Goal: Information Seeking & Learning: Learn about a topic

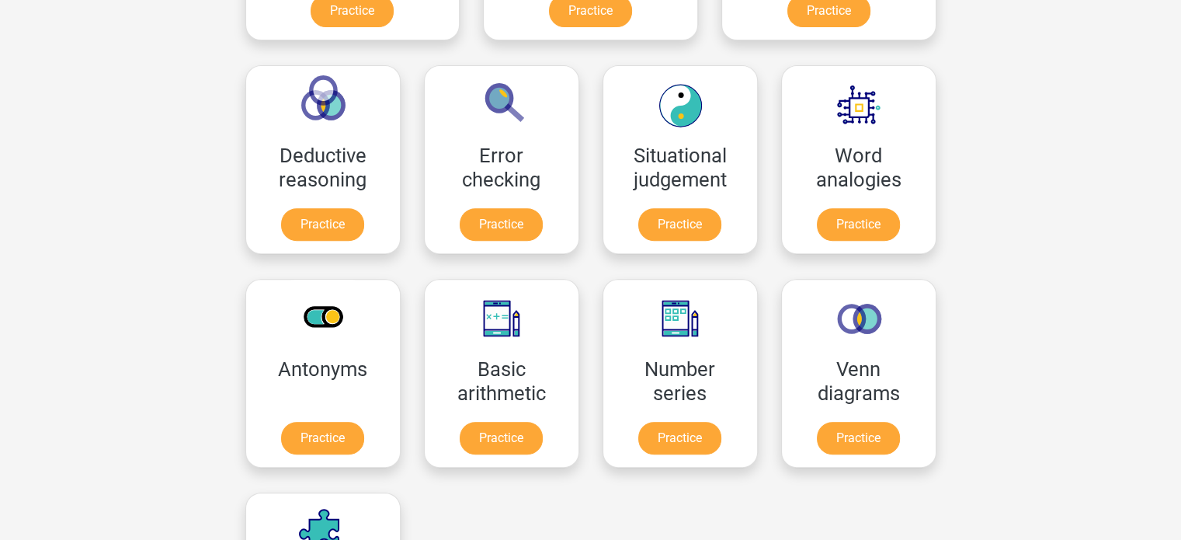
scroll to position [233, 0]
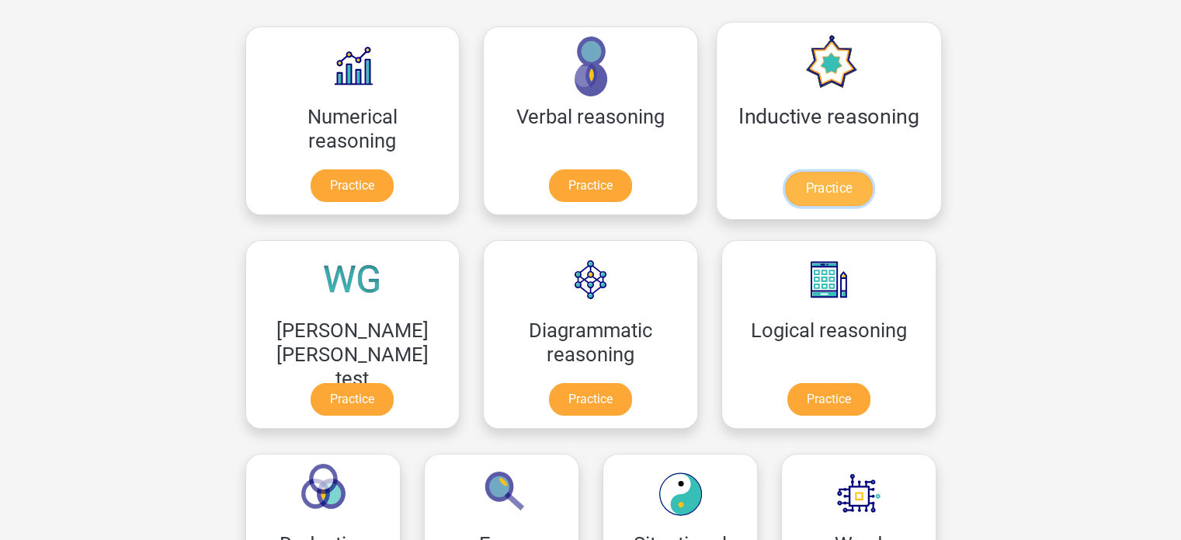
click at [785, 172] on link "Practice" at bounding box center [828, 189] width 87 height 34
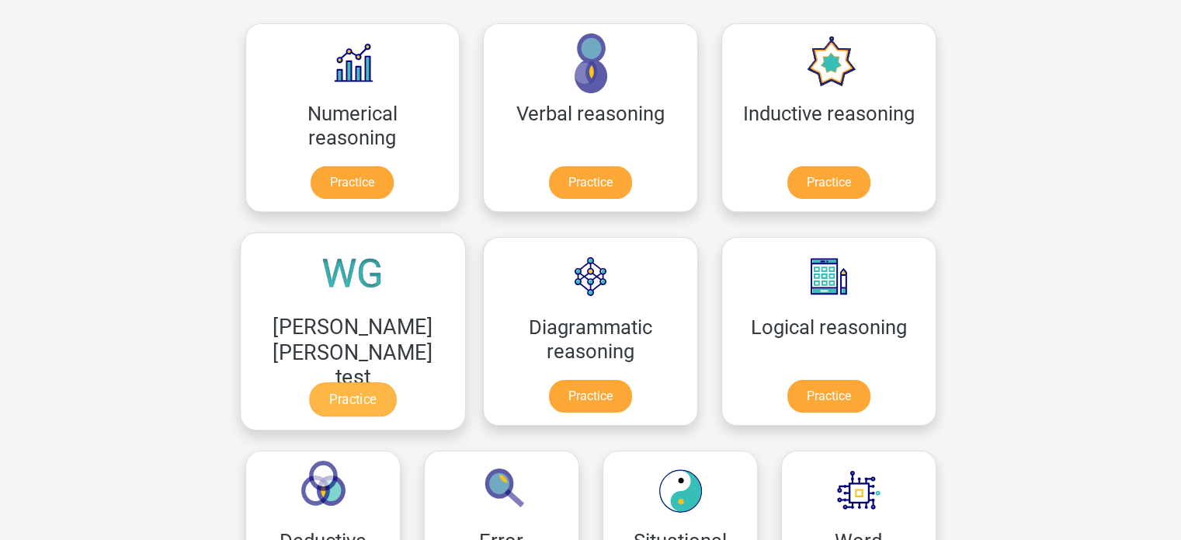
scroll to position [155, 0]
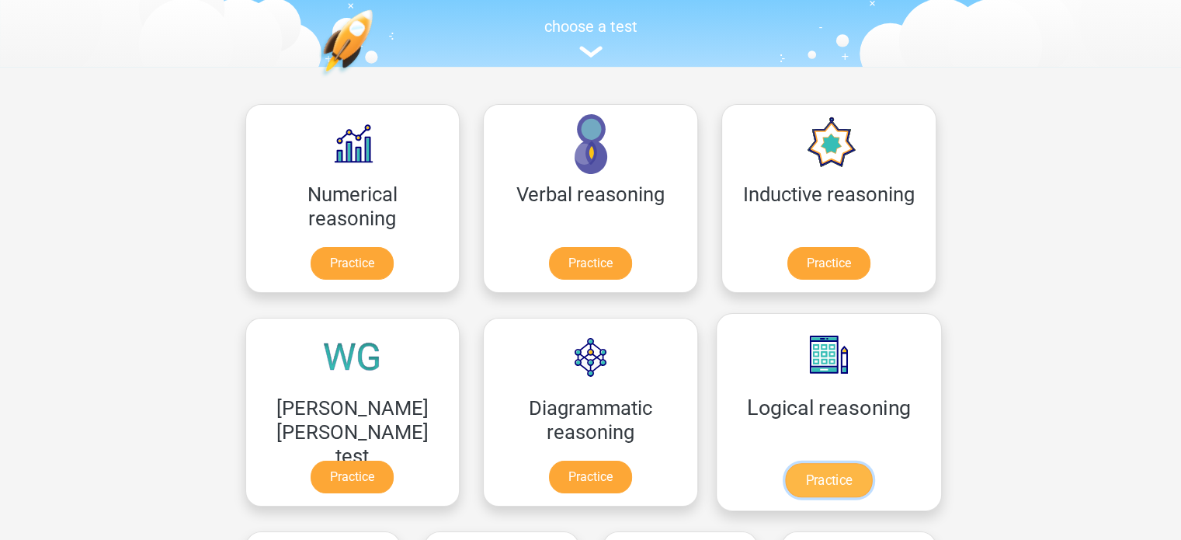
click at [785, 463] on link "Practice" at bounding box center [828, 480] width 87 height 34
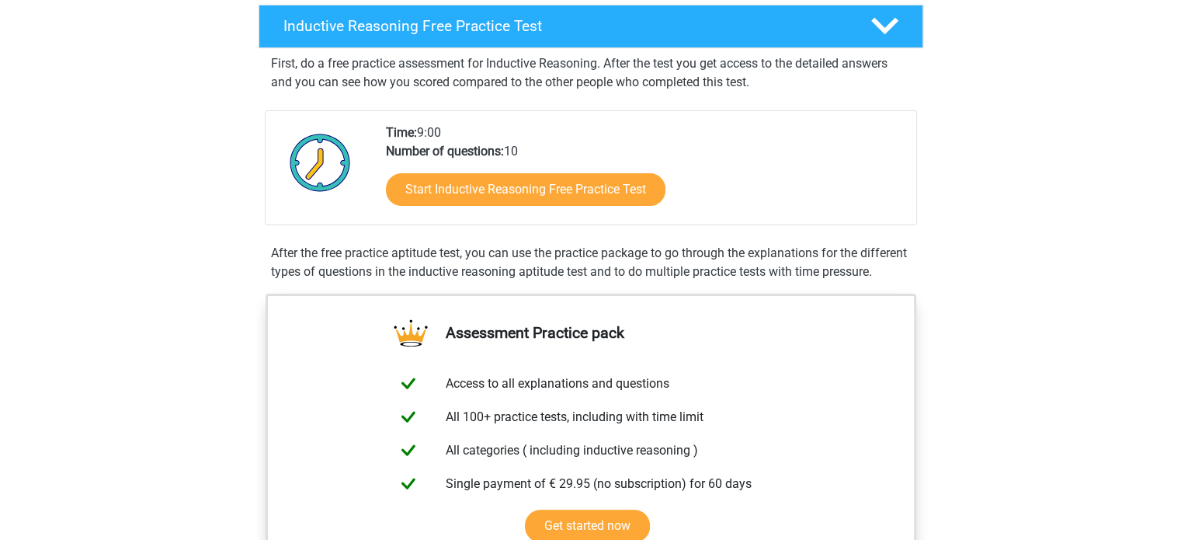
scroll to position [155, 0]
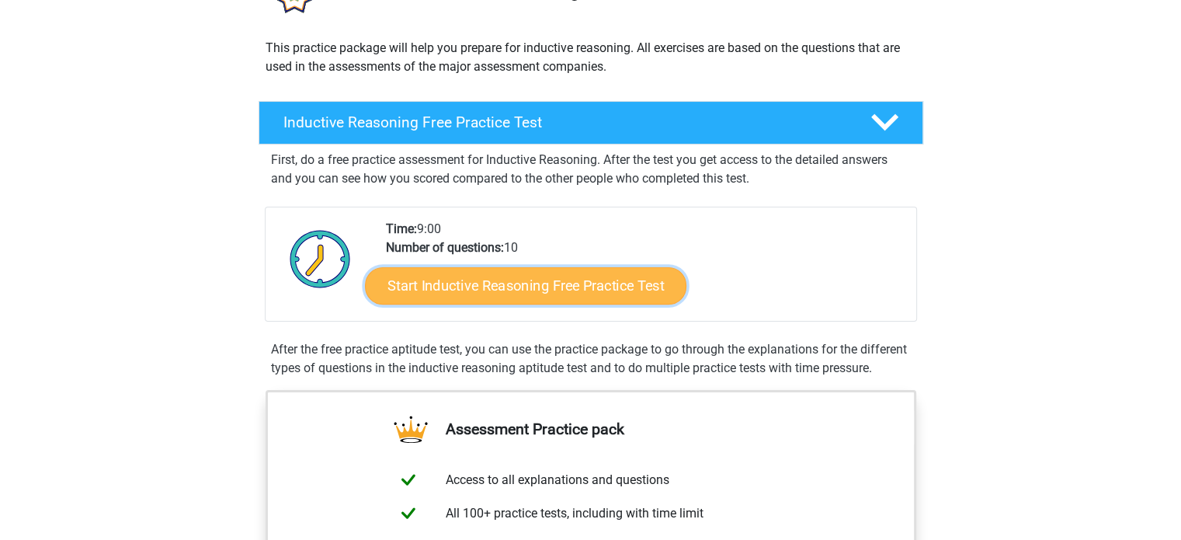
click at [521, 290] on link "Start Inductive Reasoning Free Practice Test" at bounding box center [525, 284] width 321 height 37
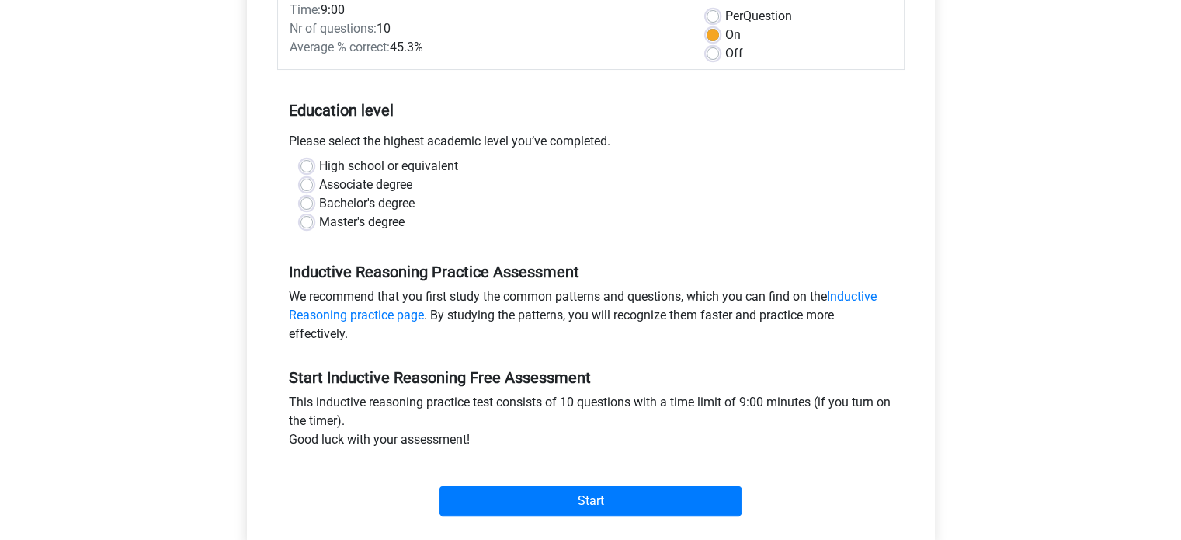
scroll to position [311, 0]
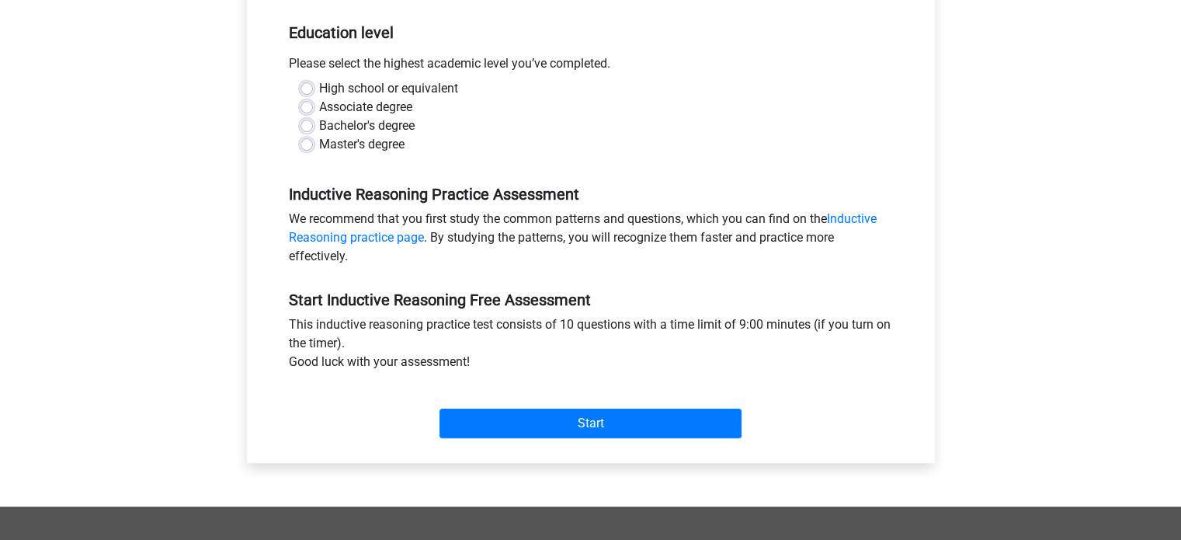
click at [382, 144] on label "Master's degree" at bounding box center [361, 144] width 85 height 19
click at [313, 144] on input "Master's degree" at bounding box center [306, 143] width 12 height 16
radio input "true"
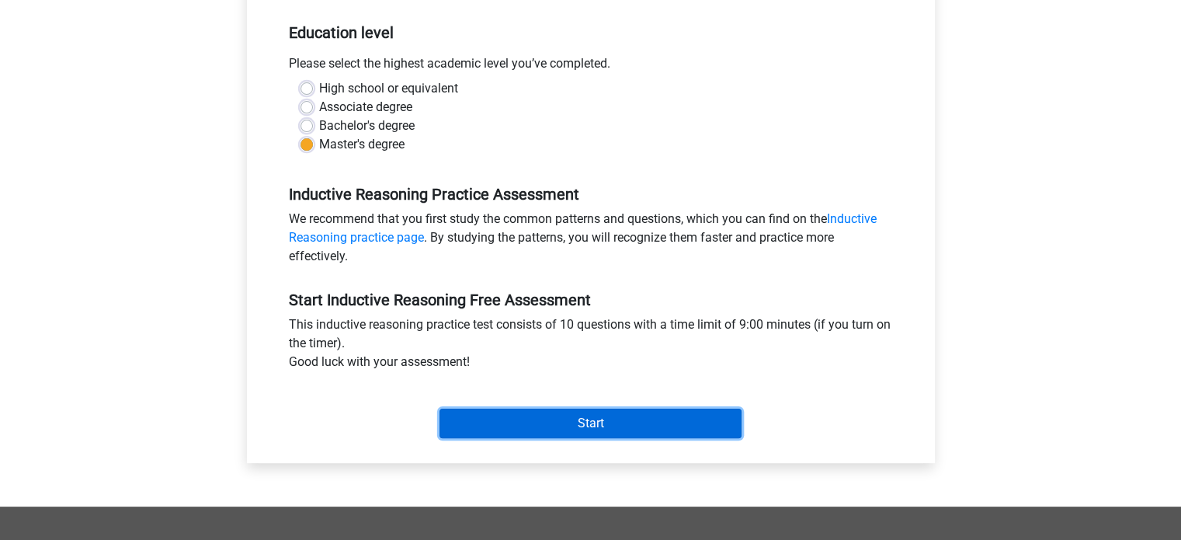
click at [536, 423] on input "Start" at bounding box center [590, 422] width 302 height 29
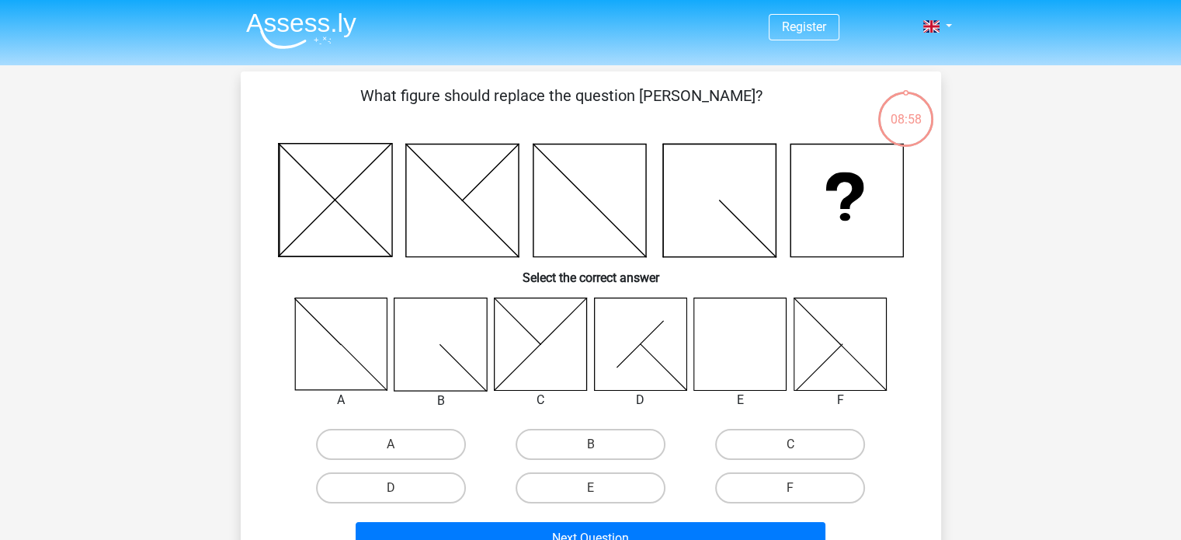
scroll to position [78, 0]
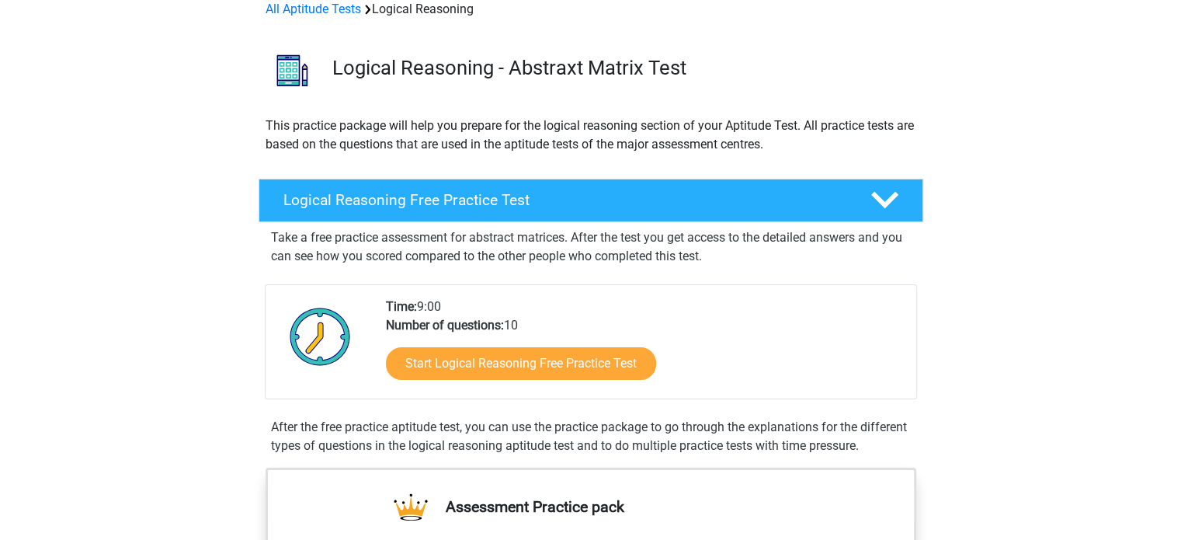
scroll to position [78, 0]
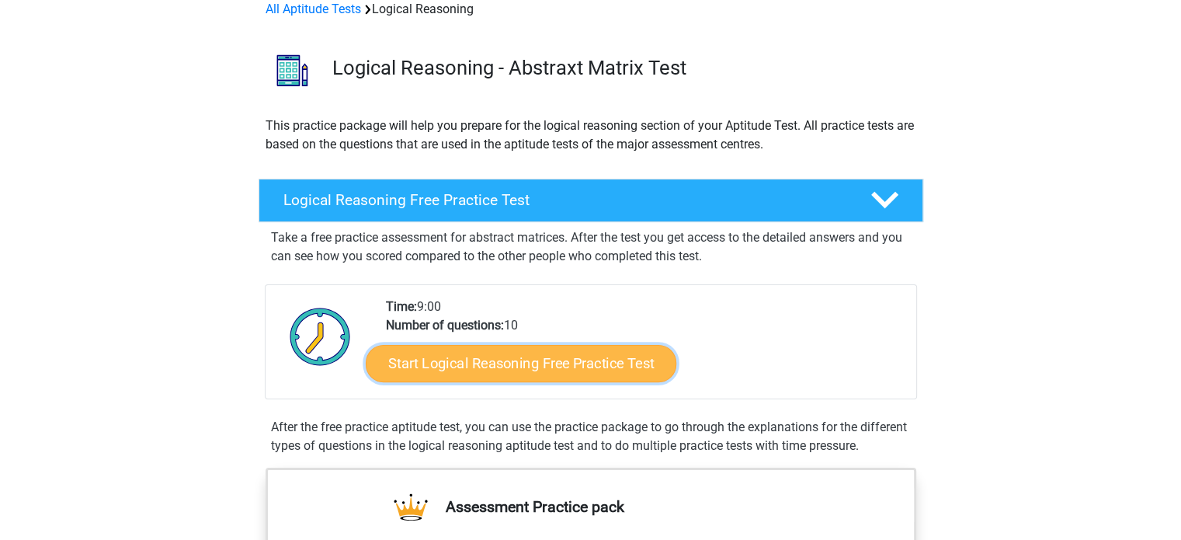
click at [470, 356] on link "Start Logical Reasoning Free Practice Test" at bounding box center [521, 362] width 311 height 37
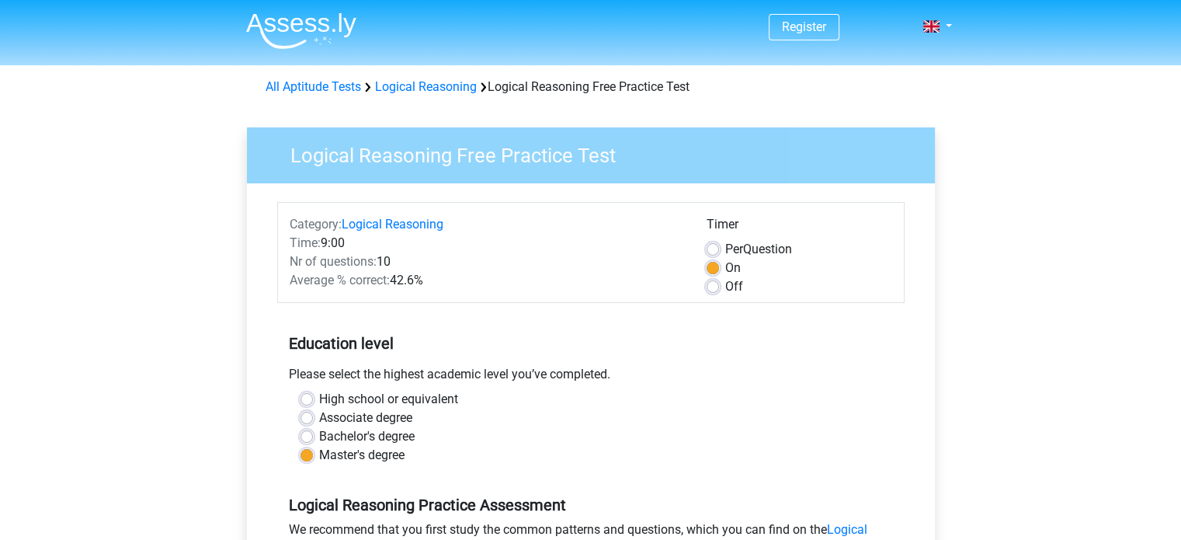
scroll to position [466, 0]
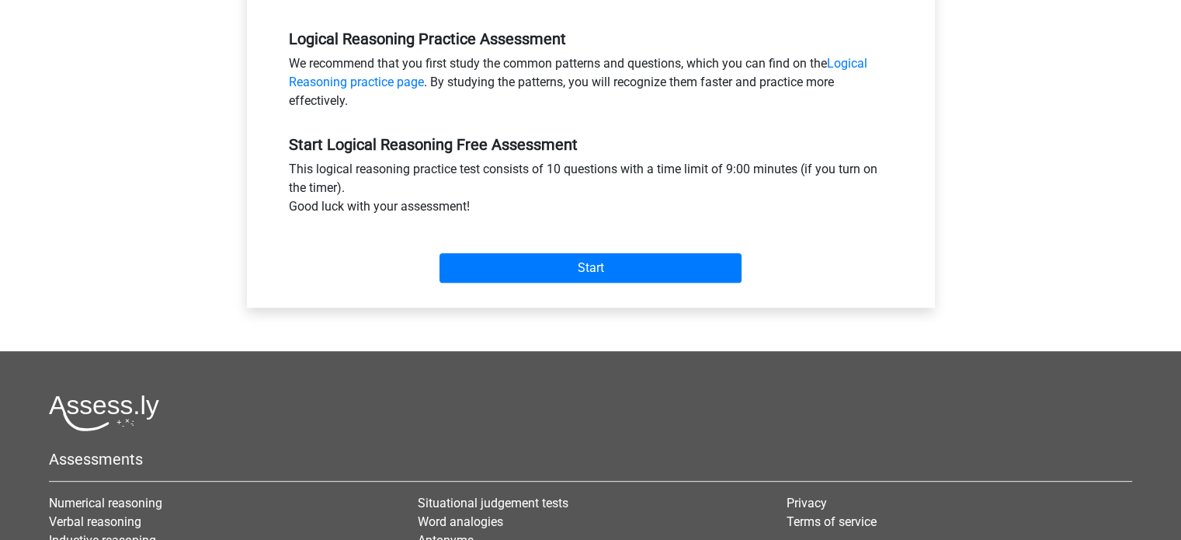
click at [535, 283] on div "Start" at bounding box center [590, 255] width 627 height 67
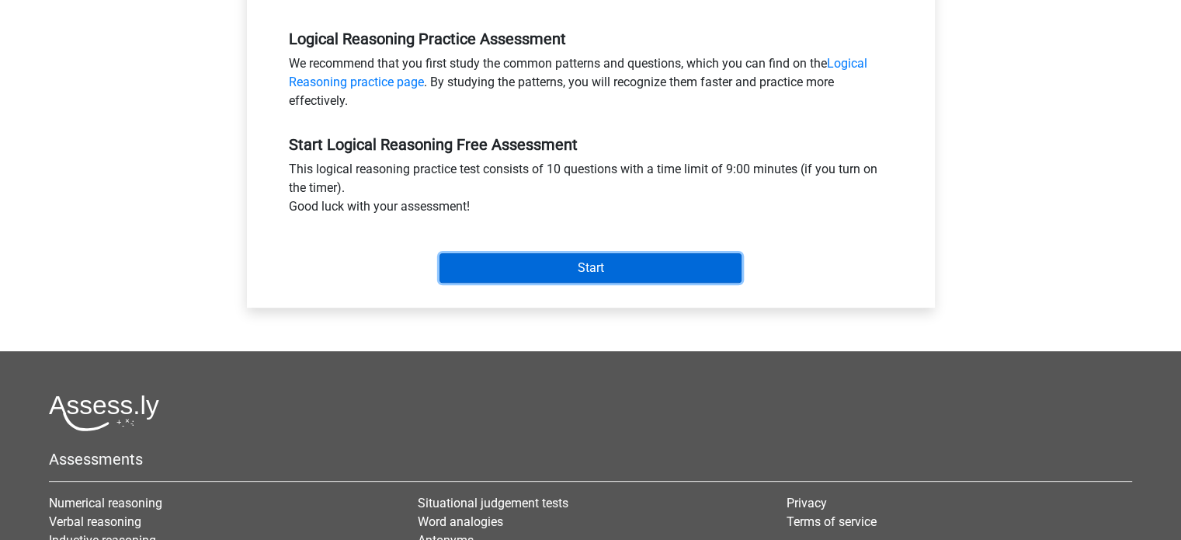
click at [571, 262] on input "Start" at bounding box center [590, 267] width 302 height 29
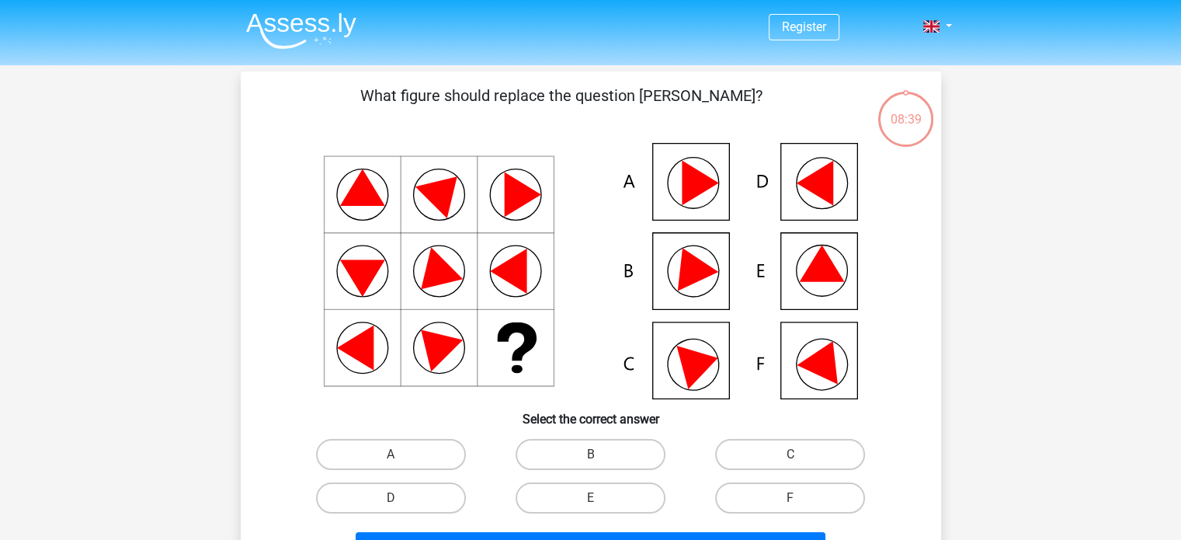
click at [686, 198] on icon at bounding box center [700, 183] width 36 height 45
click at [634, 460] on label "B" at bounding box center [590, 454] width 150 height 31
click at [600, 460] on input "B" at bounding box center [595, 459] width 10 height 10
radio input "true"
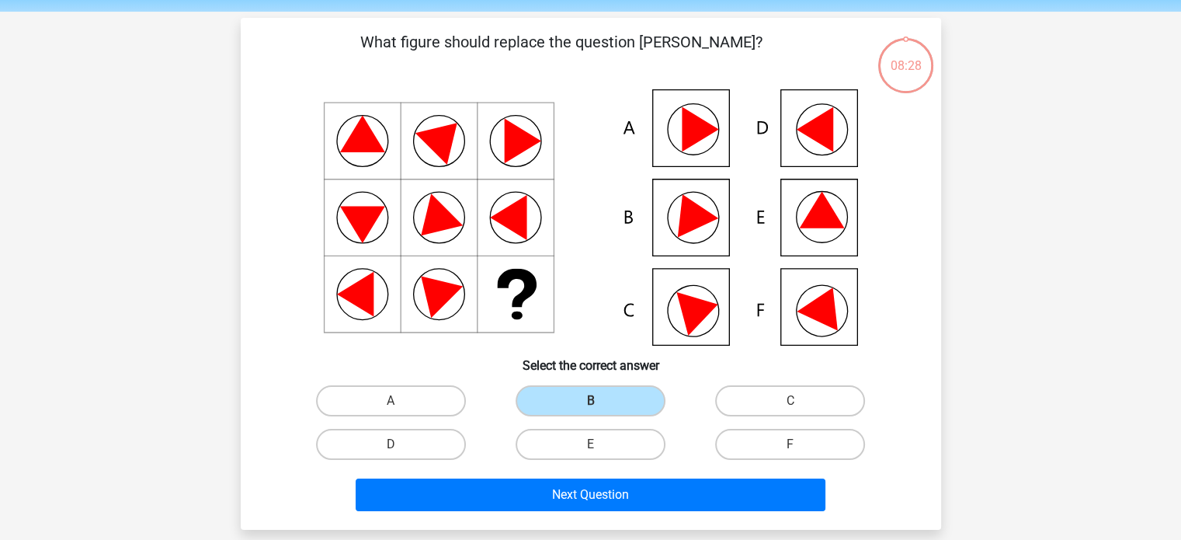
scroll to position [78, 0]
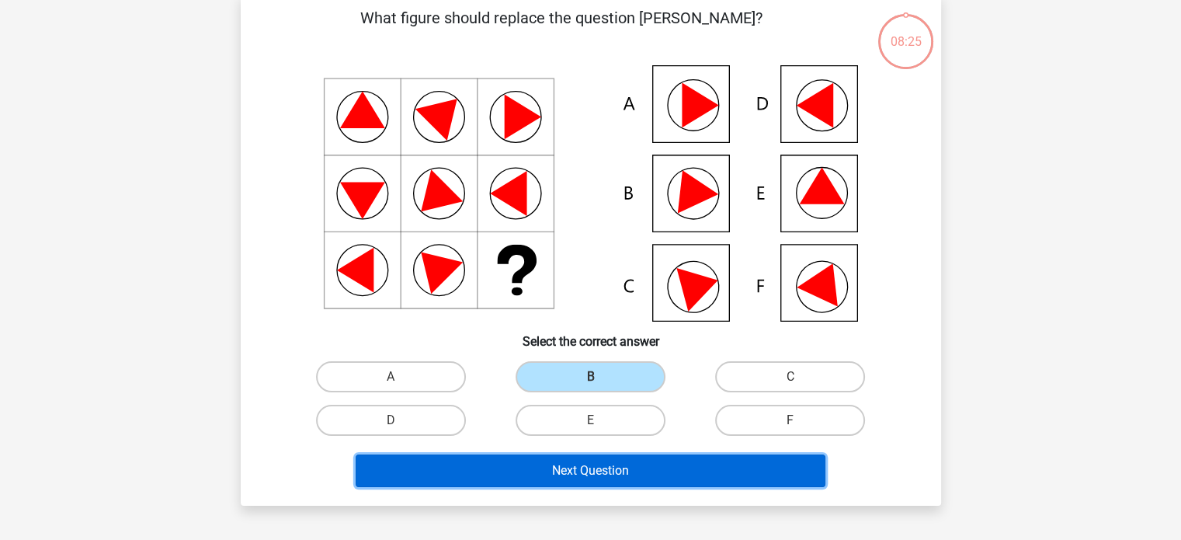
click at [673, 474] on button "Next Question" at bounding box center [591, 470] width 470 height 33
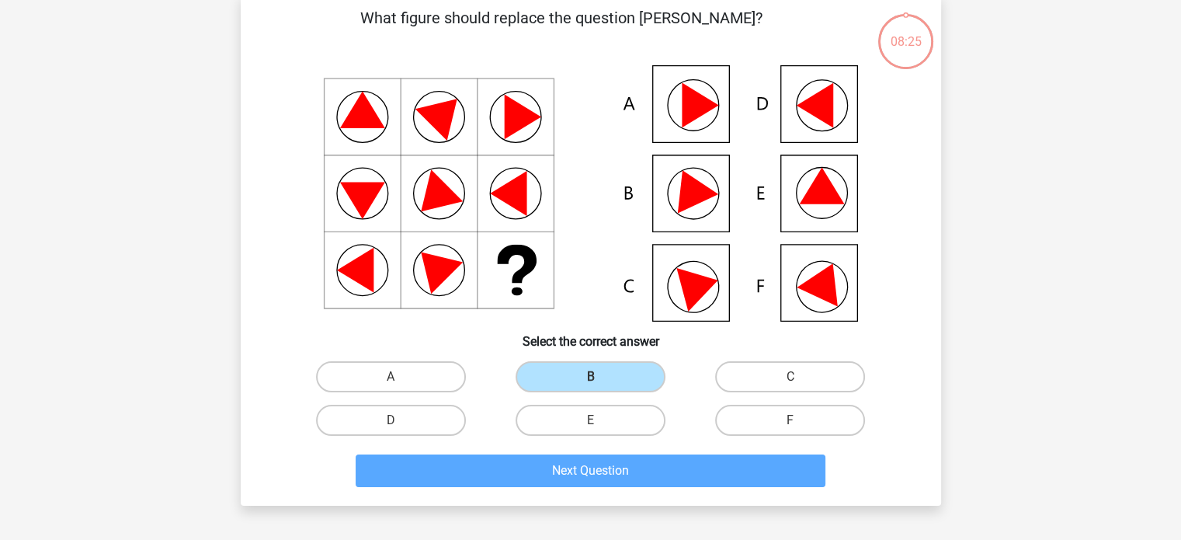
scroll to position [71, 0]
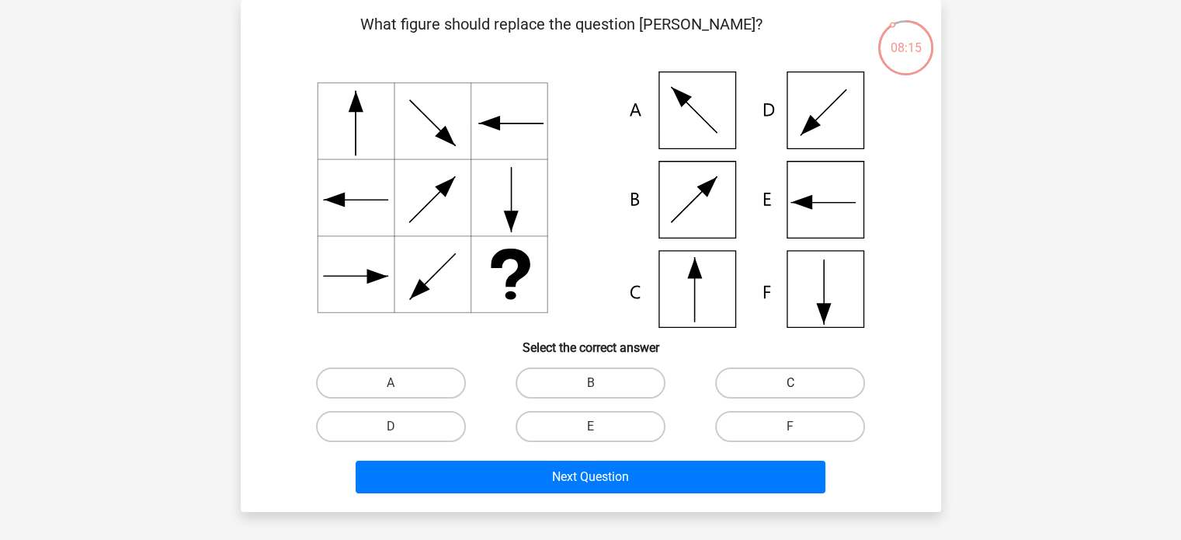
click at [802, 376] on label "C" at bounding box center [790, 382] width 150 height 31
click at [800, 383] on input "C" at bounding box center [795, 388] width 10 height 10
radio input "true"
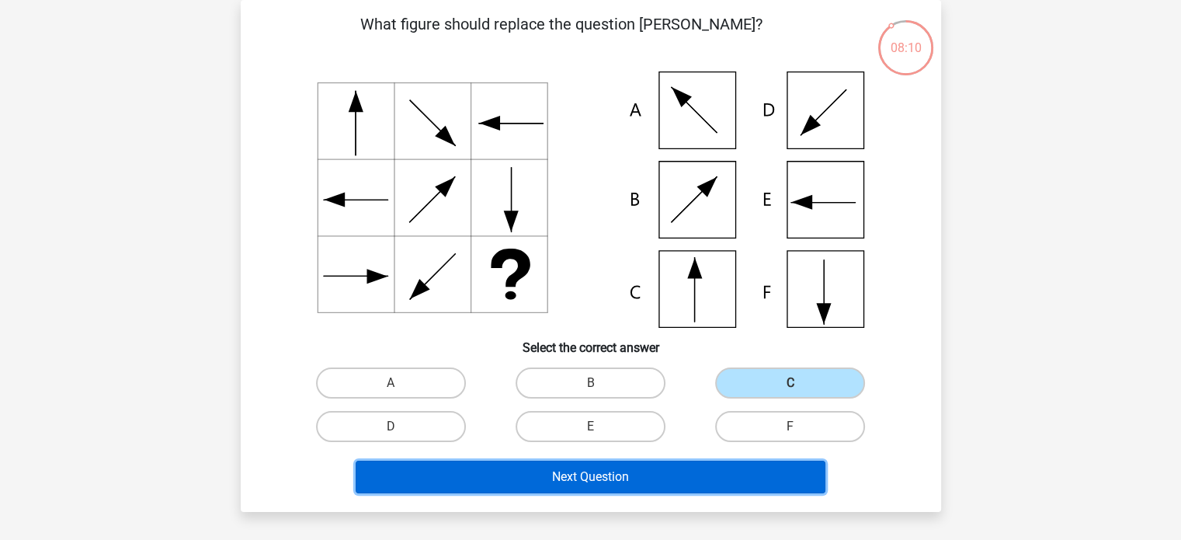
click at [581, 479] on button "Next Question" at bounding box center [591, 476] width 470 height 33
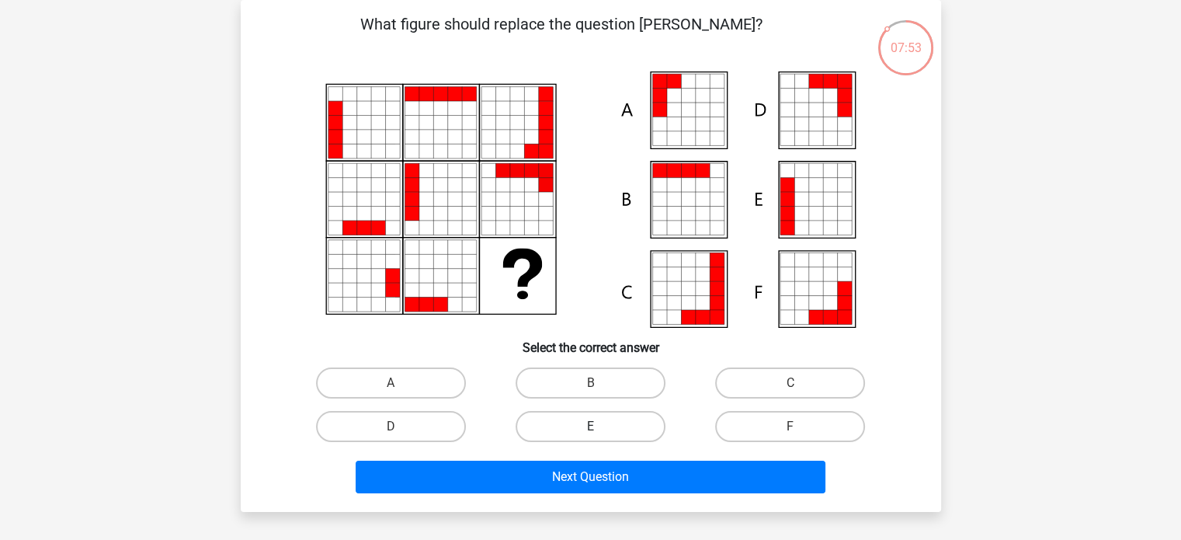
click at [601, 432] on label "E" at bounding box center [590, 426] width 150 height 31
click at [600, 432] on input "E" at bounding box center [595, 431] width 10 height 10
radio input "true"
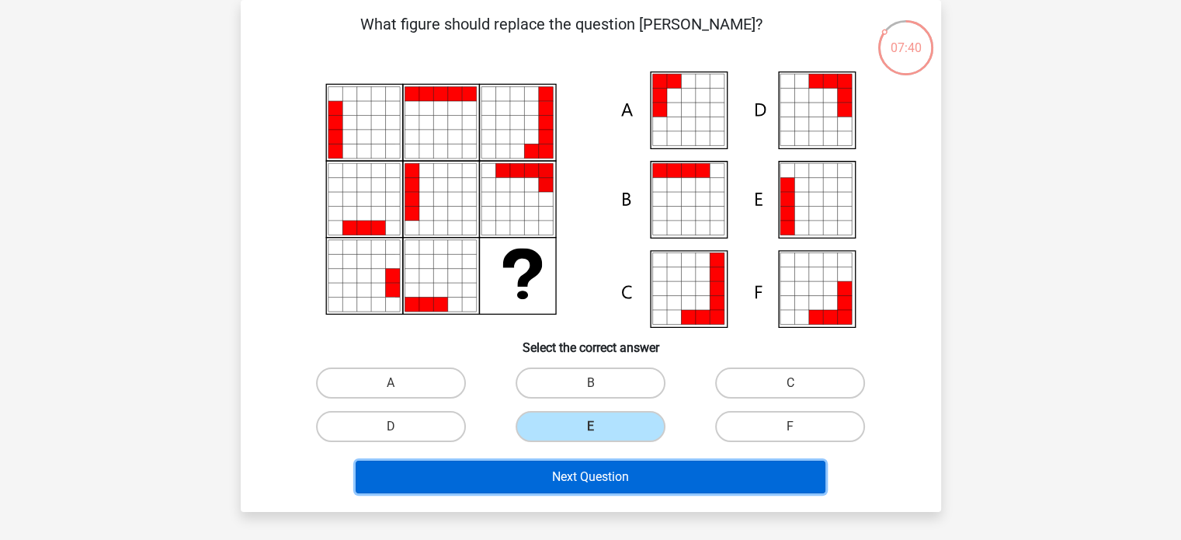
click at [612, 474] on button "Next Question" at bounding box center [591, 476] width 470 height 33
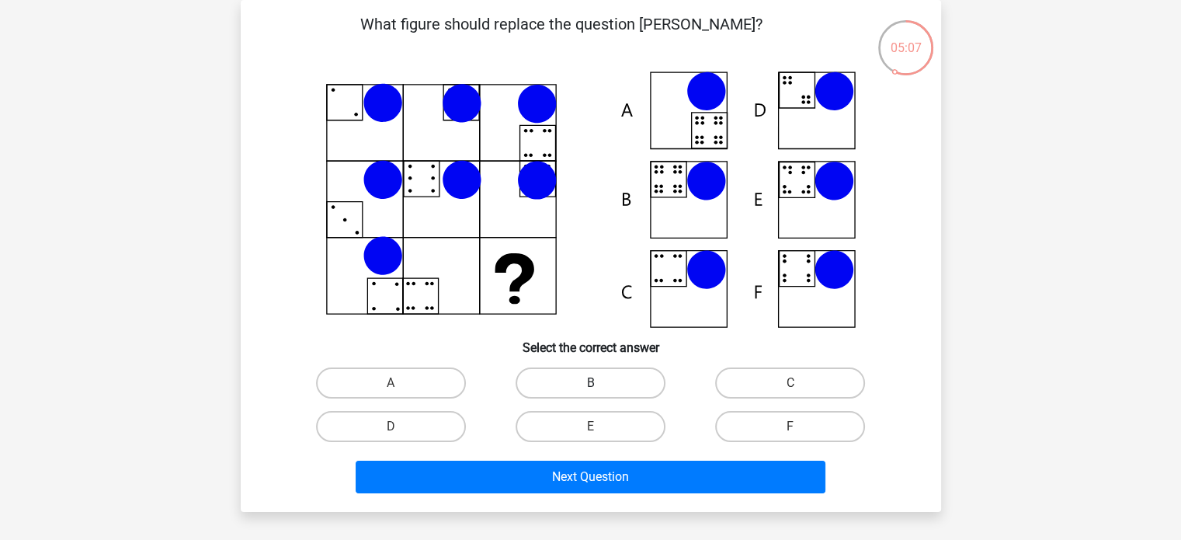
click at [616, 383] on label "B" at bounding box center [590, 382] width 150 height 31
click at [600, 383] on input "B" at bounding box center [595, 388] width 10 height 10
radio input "true"
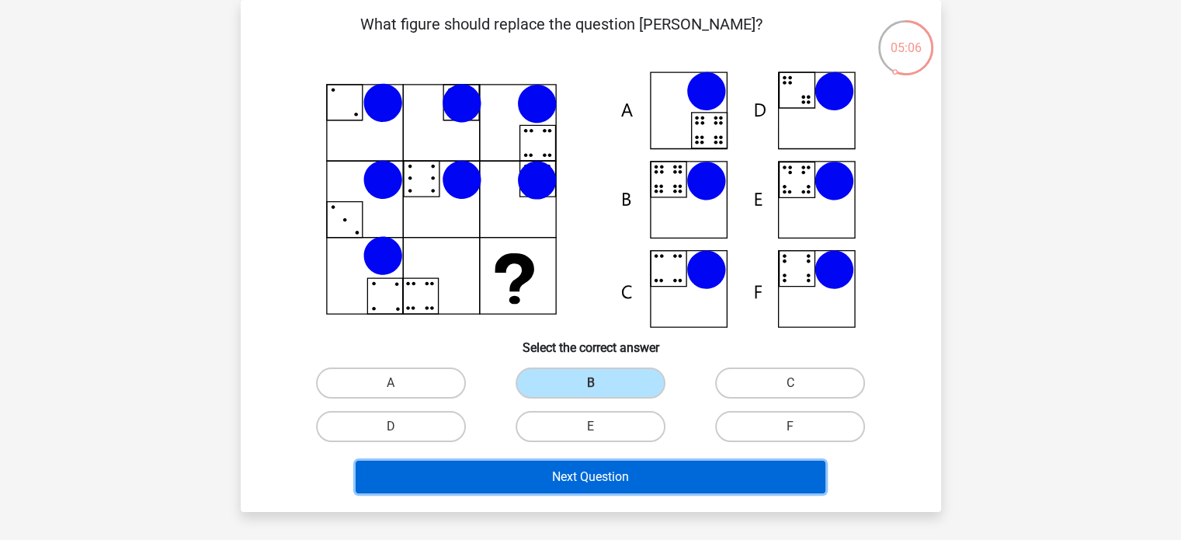
click at [613, 481] on button "Next Question" at bounding box center [591, 476] width 470 height 33
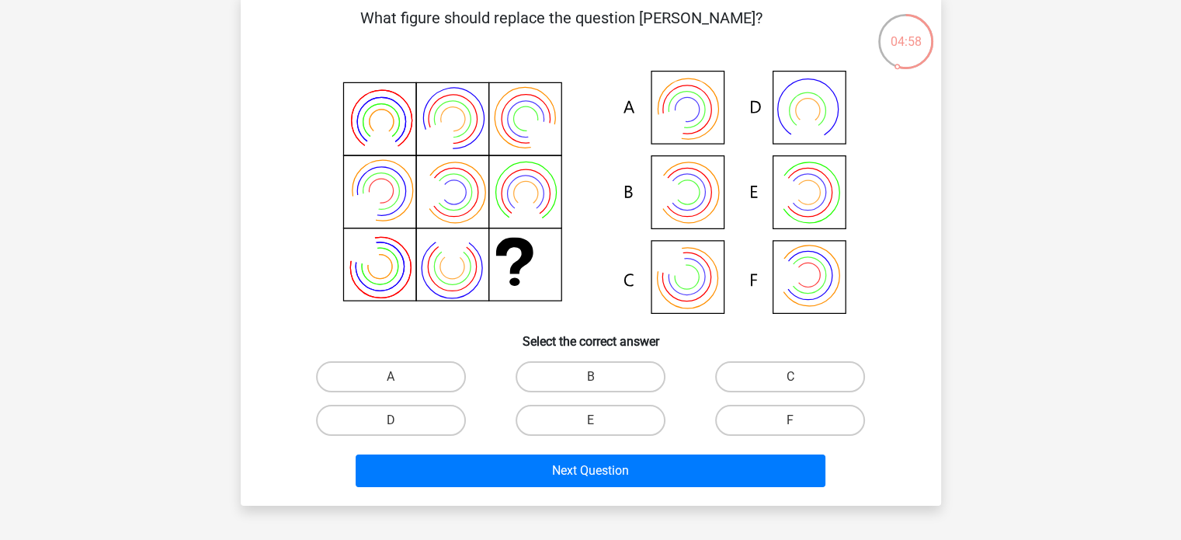
scroll to position [78, 0]
click at [592, 372] on label "B" at bounding box center [590, 376] width 150 height 31
click at [592, 376] on input "B" at bounding box center [595, 381] width 10 height 10
radio input "true"
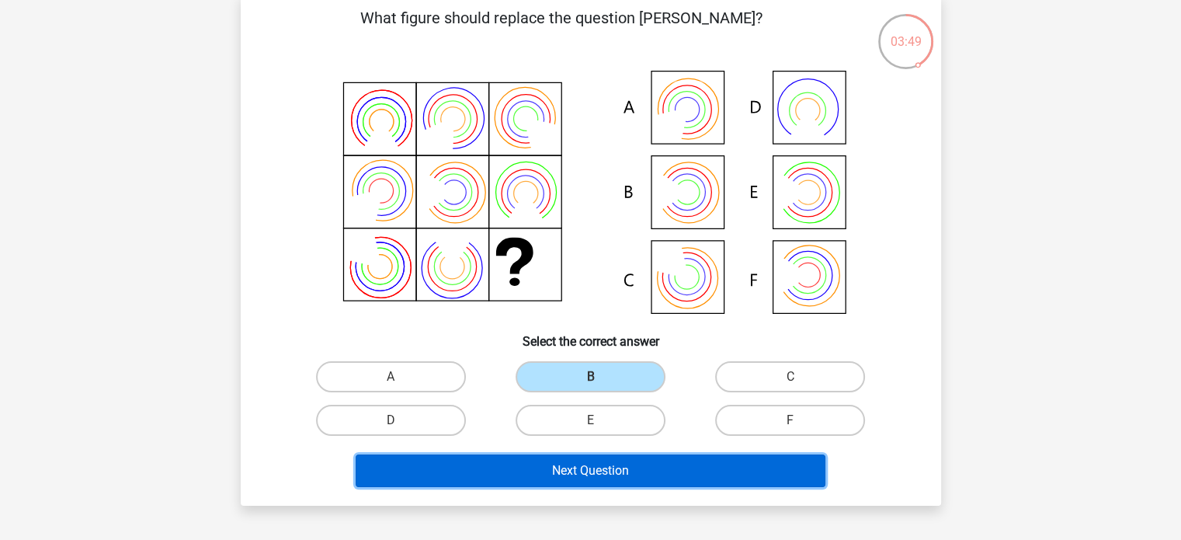
click at [599, 463] on button "Next Question" at bounding box center [591, 470] width 470 height 33
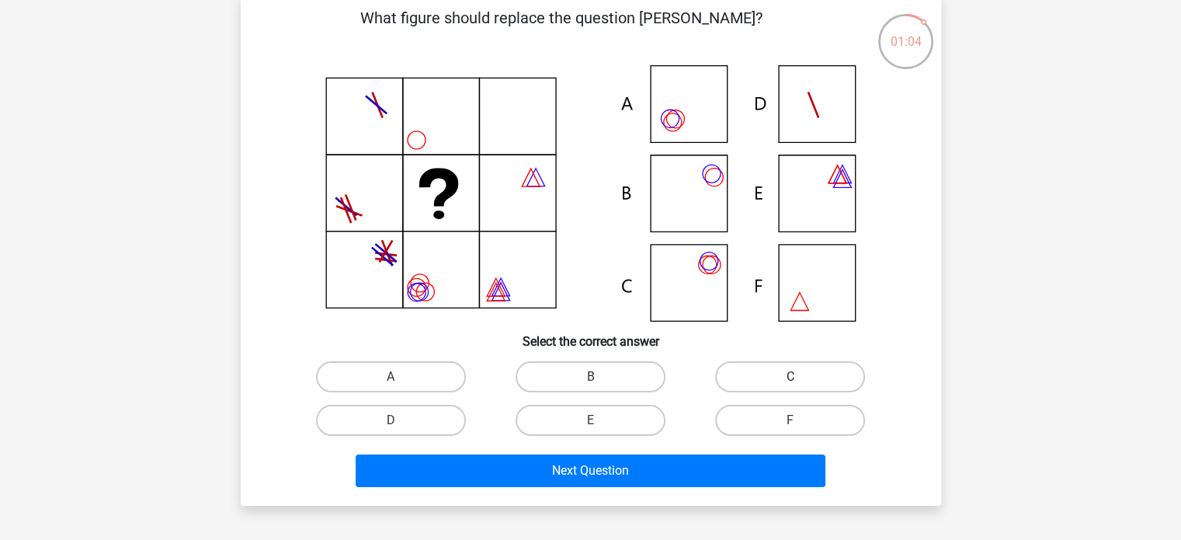
click at [755, 366] on label "C" at bounding box center [790, 376] width 150 height 31
click at [790, 376] on input "C" at bounding box center [795, 381] width 10 height 10
radio input "true"
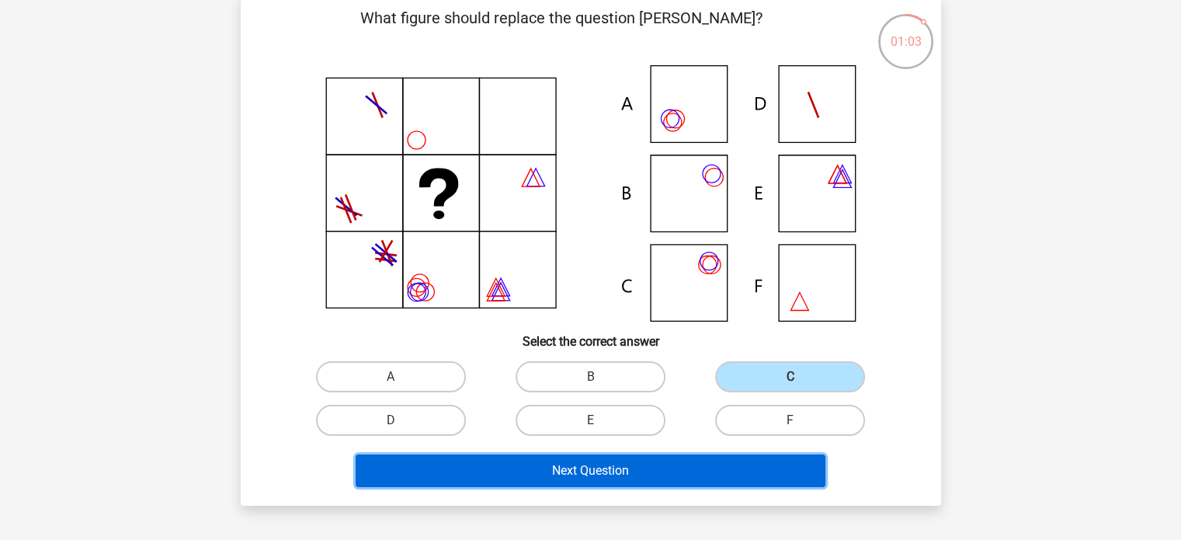
click at [626, 480] on button "Next Question" at bounding box center [591, 470] width 470 height 33
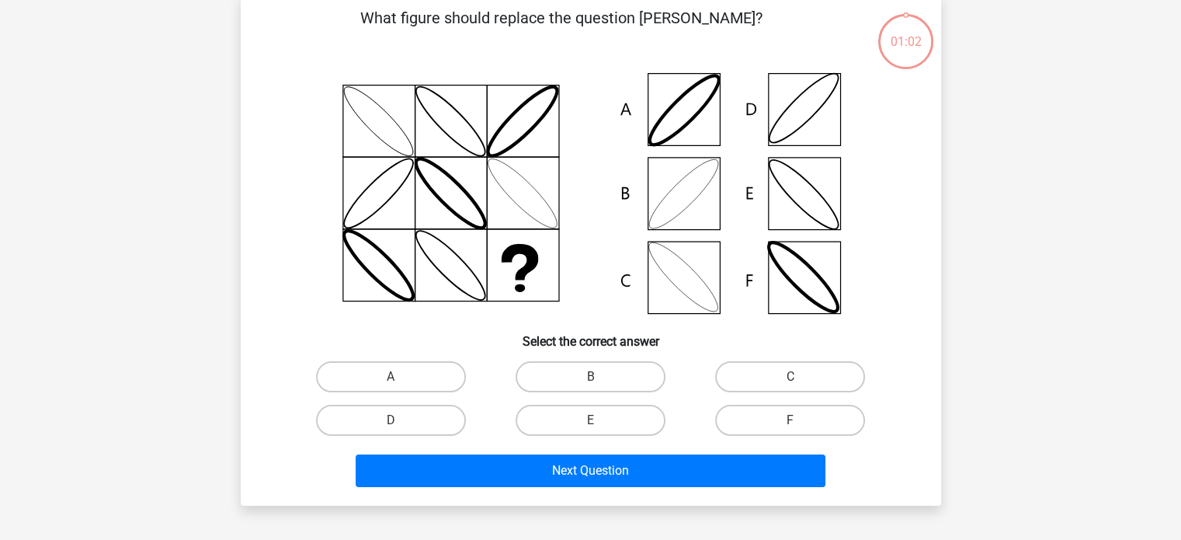
scroll to position [71, 0]
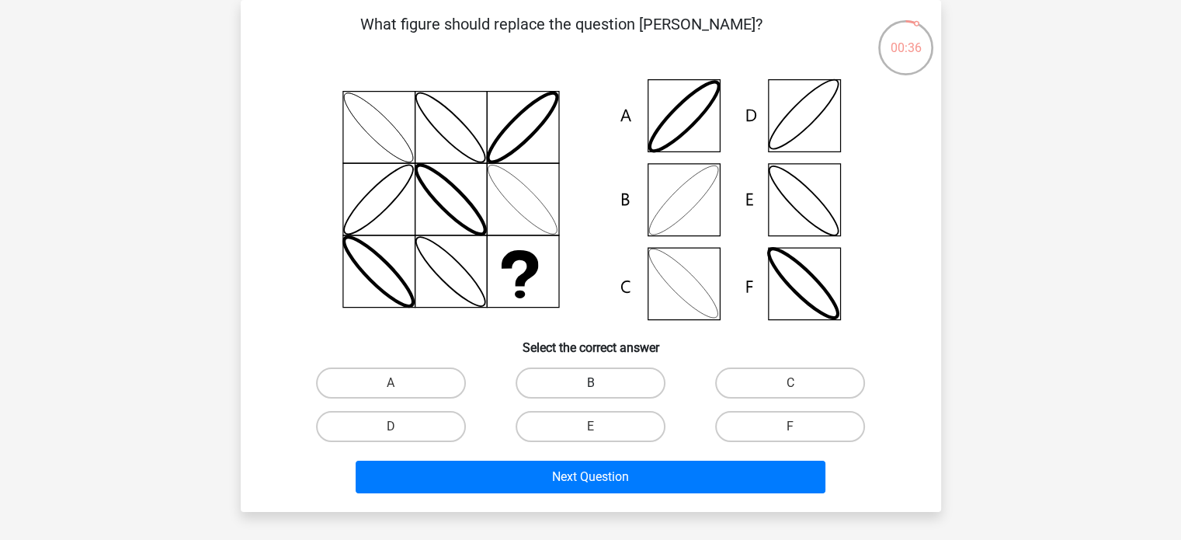
click at [623, 376] on label "B" at bounding box center [590, 382] width 150 height 31
click at [600, 383] on input "B" at bounding box center [595, 388] width 10 height 10
radio input "true"
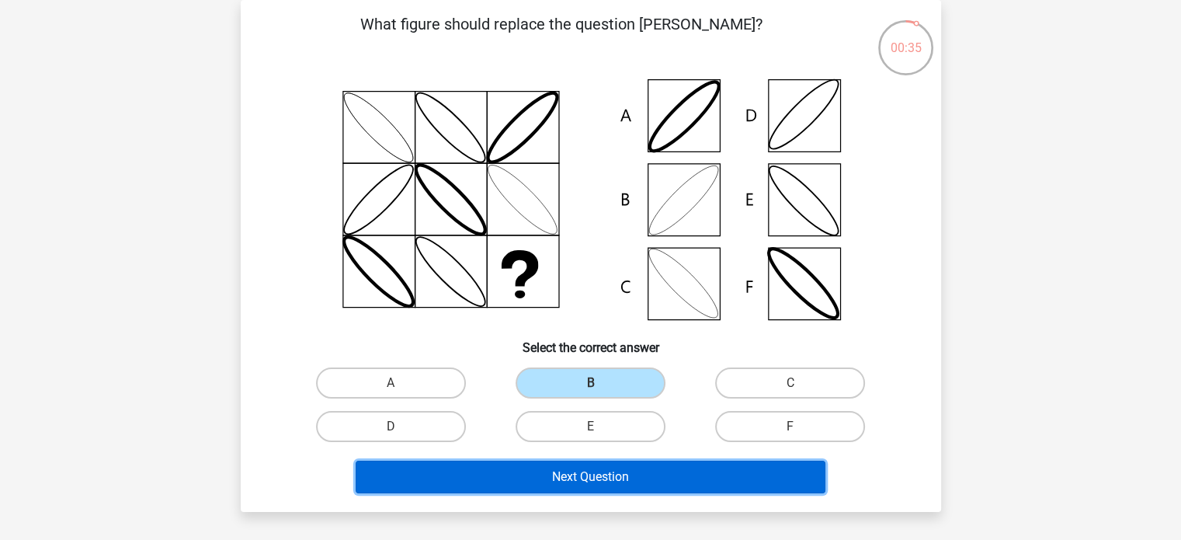
click at [632, 478] on button "Next Question" at bounding box center [591, 476] width 470 height 33
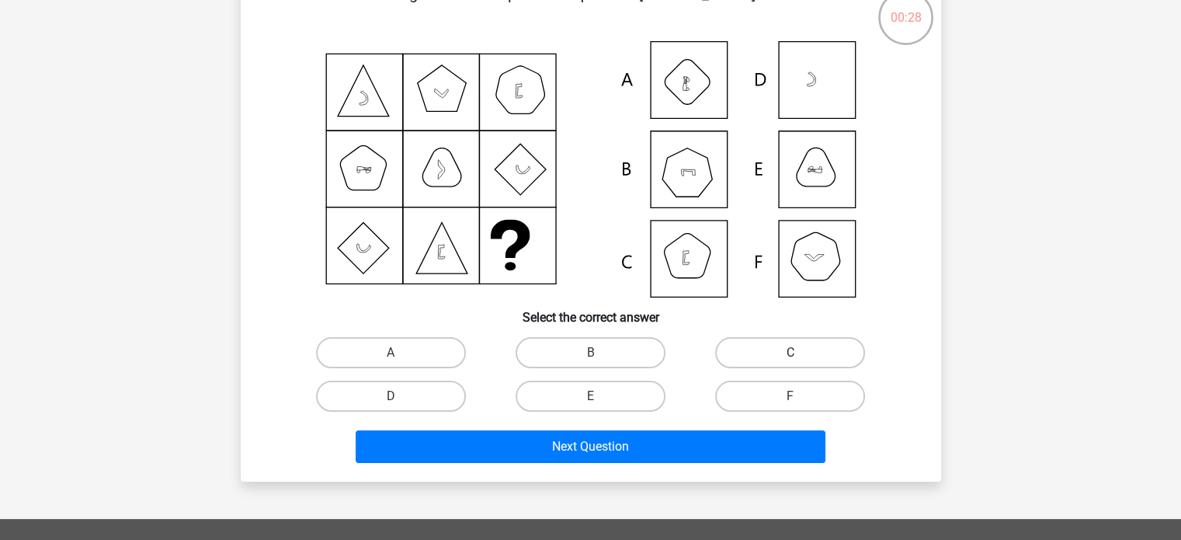
scroll to position [78, 0]
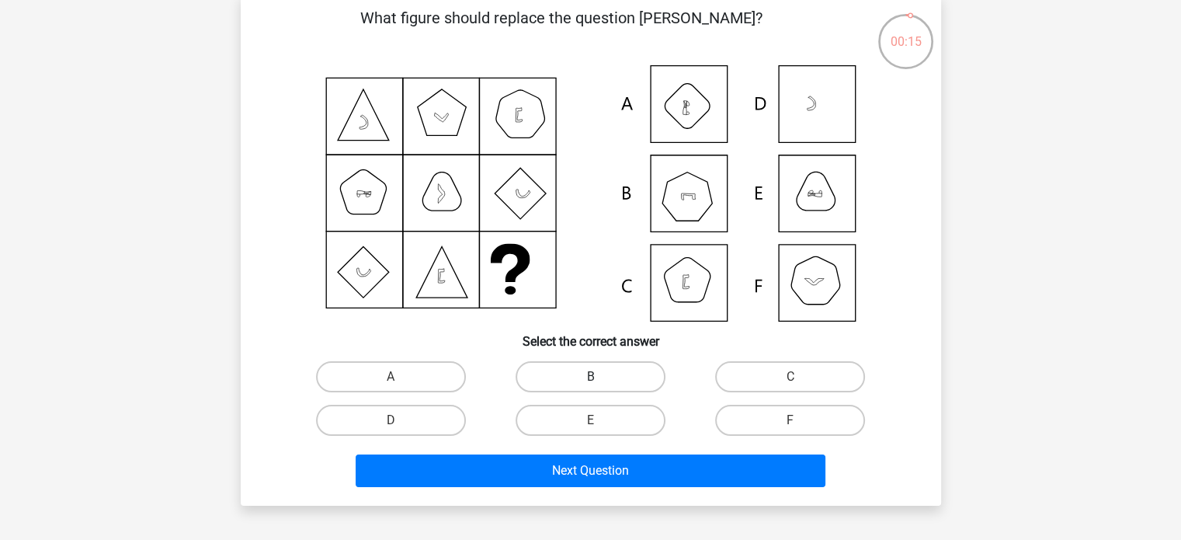
click at [605, 367] on label "B" at bounding box center [590, 376] width 150 height 31
click at [600, 376] on input "B" at bounding box center [595, 381] width 10 height 10
radio input "true"
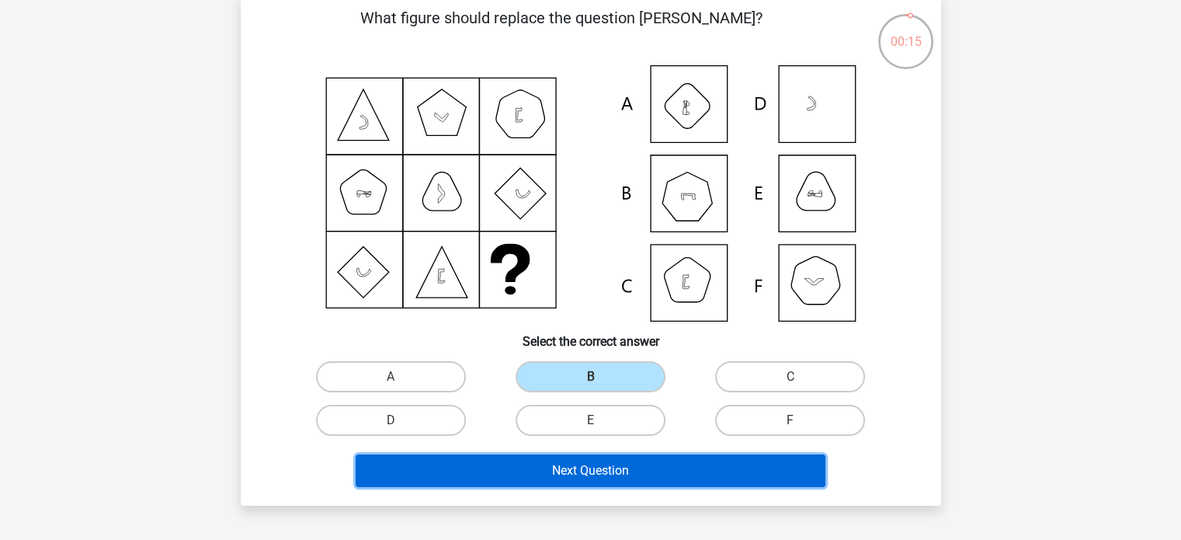
click at [647, 465] on button "Next Question" at bounding box center [591, 470] width 470 height 33
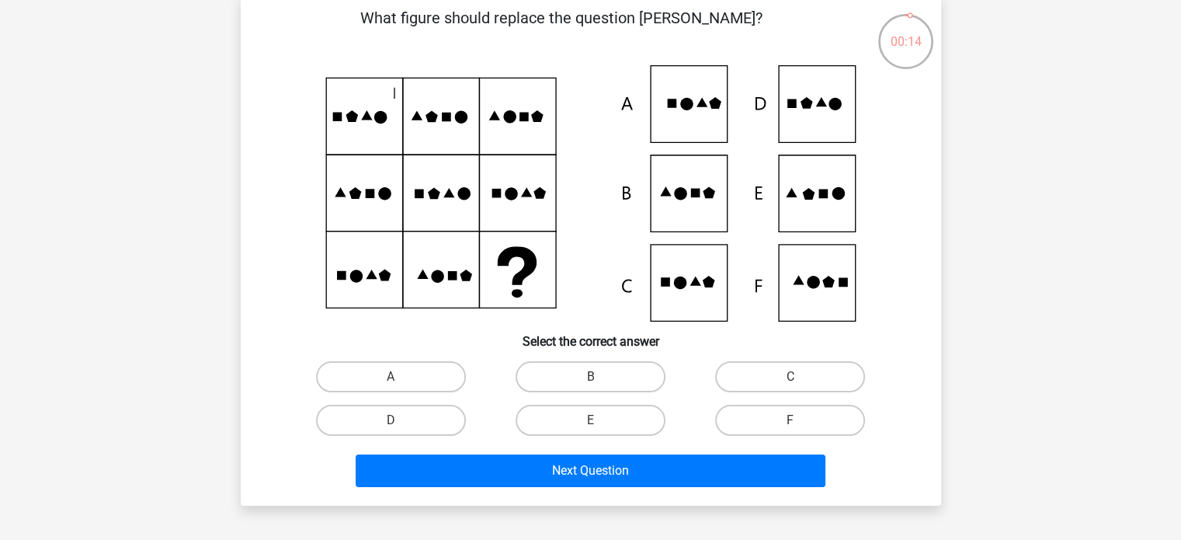
scroll to position [71, 0]
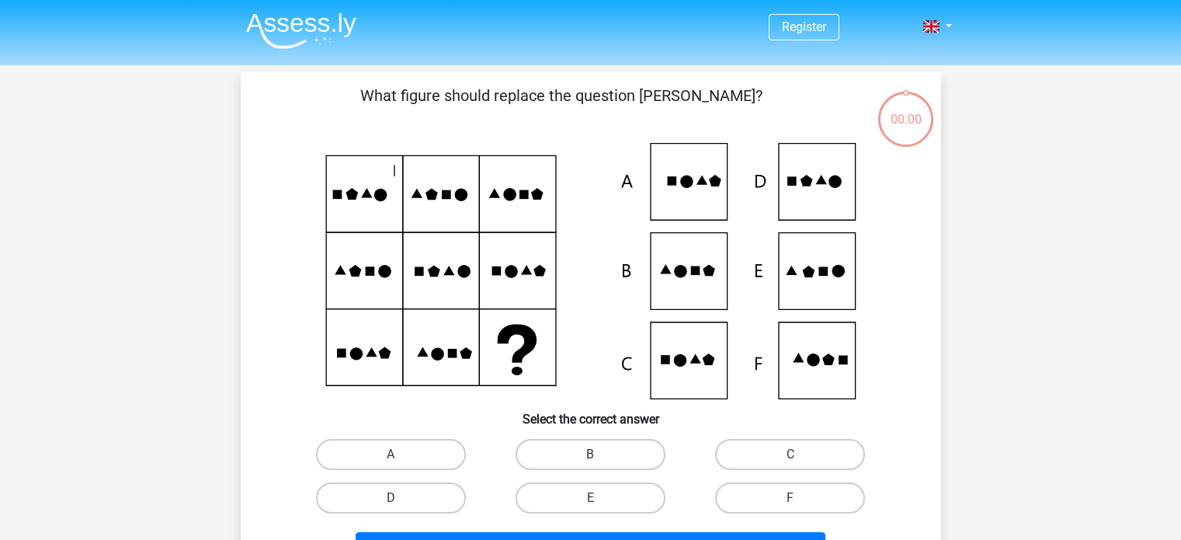
scroll to position [71, 0]
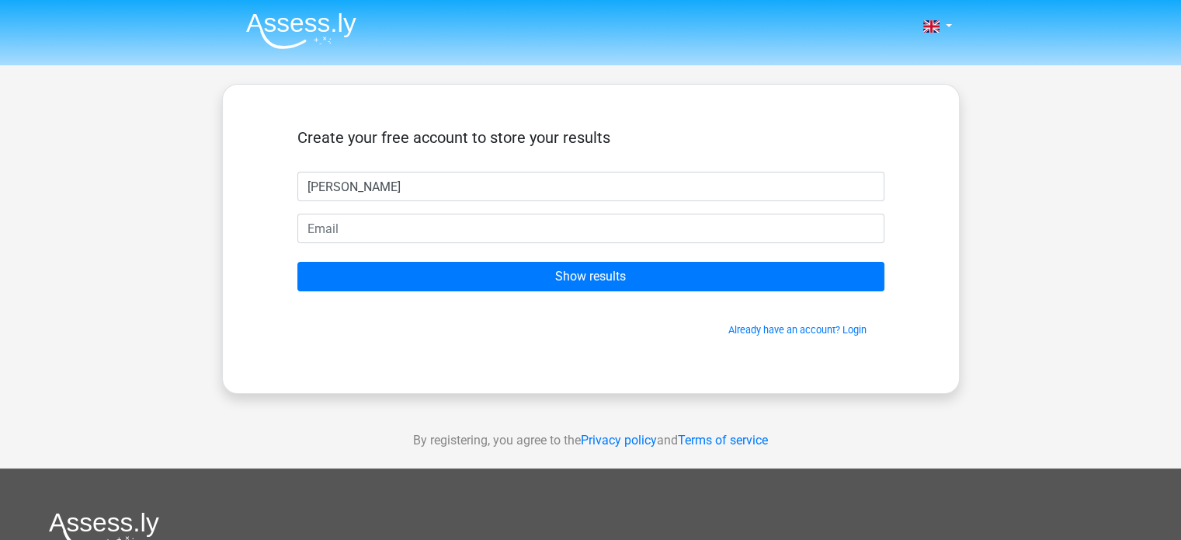
type input "linda"
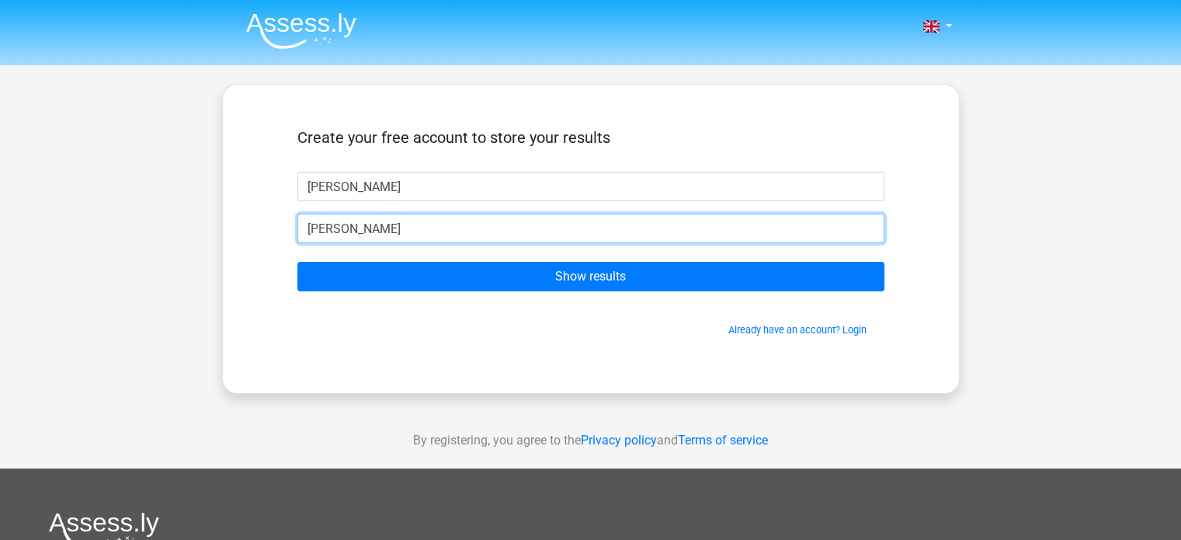
type input "linda@vandekrol.nl"
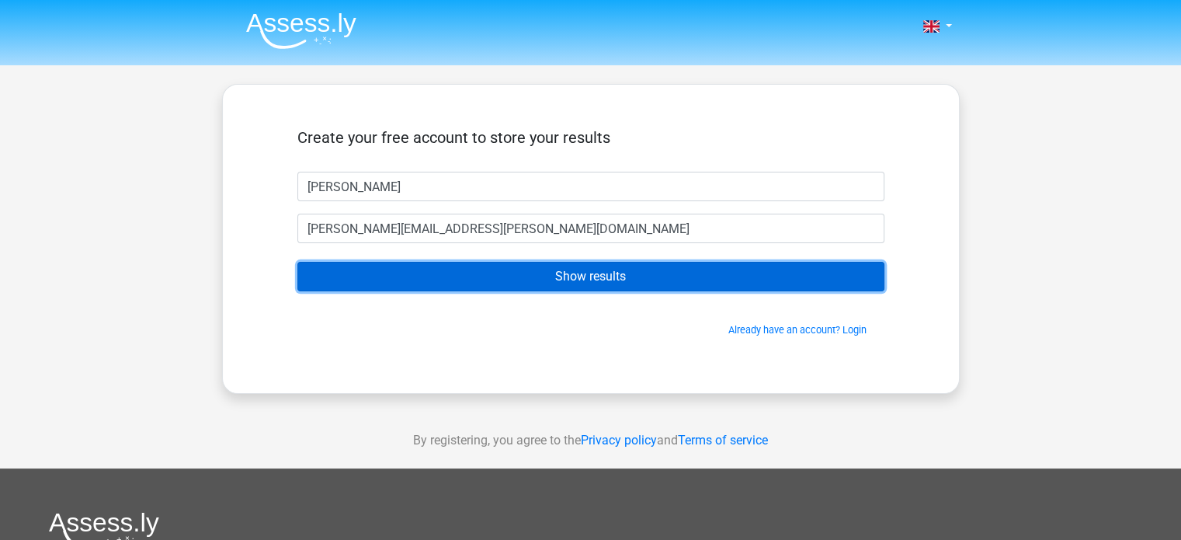
click at [609, 278] on input "Show results" at bounding box center [590, 276] width 587 height 29
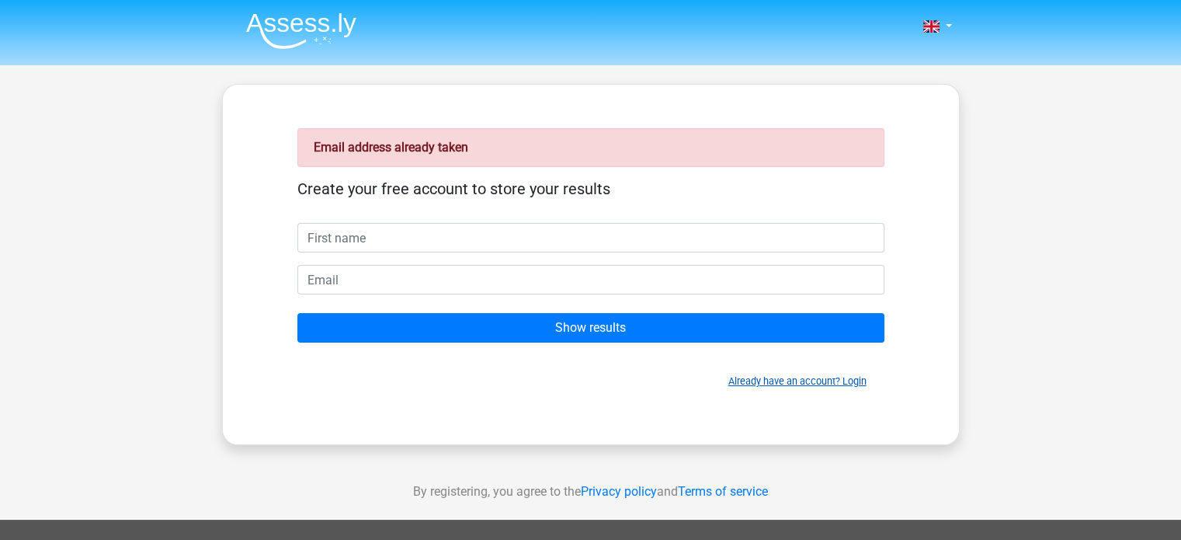
click at [841, 383] on link "Already have an account? Login" at bounding box center [797, 381] width 138 height 12
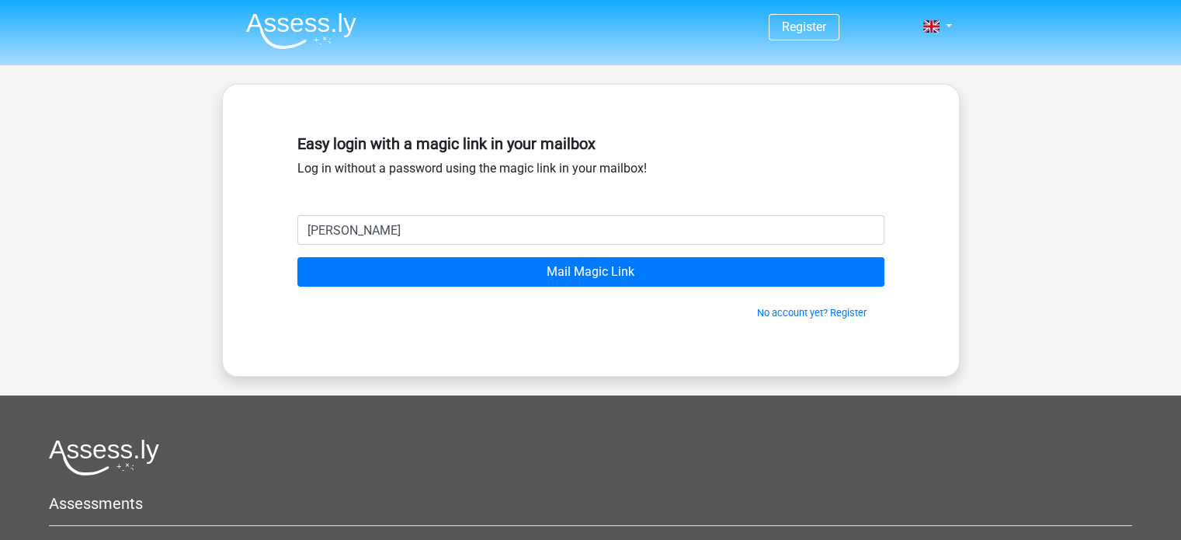
type input "[PERSON_NAME][EMAIL_ADDRESS][PERSON_NAME][DOMAIN_NAME]"
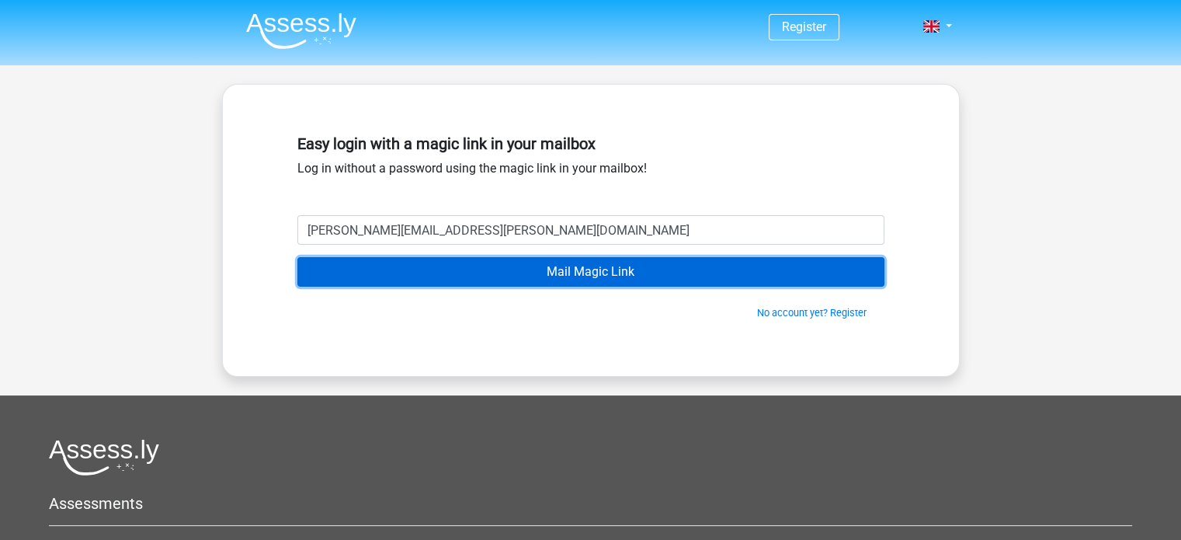
click at [637, 274] on input "Mail Magic Link" at bounding box center [590, 271] width 587 height 29
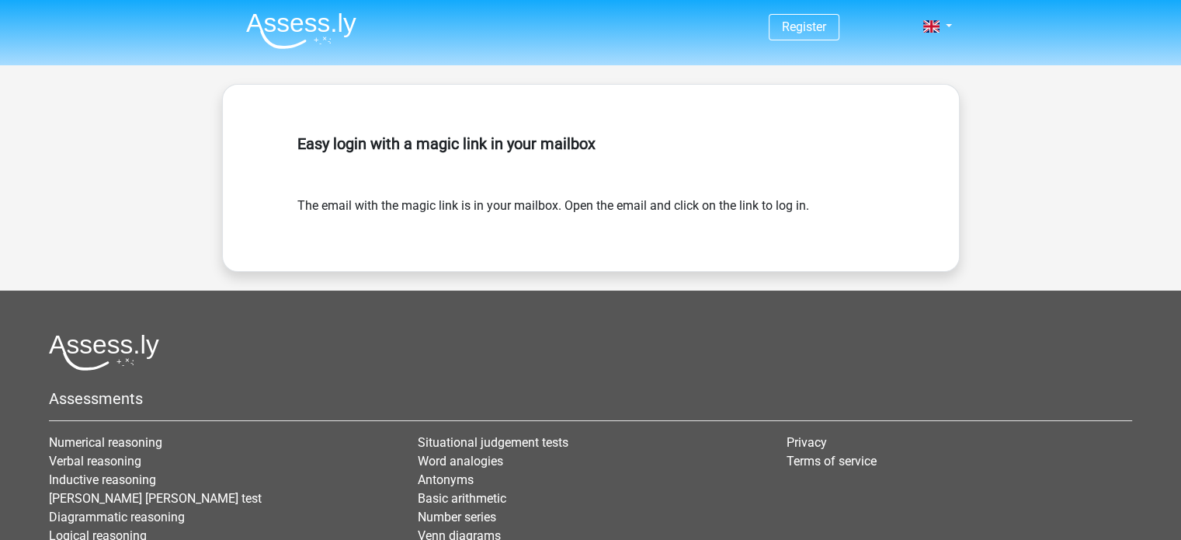
click at [624, 186] on div "Easy login with a magic link in your mailbox" at bounding box center [590, 162] width 587 height 68
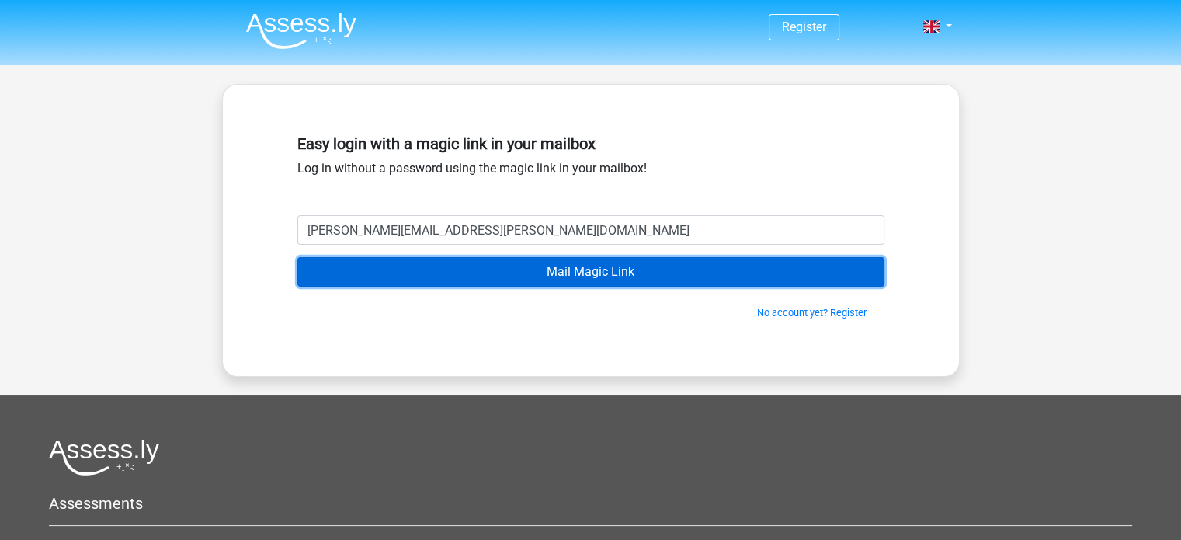
click at [531, 274] on input "Mail Magic Link" at bounding box center [590, 271] width 587 height 29
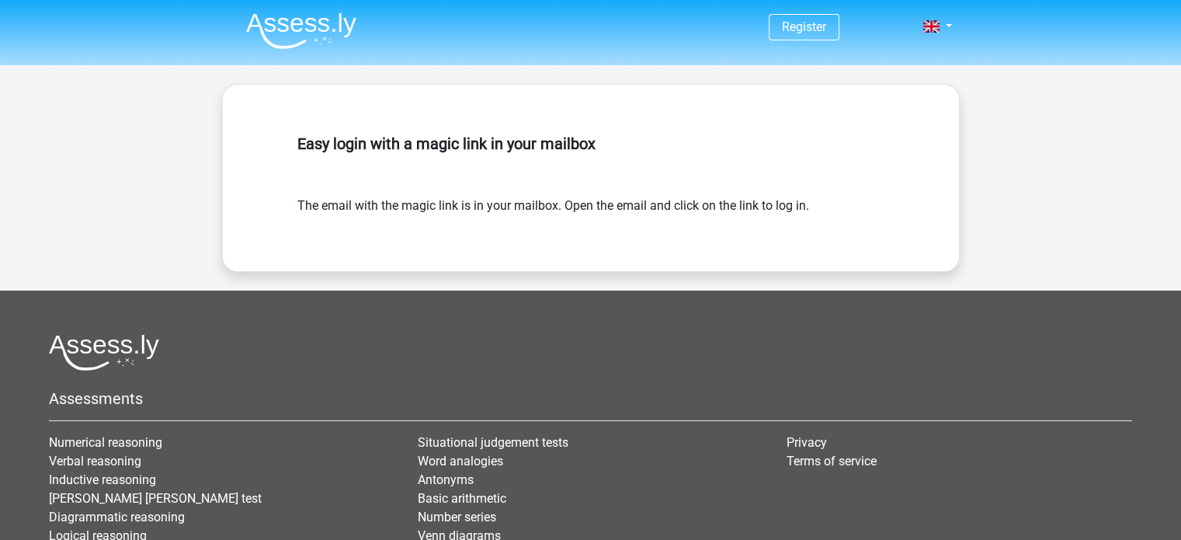
click at [281, 23] on img at bounding box center [301, 30] width 110 height 36
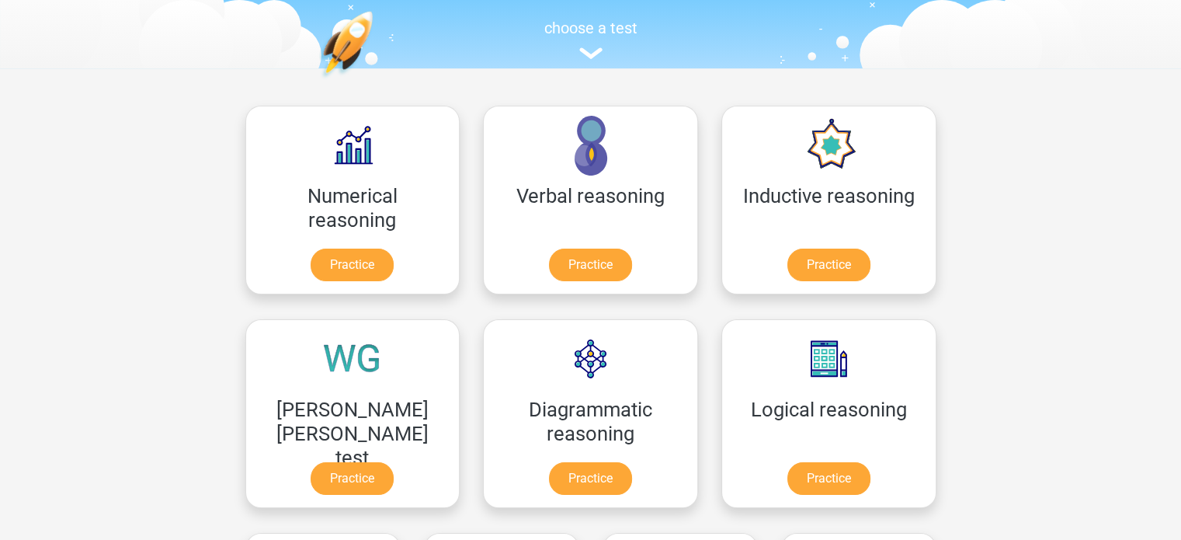
scroll to position [78, 0]
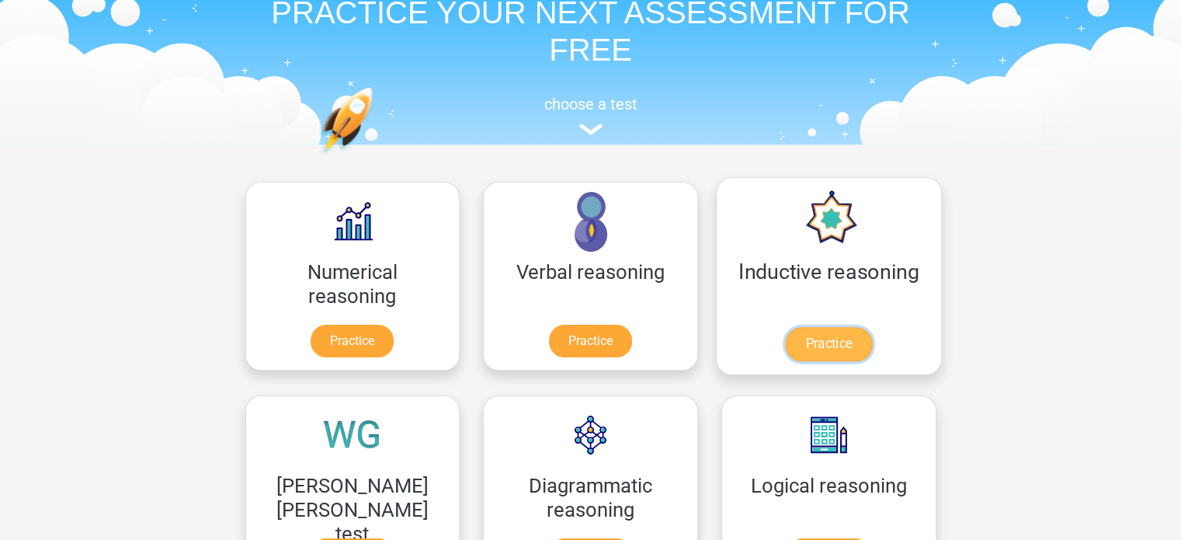
click at [785, 327] on link "Practice" at bounding box center [828, 344] width 87 height 34
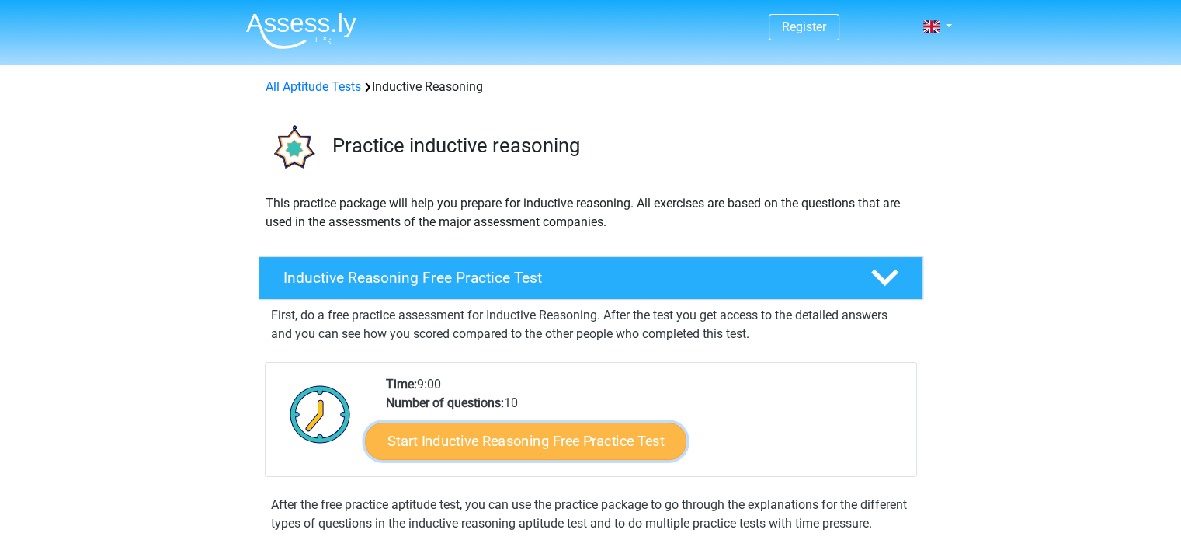
click at [501, 431] on link "Start Inductive Reasoning Free Practice Test" at bounding box center [525, 440] width 321 height 37
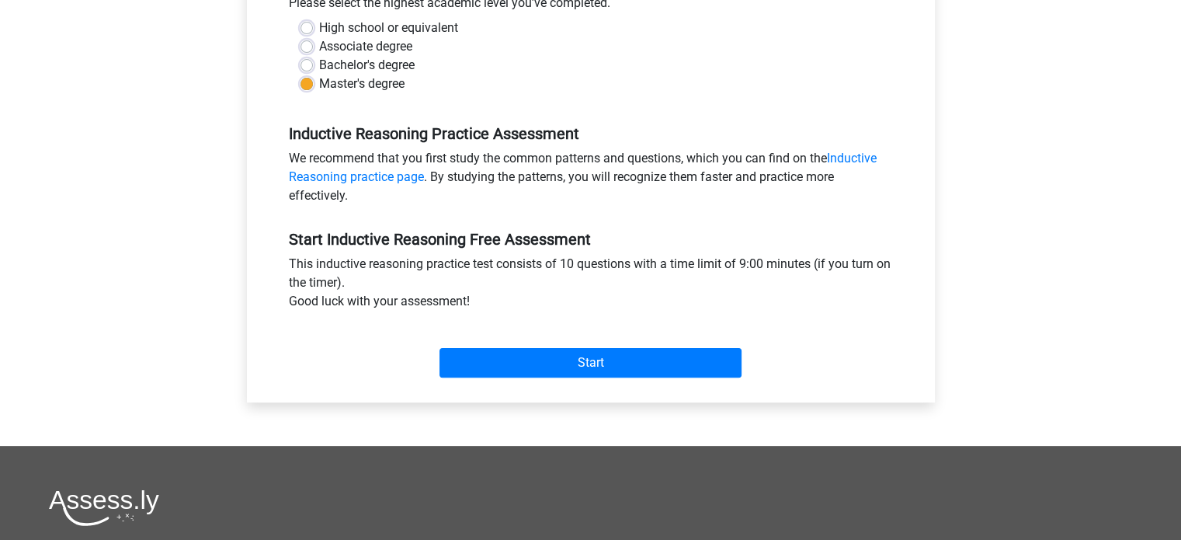
scroll to position [388, 0]
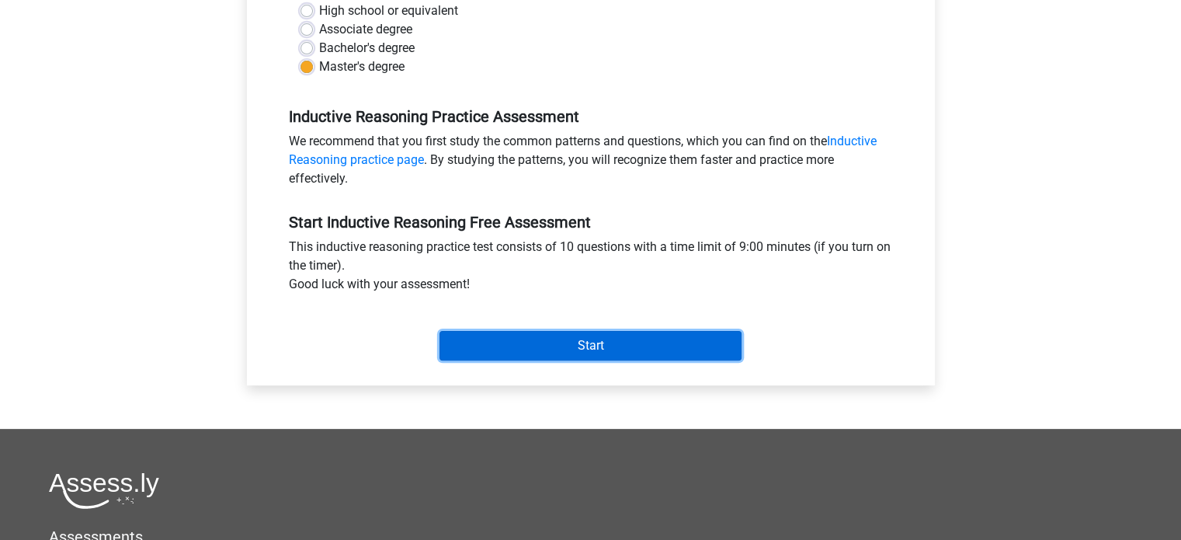
click at [547, 345] on input "Start" at bounding box center [590, 345] width 302 height 29
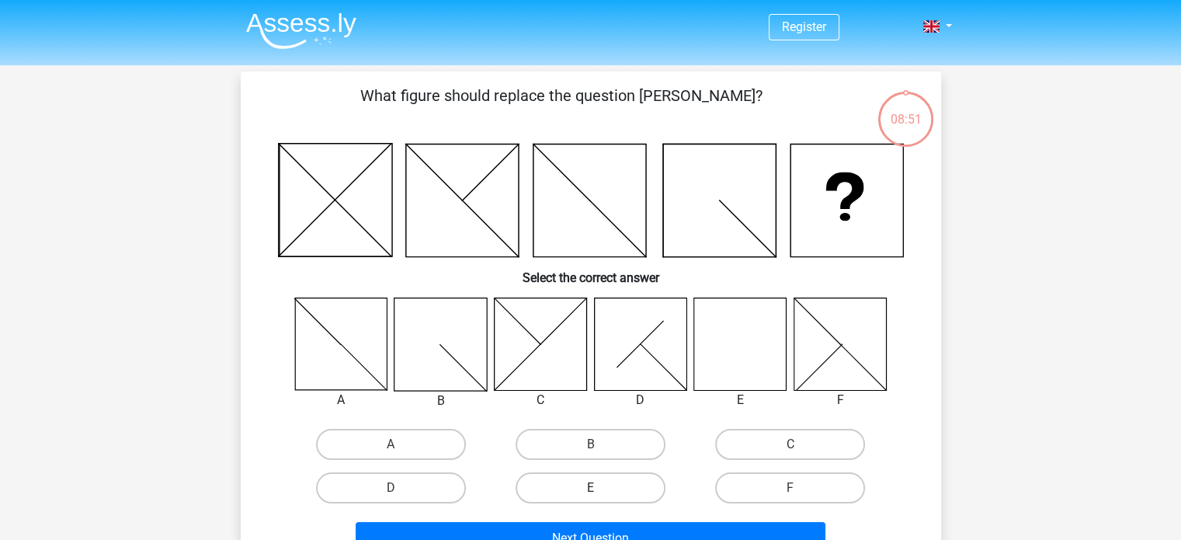
click at [585, 493] on label "E" at bounding box center [590, 487] width 150 height 31
click at [590, 493] on input "E" at bounding box center [595, 493] width 10 height 10
radio input "true"
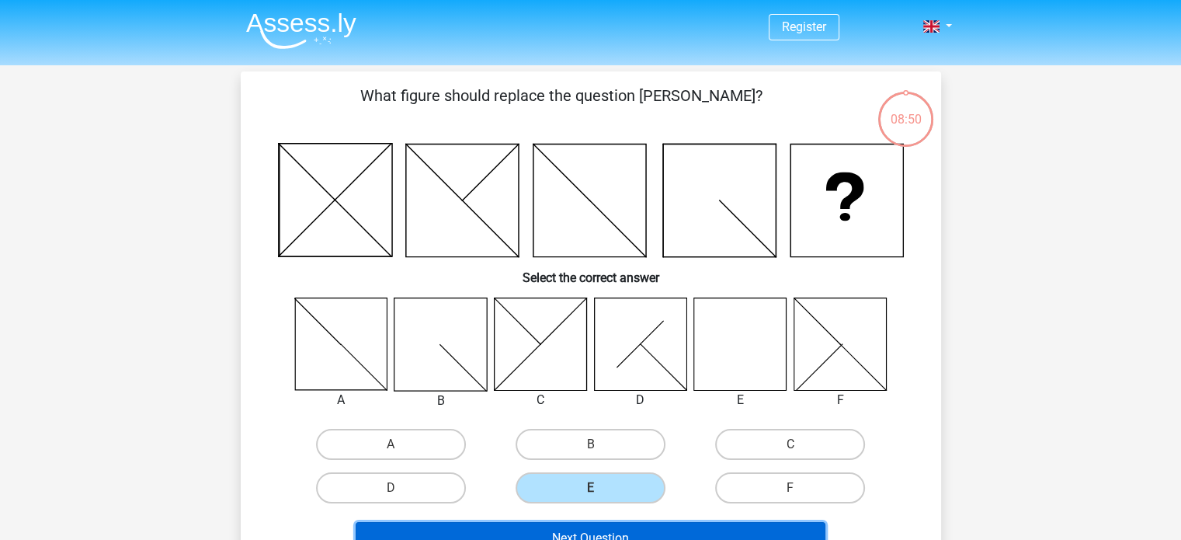
click at [581, 527] on button "Next Question" at bounding box center [591, 538] width 470 height 33
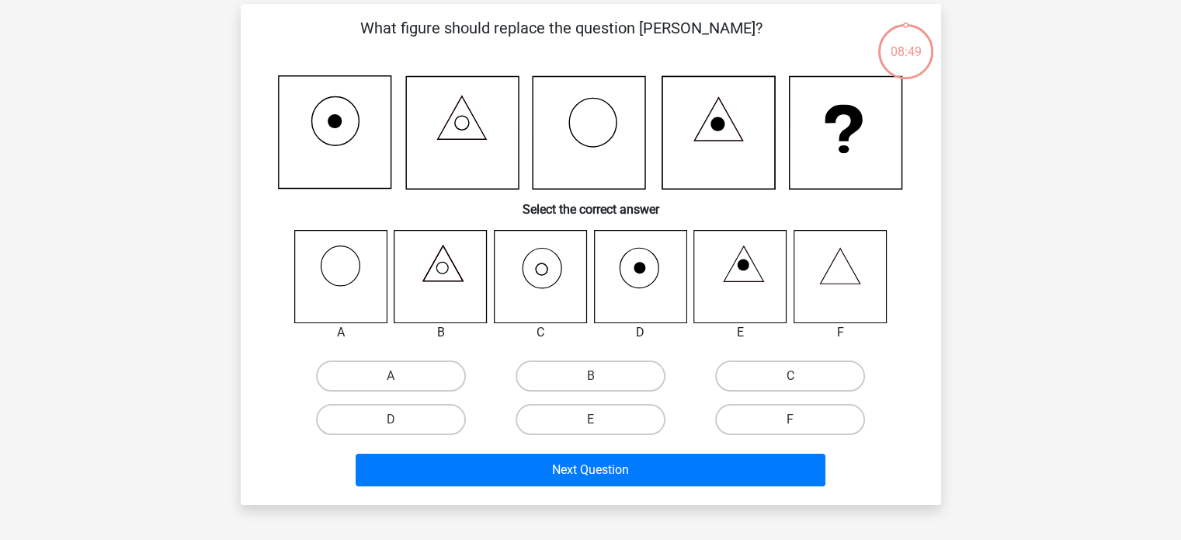
scroll to position [71, 0]
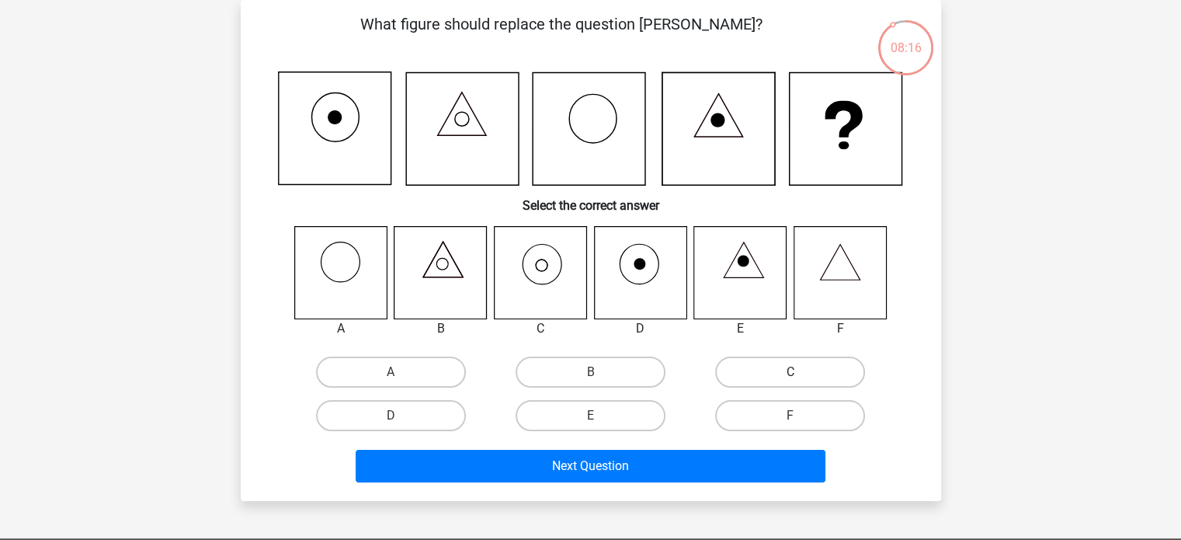
click at [838, 373] on label "C" at bounding box center [790, 371] width 150 height 31
click at [800, 373] on input "C" at bounding box center [795, 377] width 10 height 10
radio input "true"
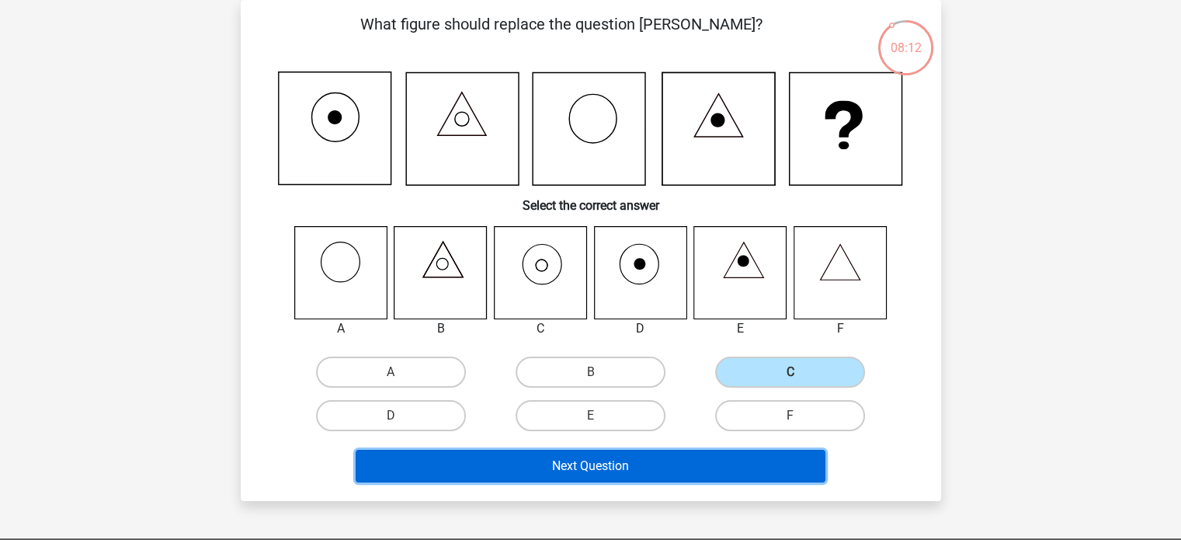
click at [664, 464] on button "Next Question" at bounding box center [591, 465] width 470 height 33
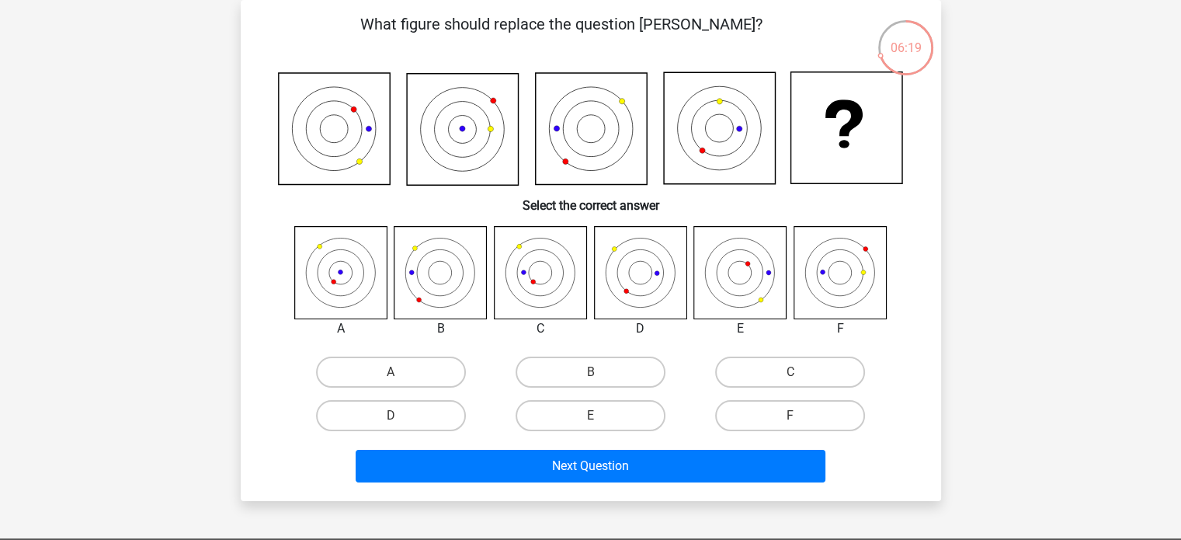
click at [790, 377] on input "C" at bounding box center [795, 377] width 10 height 10
radio input "true"
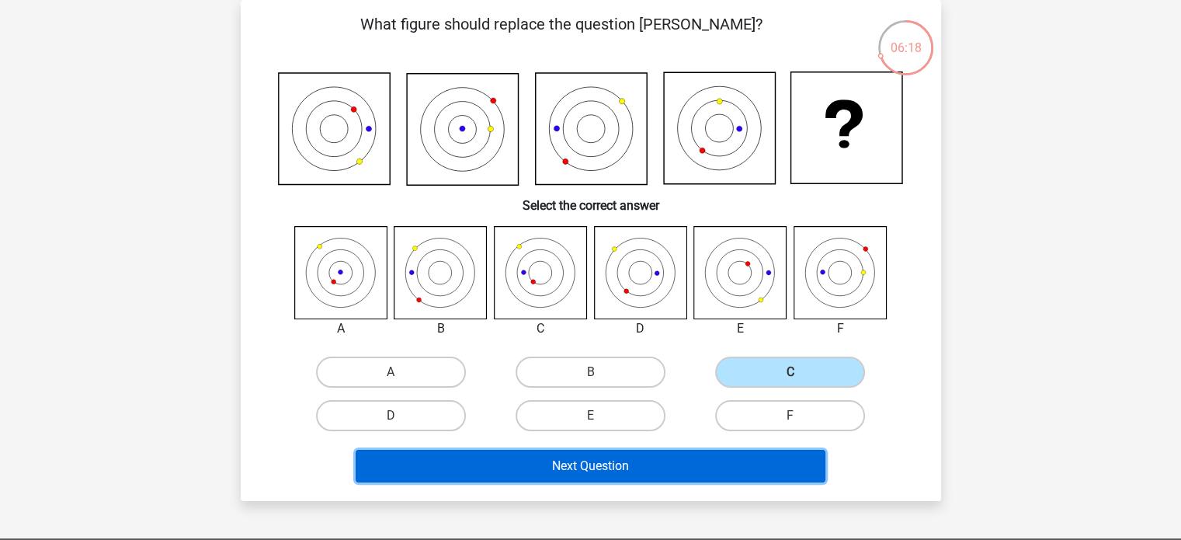
click at [636, 458] on button "Next Question" at bounding box center [591, 465] width 470 height 33
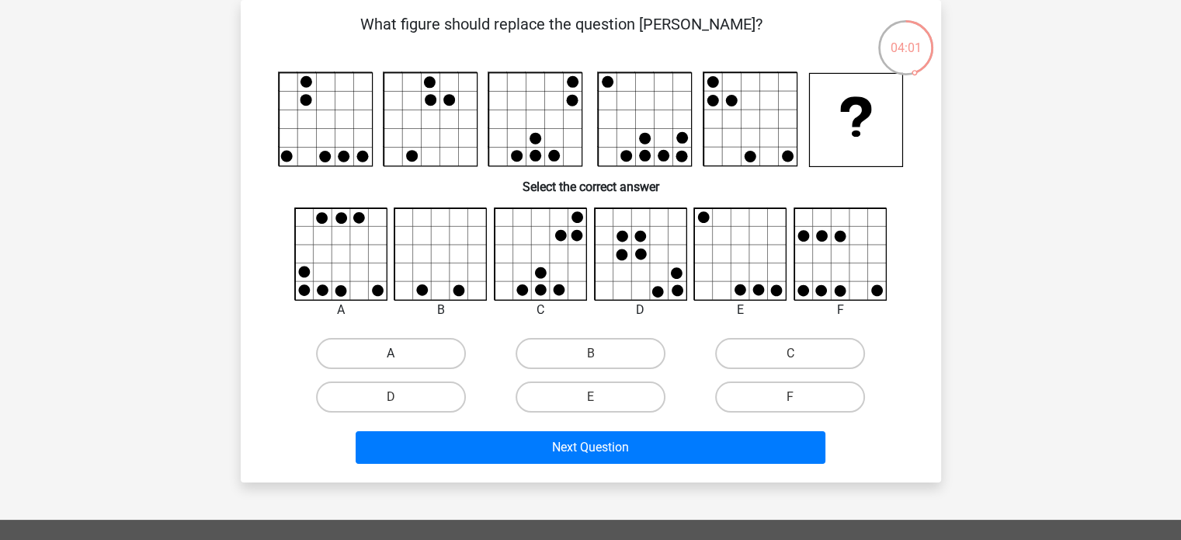
click at [379, 350] on label "A" at bounding box center [391, 353] width 150 height 31
click at [390, 353] on input "A" at bounding box center [395, 358] width 10 height 10
radio input "true"
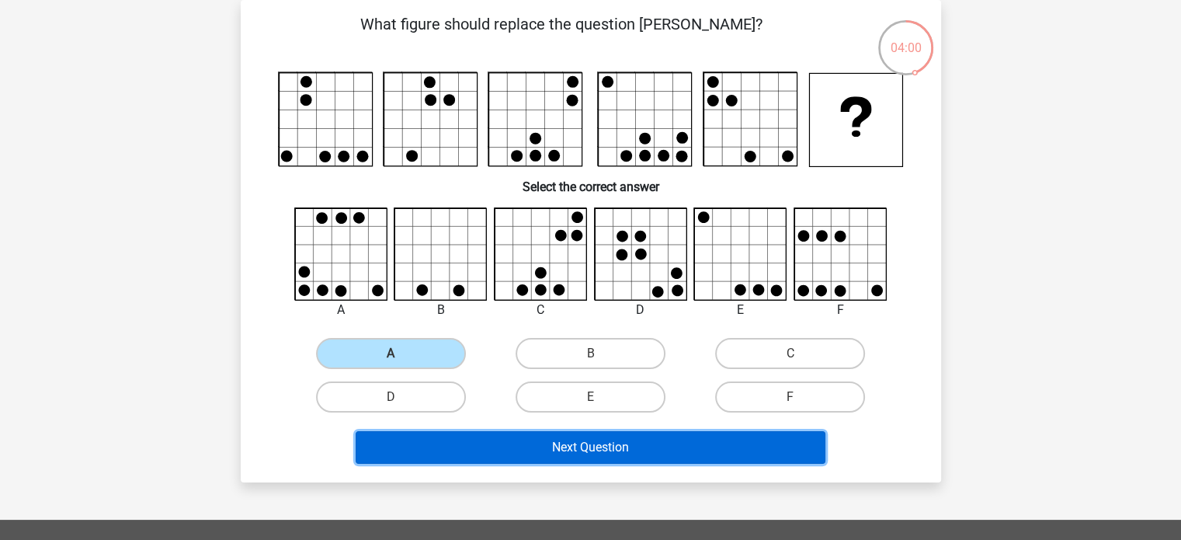
click at [662, 449] on button "Next Question" at bounding box center [591, 447] width 470 height 33
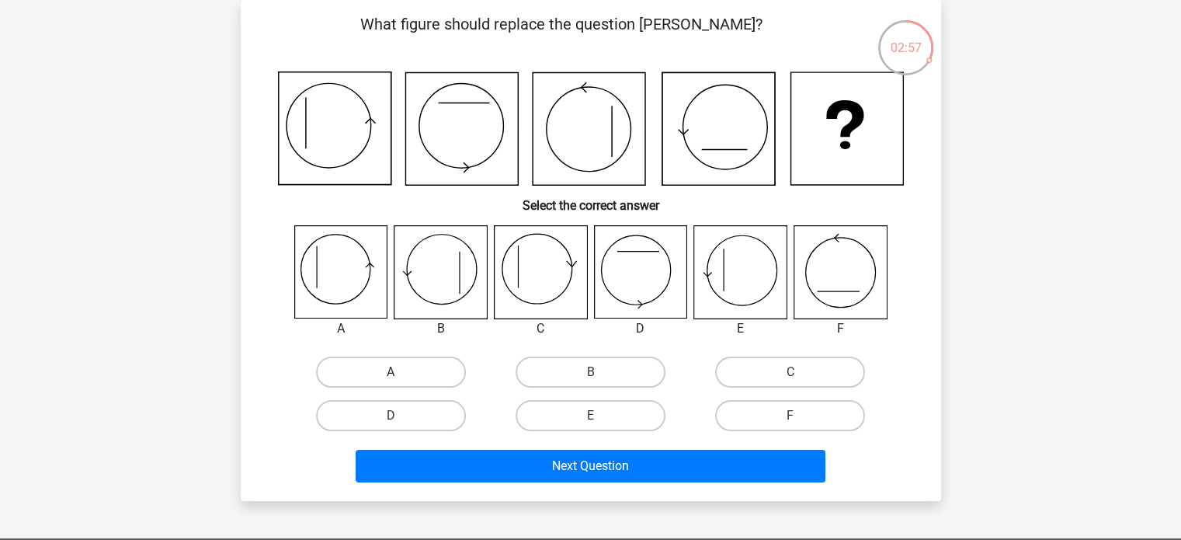
click at [401, 368] on label "A" at bounding box center [391, 371] width 150 height 31
click at [401, 372] on input "A" at bounding box center [395, 377] width 10 height 10
radio input "true"
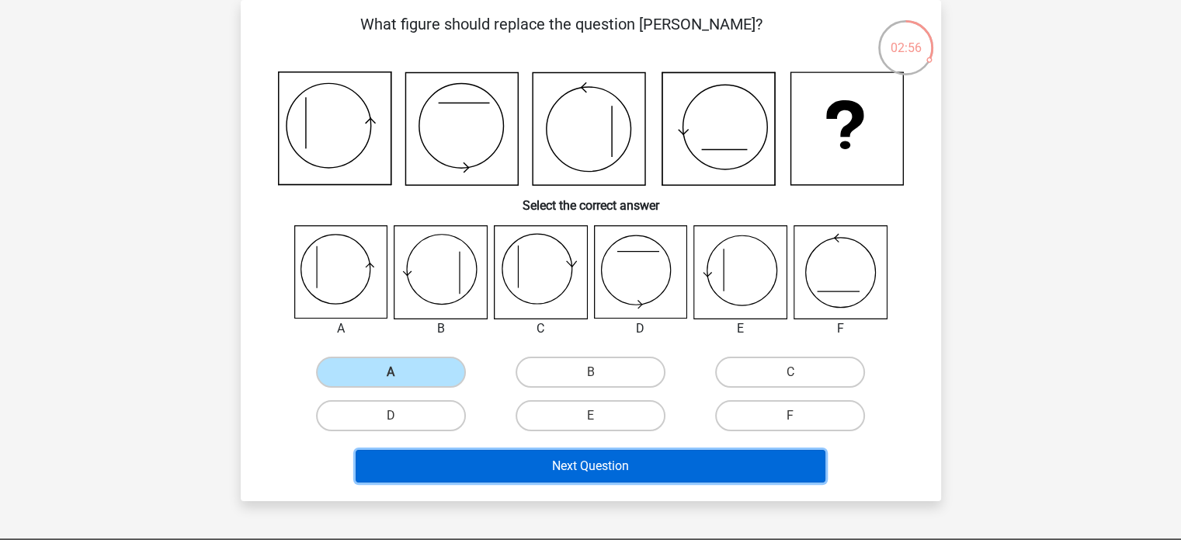
click at [623, 465] on button "Next Question" at bounding box center [591, 465] width 470 height 33
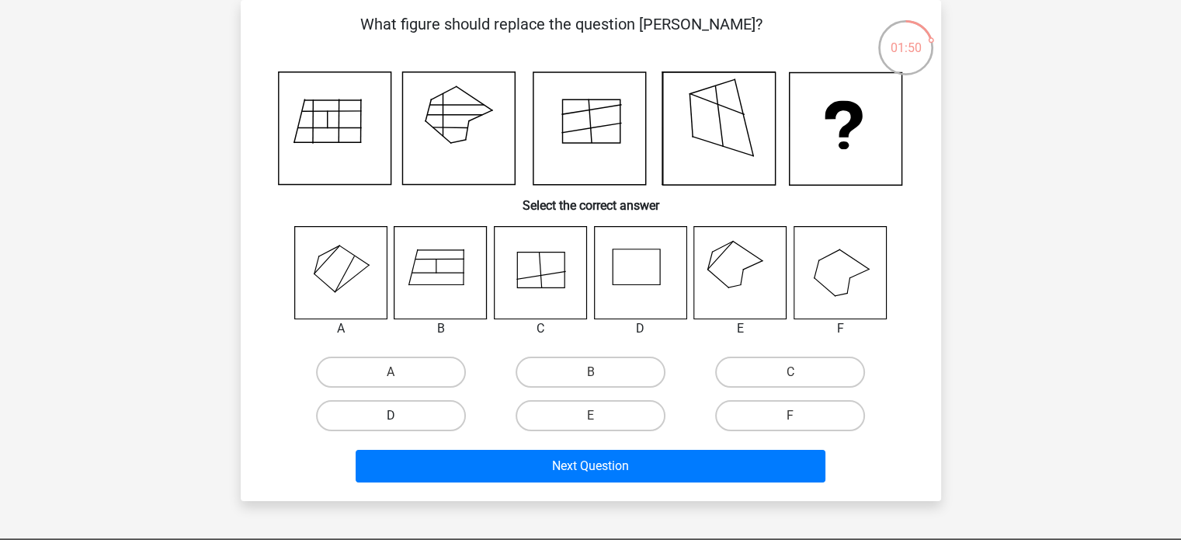
click at [407, 414] on label "D" at bounding box center [391, 415] width 150 height 31
click at [401, 415] on input "D" at bounding box center [395, 420] width 10 height 10
radio input "true"
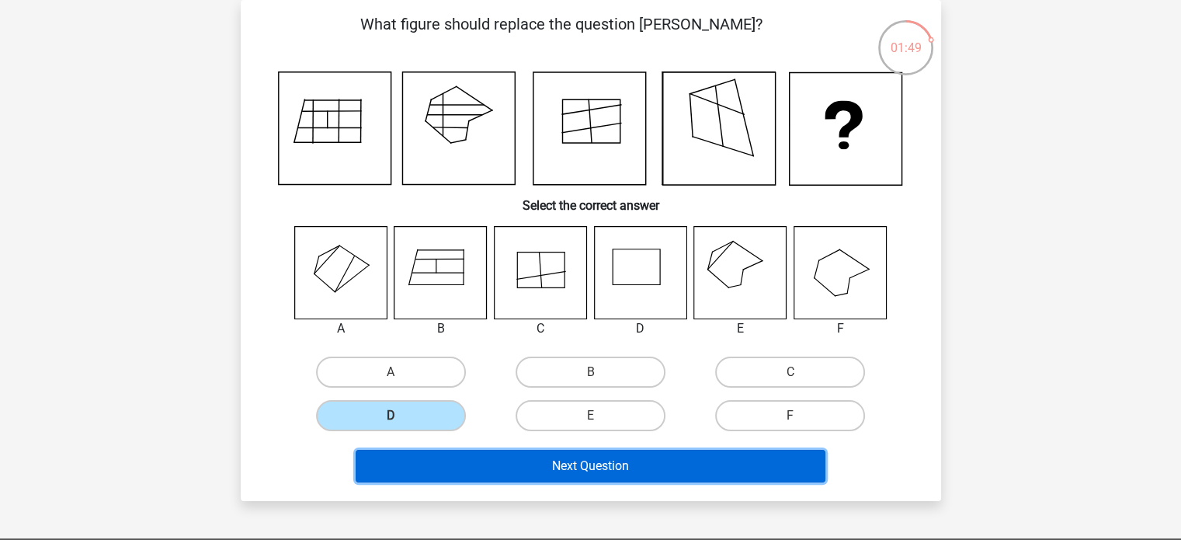
click at [494, 462] on button "Next Question" at bounding box center [591, 465] width 470 height 33
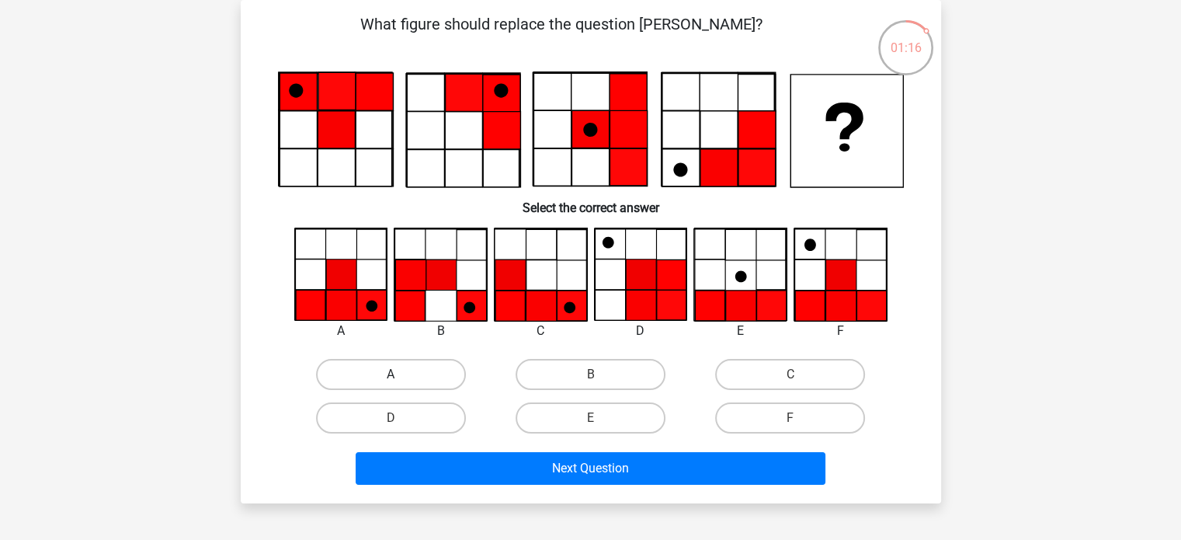
click at [376, 370] on label "A" at bounding box center [391, 374] width 150 height 31
click at [390, 374] on input "A" at bounding box center [395, 379] width 10 height 10
radio input "true"
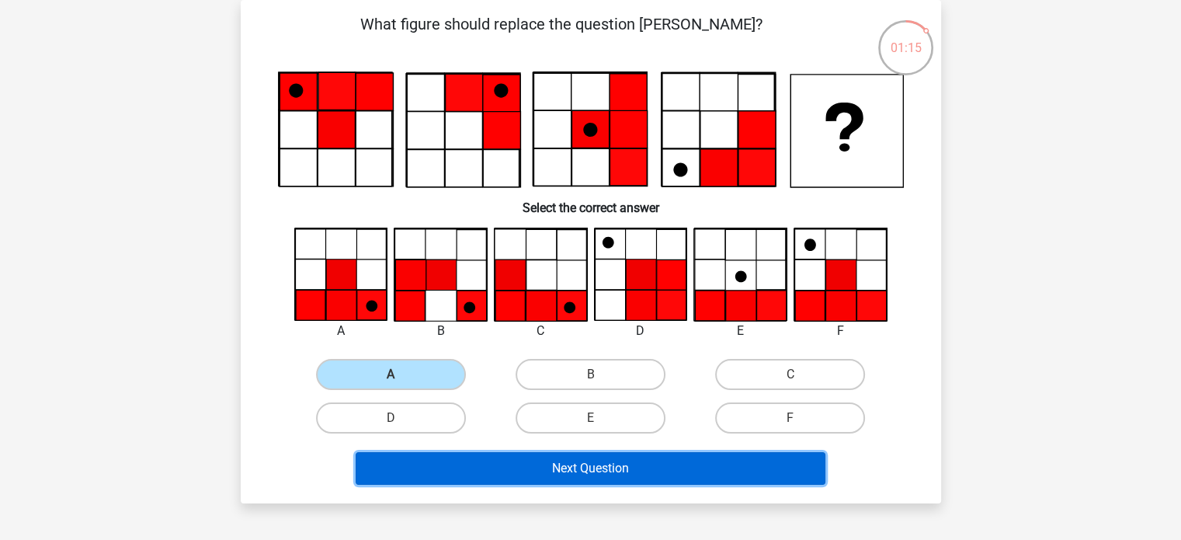
click at [613, 476] on button "Next Question" at bounding box center [591, 468] width 470 height 33
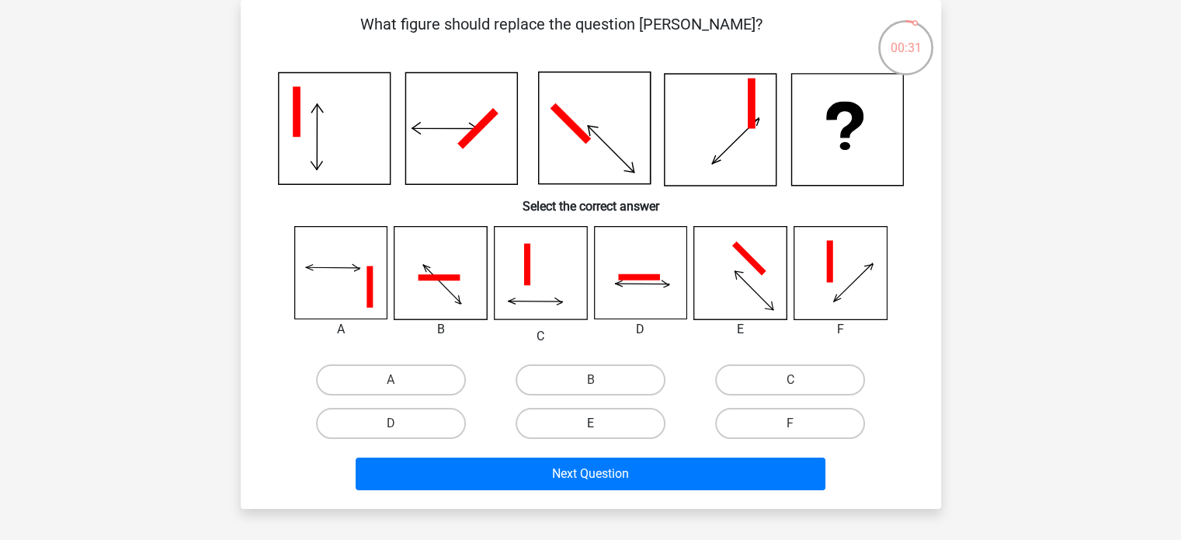
click at [609, 418] on label "E" at bounding box center [590, 423] width 150 height 31
click at [600, 423] on input "E" at bounding box center [595, 428] width 10 height 10
radio input "true"
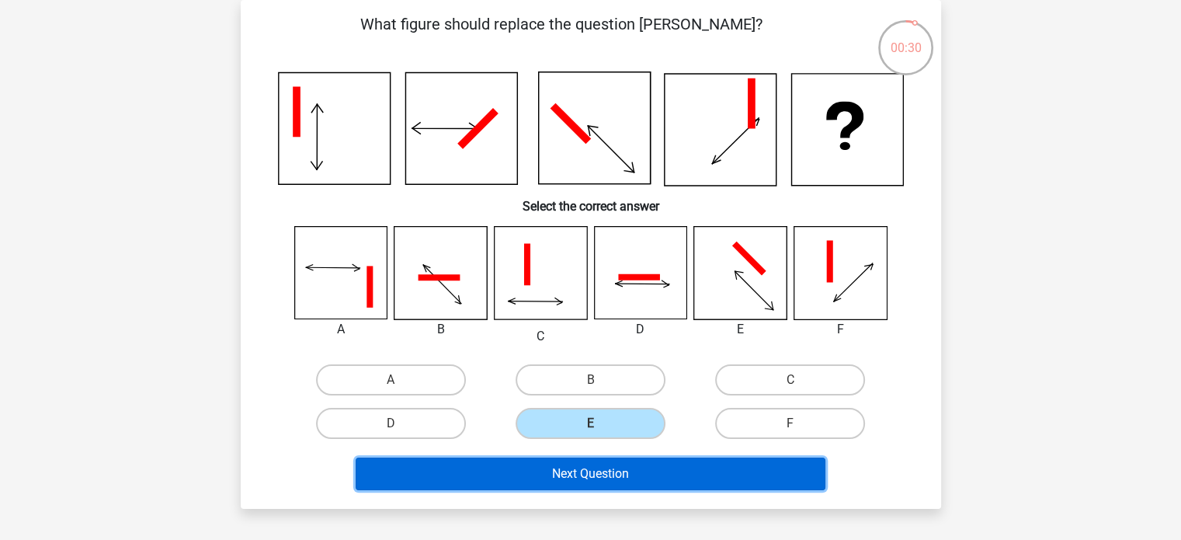
click at [625, 474] on button "Next Question" at bounding box center [591, 473] width 470 height 33
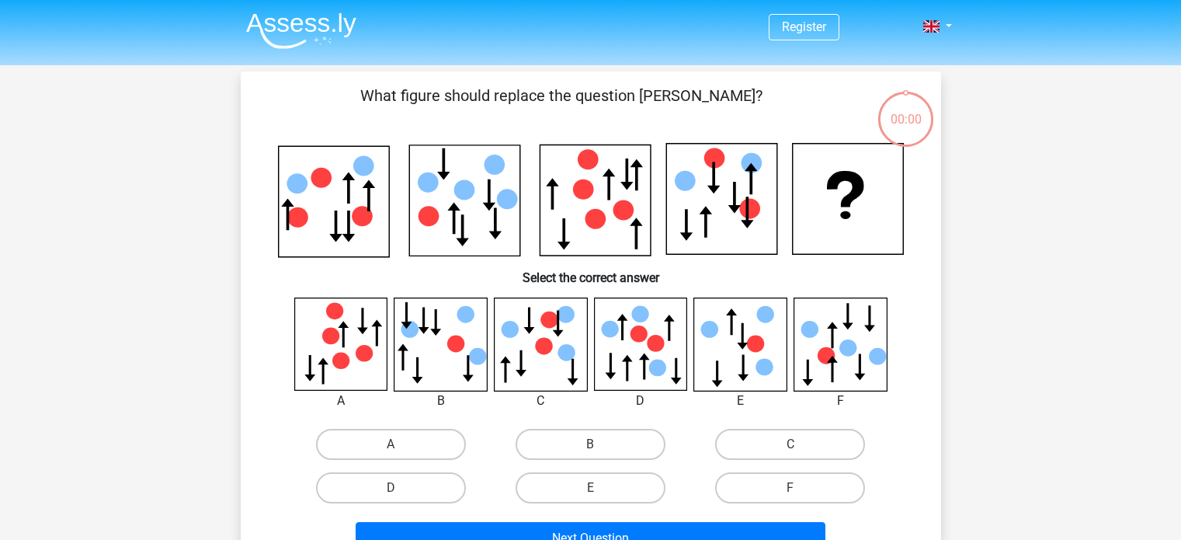
scroll to position [71, 0]
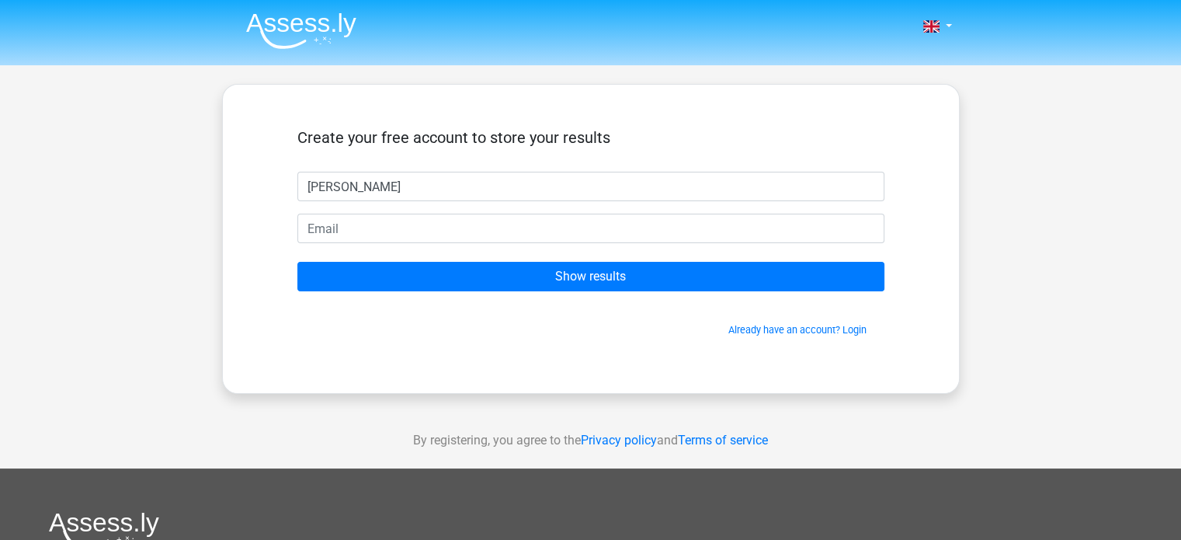
type input "[PERSON_NAME]"
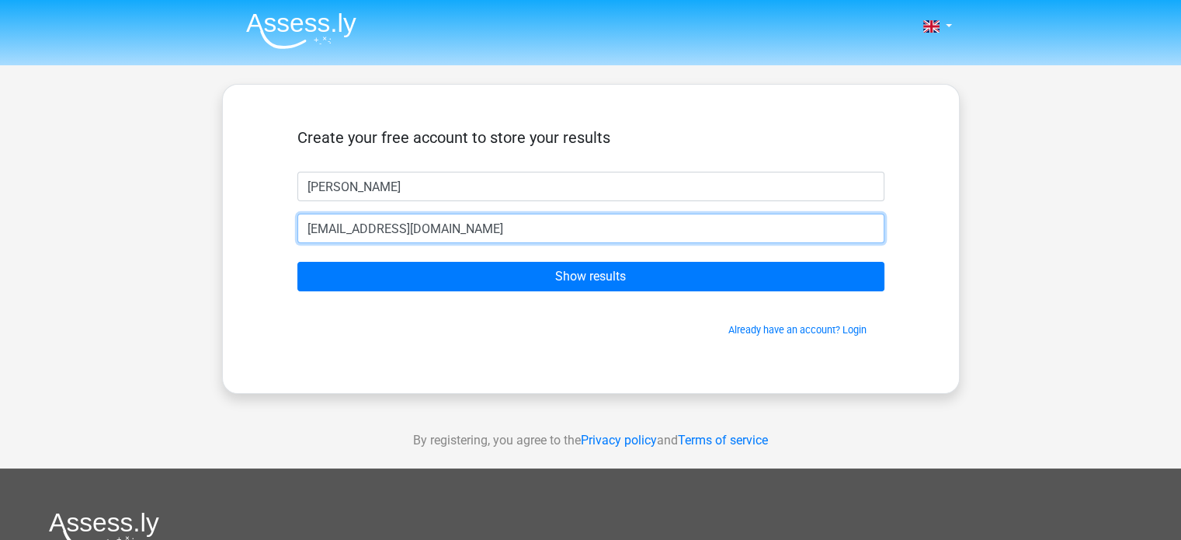
type input "[EMAIL_ADDRESS][DOMAIN_NAME]"
click at [297, 262] on input "Show results" at bounding box center [590, 276] width 587 height 29
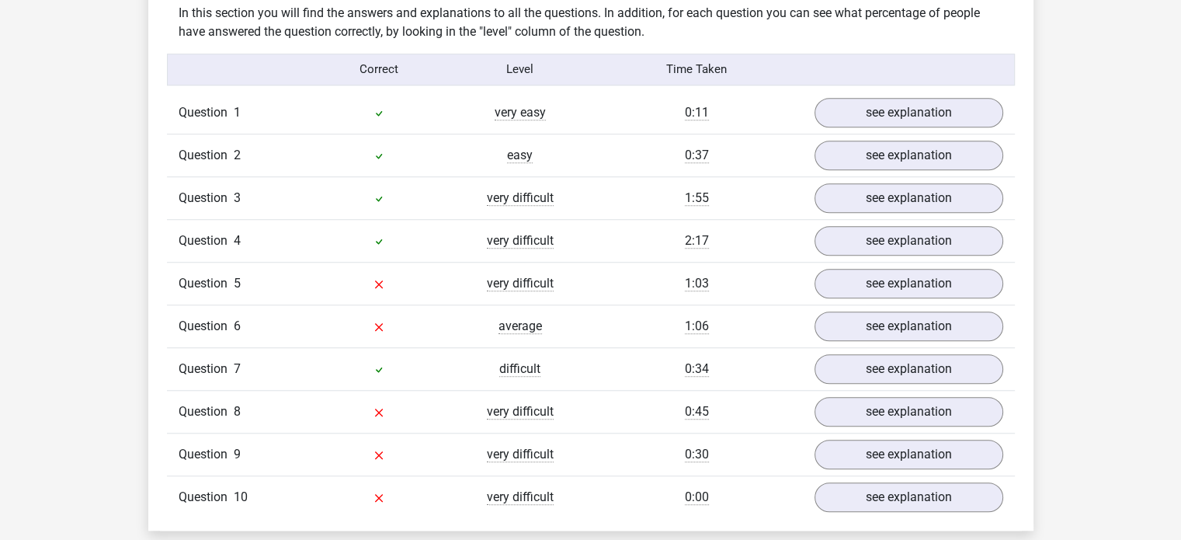
scroll to position [1242, 0]
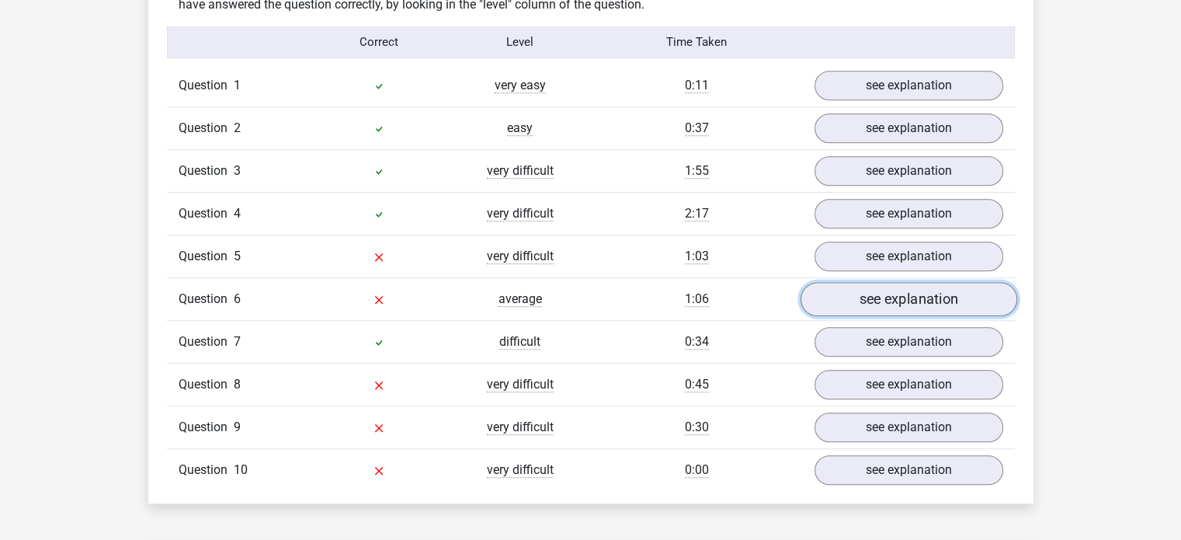
click at [987, 296] on link "see explanation" at bounding box center [908, 299] width 217 height 34
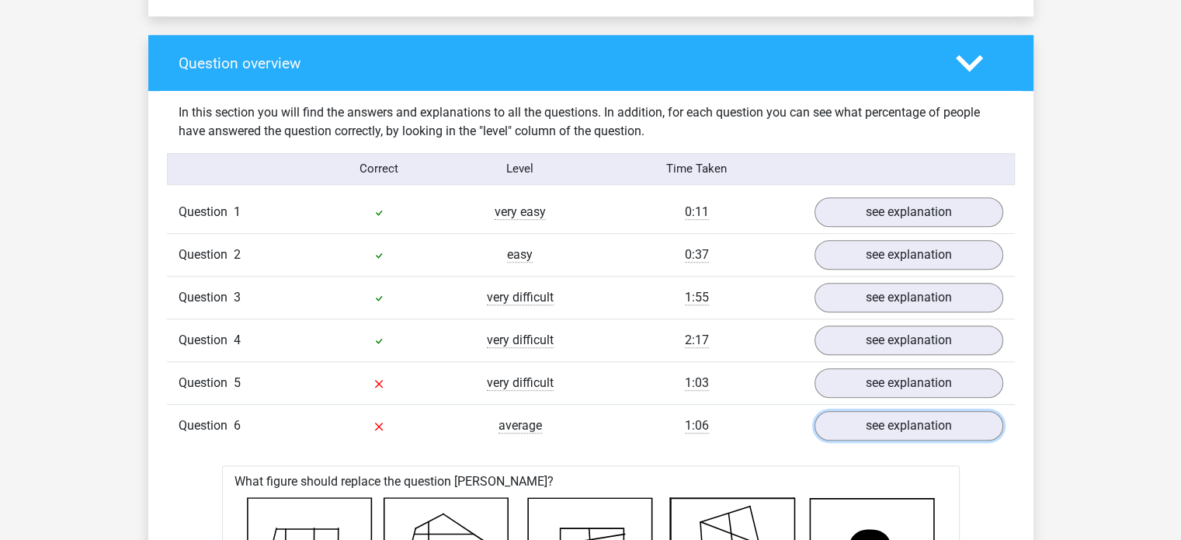
scroll to position [1087, 0]
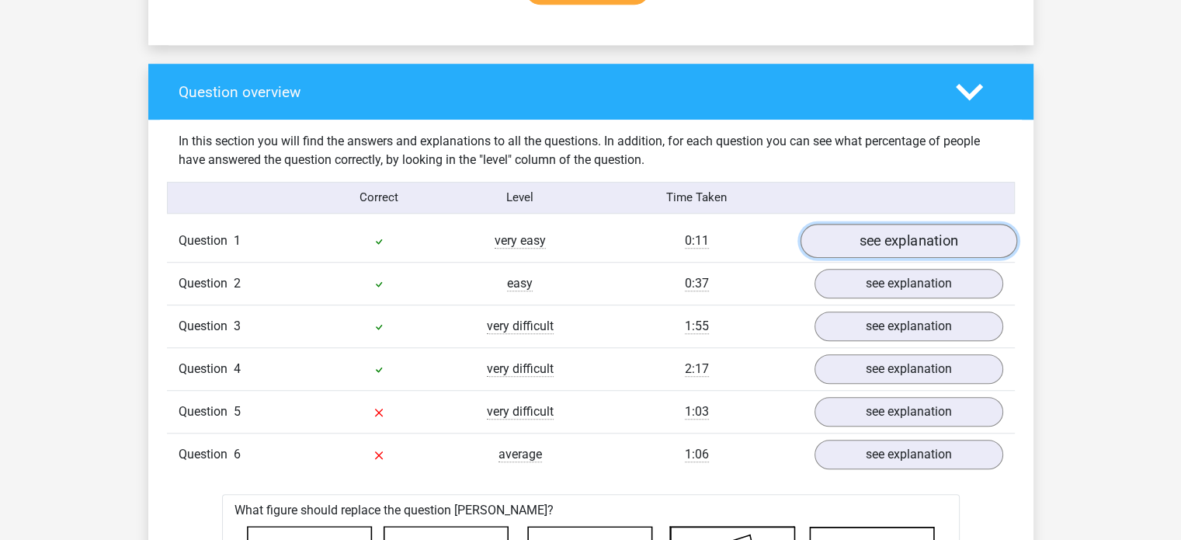
click at [968, 239] on link "see explanation" at bounding box center [908, 241] width 217 height 34
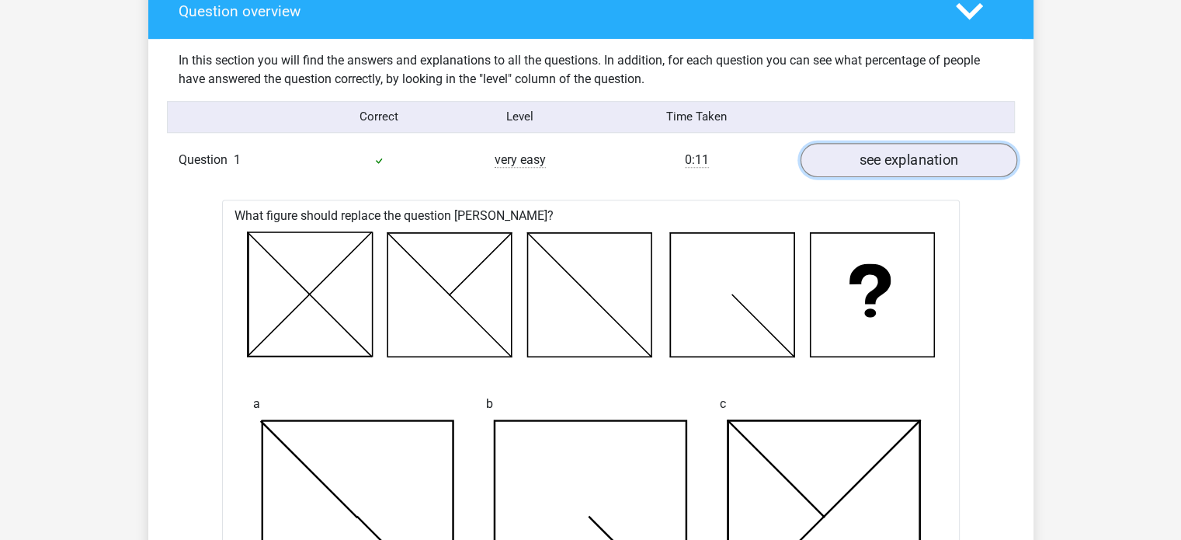
scroll to position [1164, 0]
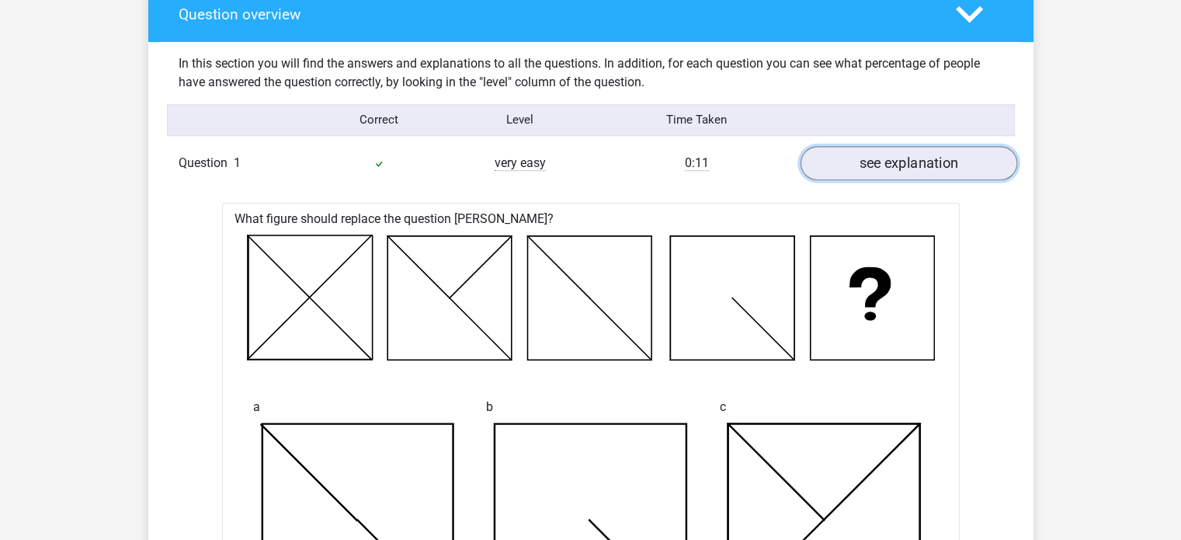
click at [938, 164] on link "see explanation" at bounding box center [908, 163] width 217 height 34
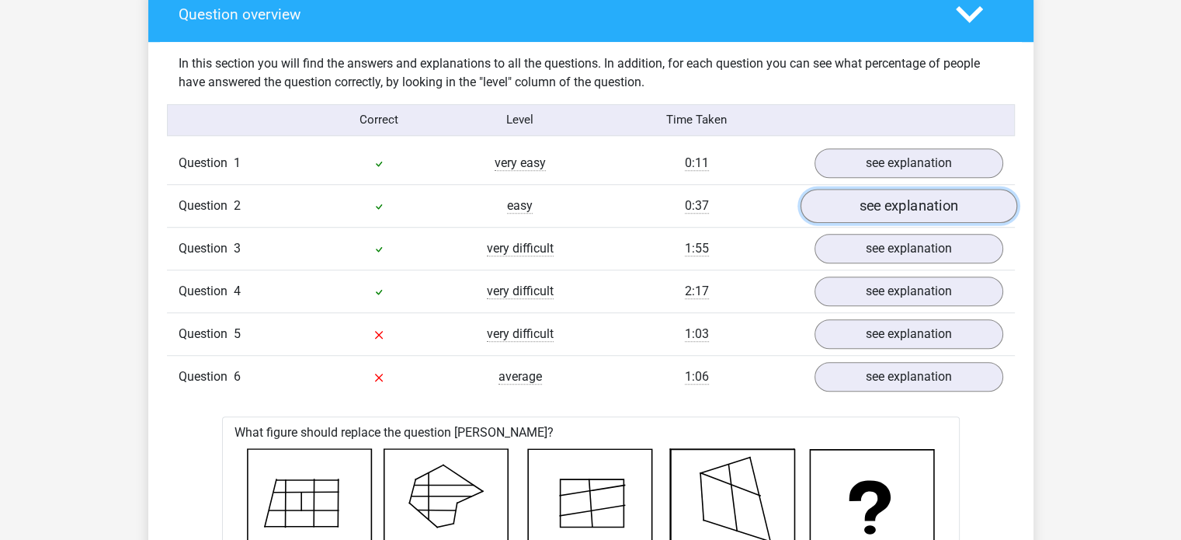
click at [942, 207] on link "see explanation" at bounding box center [908, 206] width 217 height 34
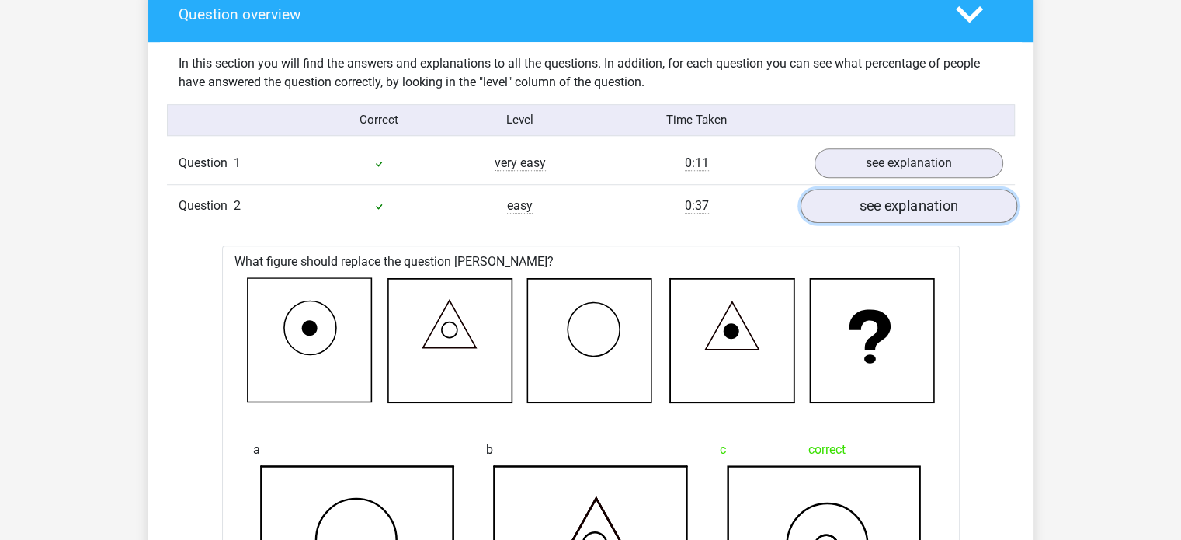
click at [947, 207] on link "see explanation" at bounding box center [908, 206] width 217 height 34
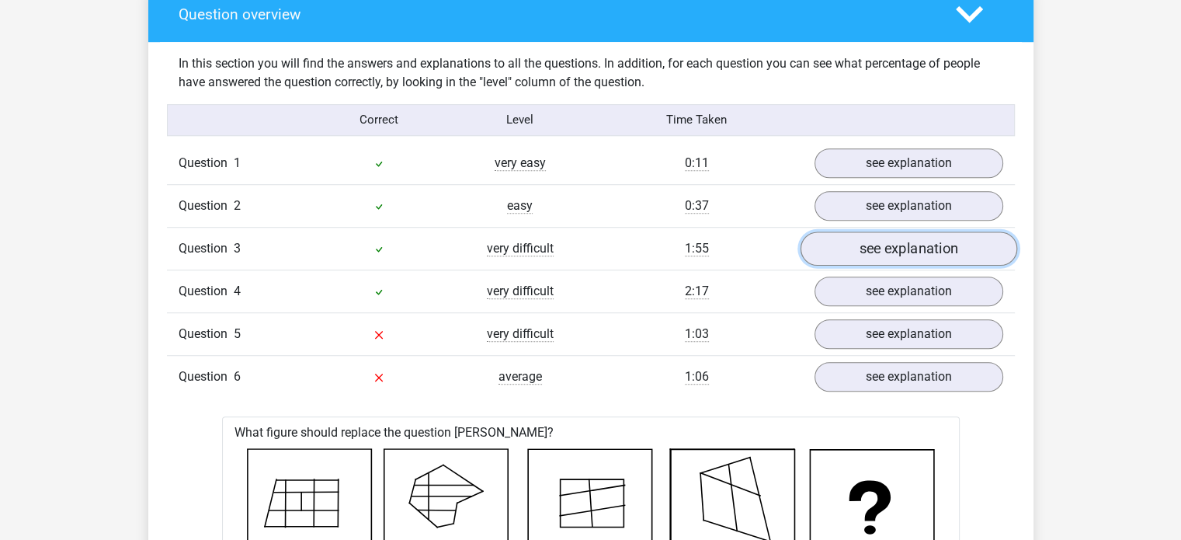
click at [938, 254] on link "see explanation" at bounding box center [908, 248] width 217 height 34
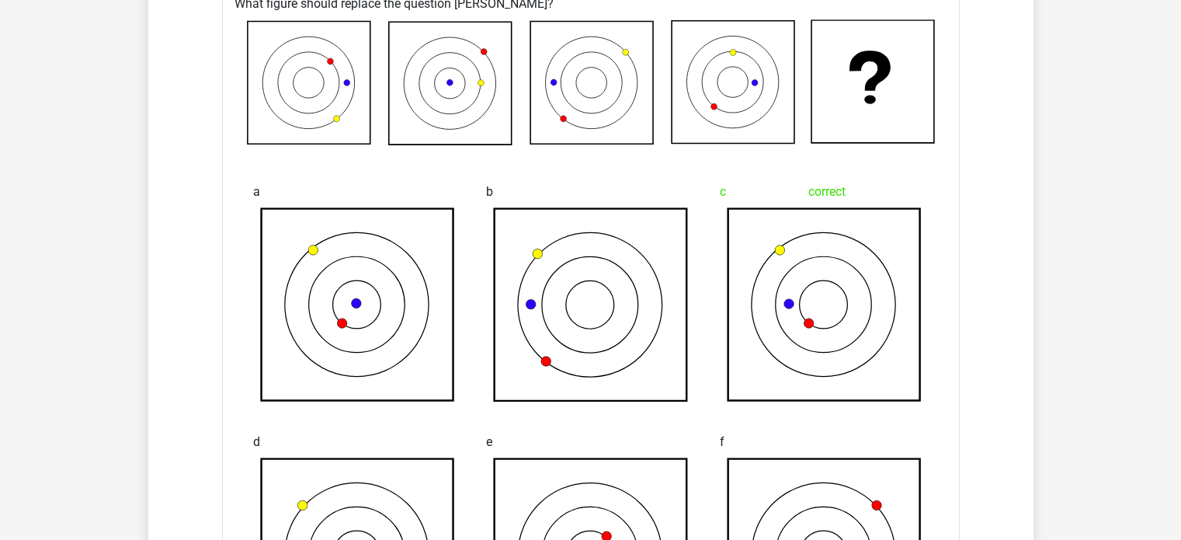
scroll to position [1320, 0]
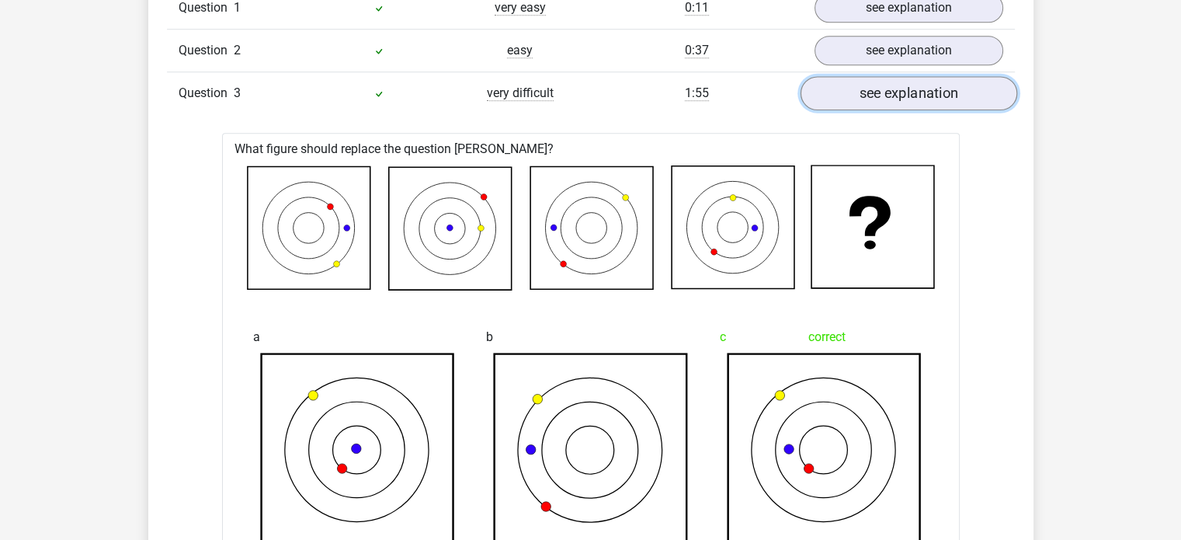
click at [969, 92] on link "see explanation" at bounding box center [908, 93] width 217 height 34
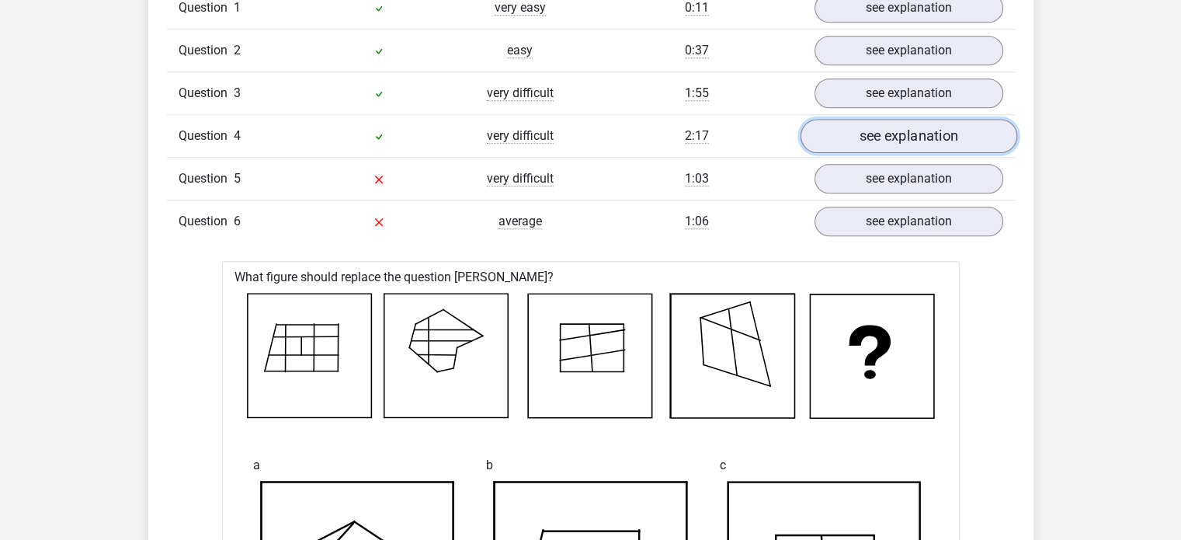
click at [966, 136] on link "see explanation" at bounding box center [908, 136] width 217 height 34
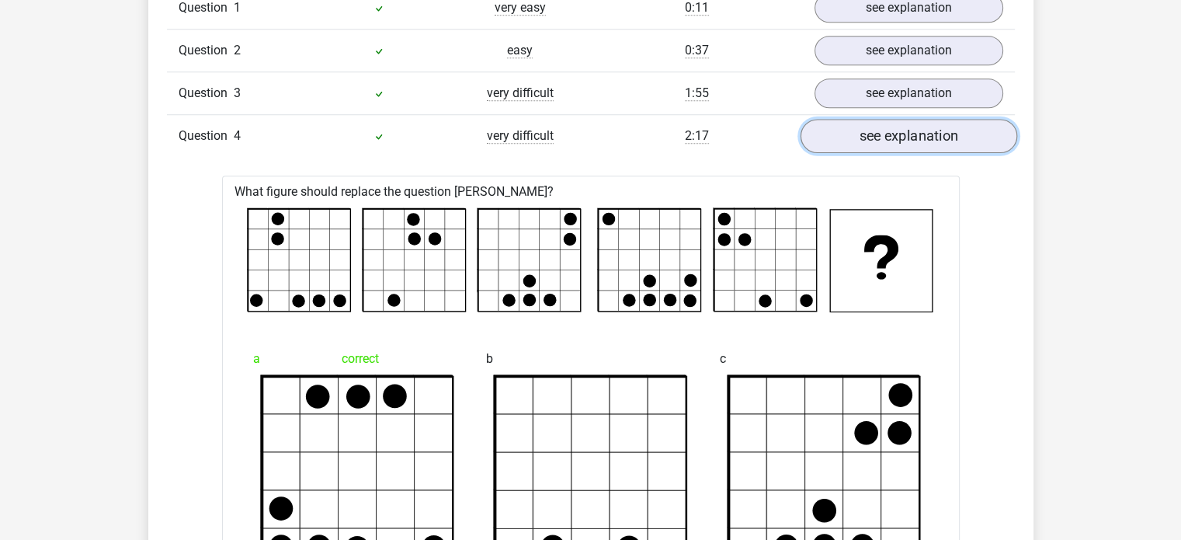
click at [970, 140] on link "see explanation" at bounding box center [908, 136] width 217 height 34
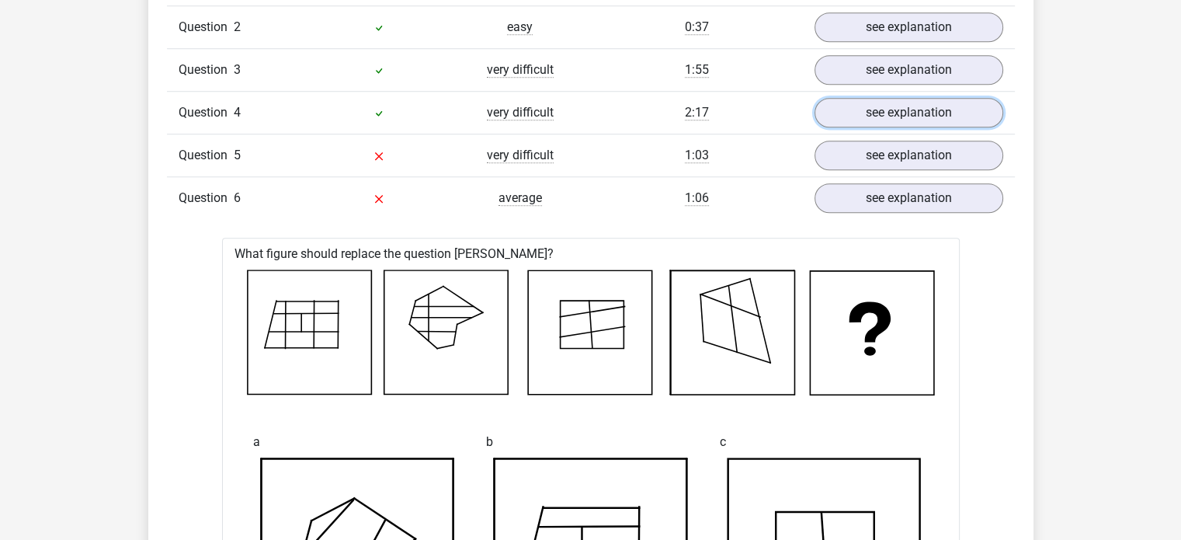
scroll to position [1326, 0]
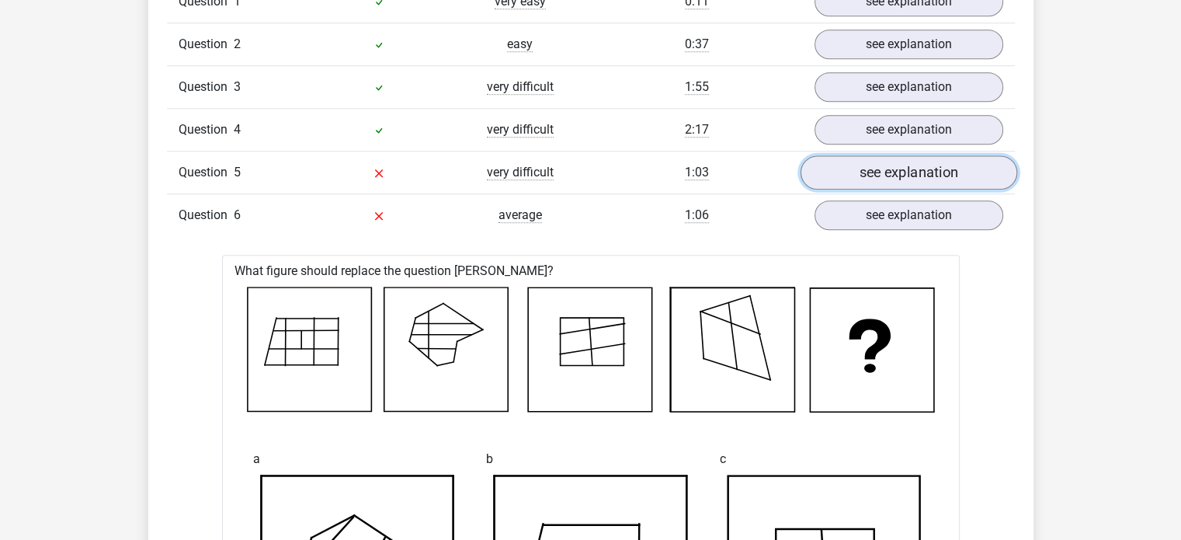
click at [939, 161] on link "see explanation" at bounding box center [908, 172] width 217 height 34
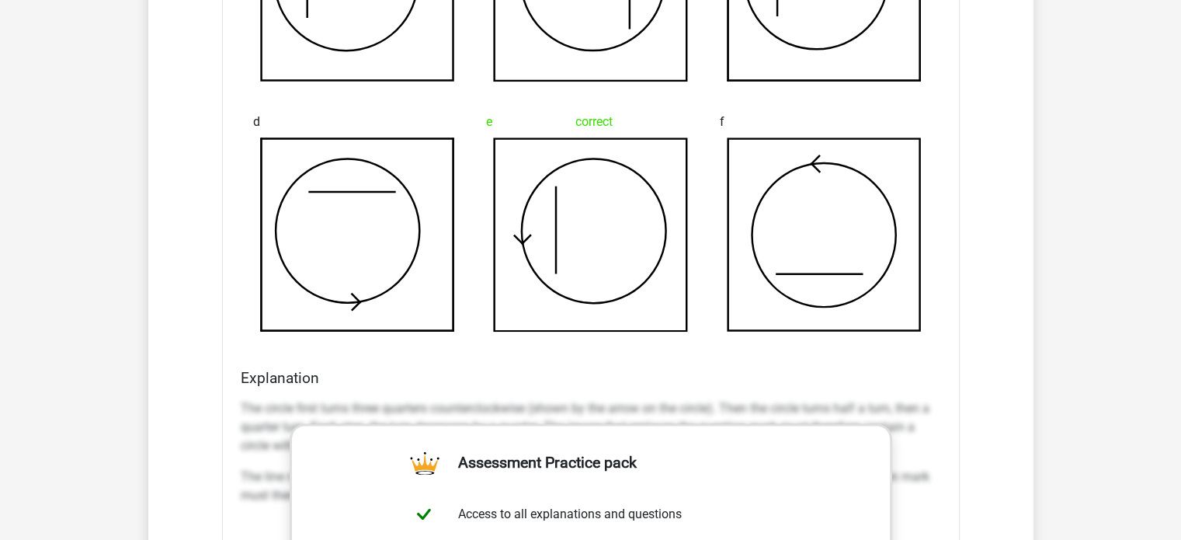
scroll to position [1404, 0]
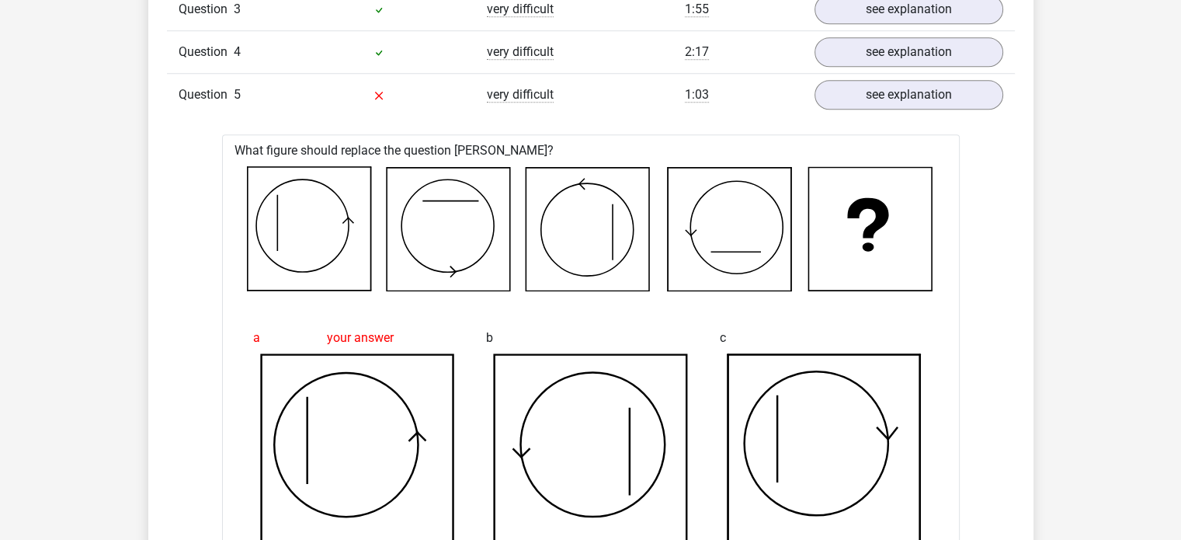
click at [947, 75] on div "Question 5 very difficult 1:03 see explanation" at bounding box center [591, 94] width 848 height 43
click at [947, 83] on link "see explanation" at bounding box center [908, 95] width 217 height 34
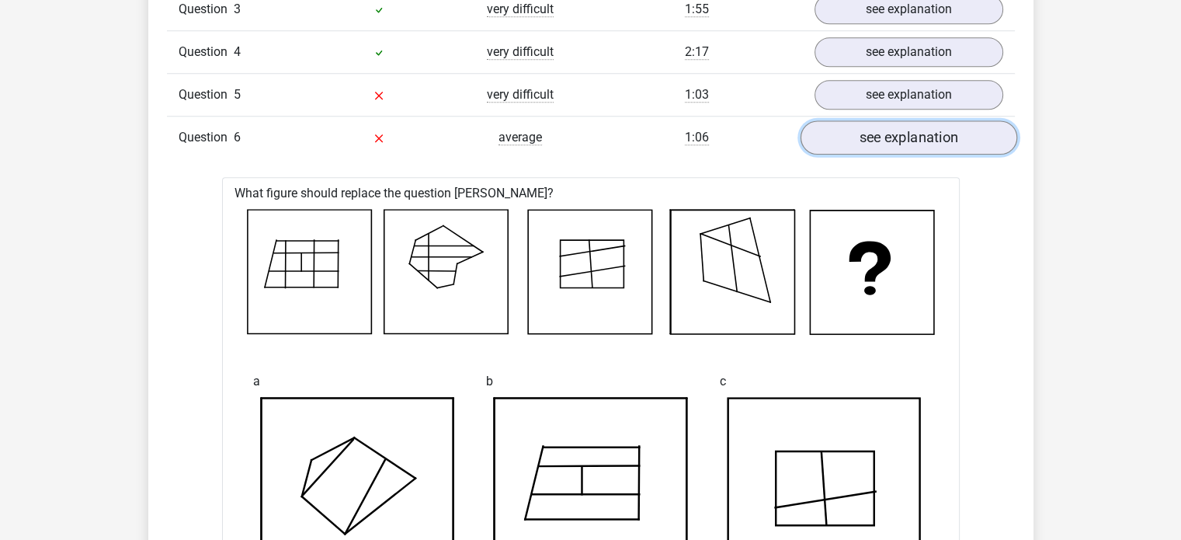
click at [949, 134] on link "see explanation" at bounding box center [908, 137] width 217 height 34
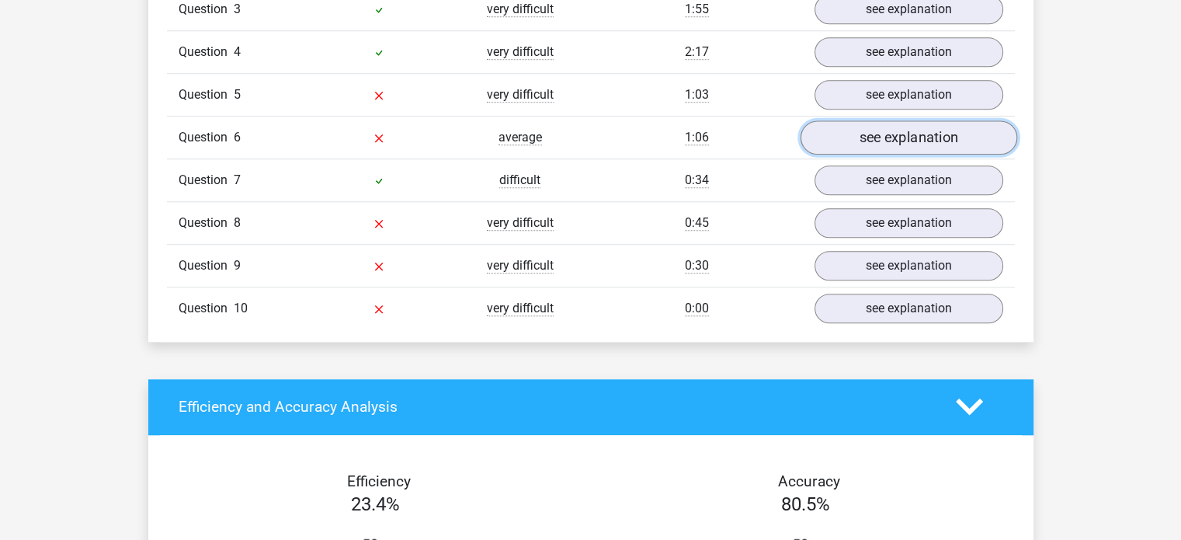
click at [949, 134] on link "see explanation" at bounding box center [908, 137] width 217 height 34
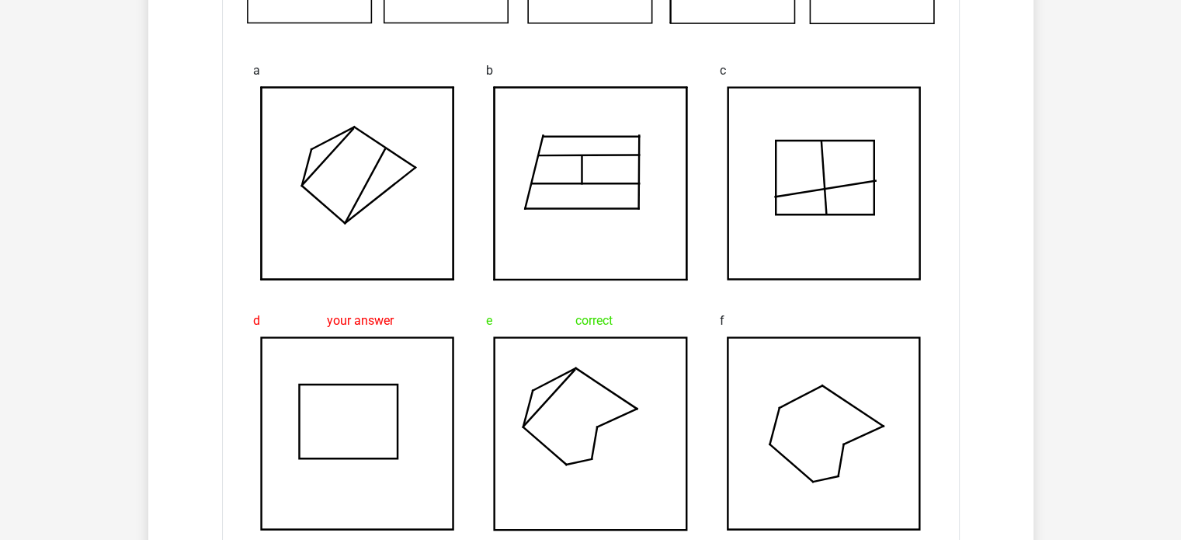
scroll to position [1326, 0]
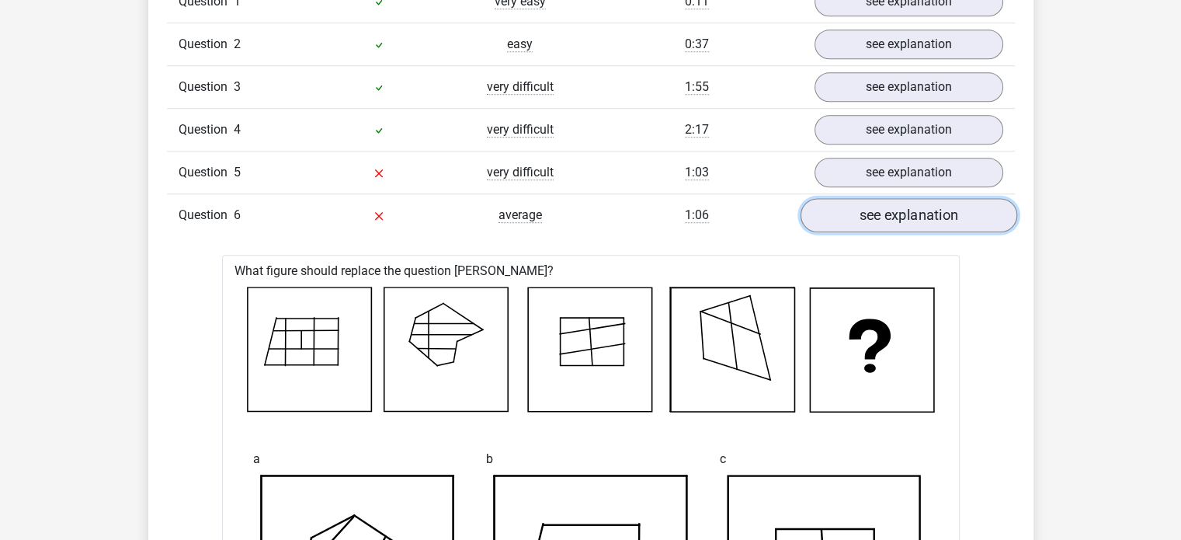
click at [911, 221] on link "see explanation" at bounding box center [908, 215] width 217 height 34
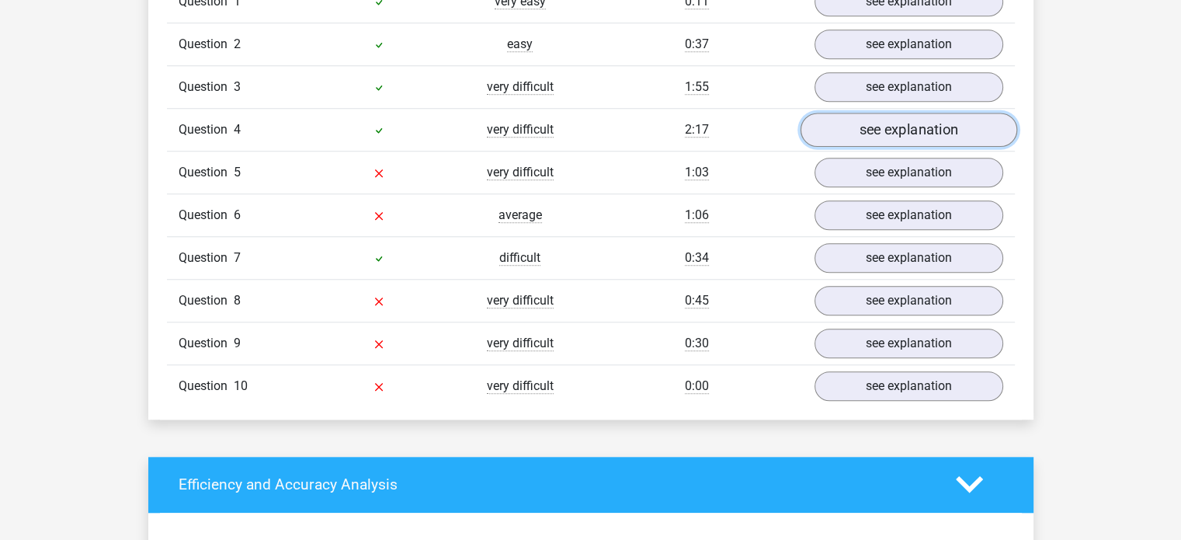
click at [876, 134] on link "see explanation" at bounding box center [908, 130] width 217 height 34
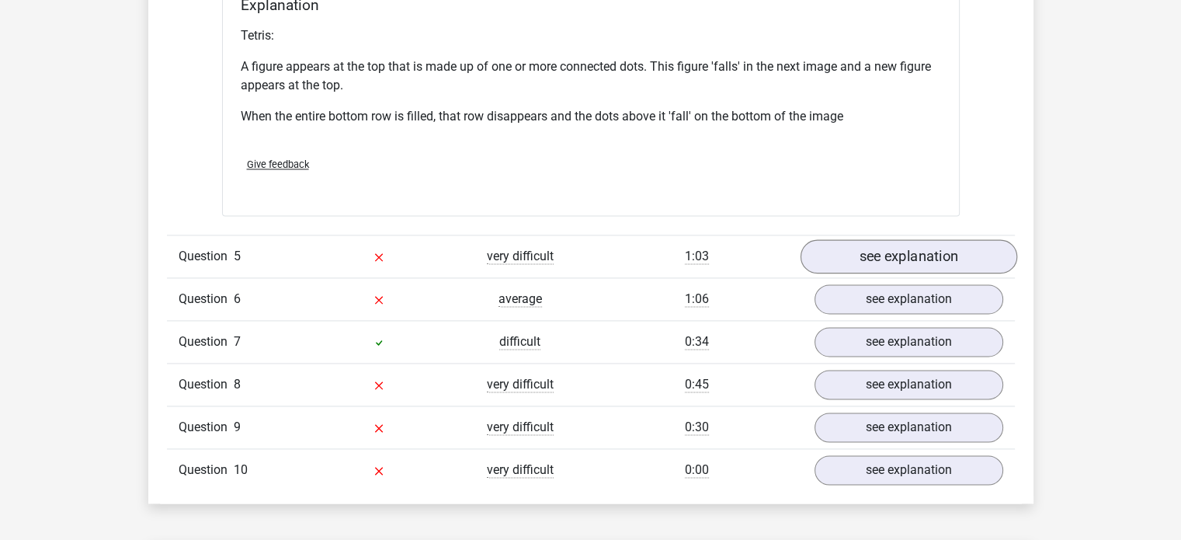
scroll to position [2251, 0]
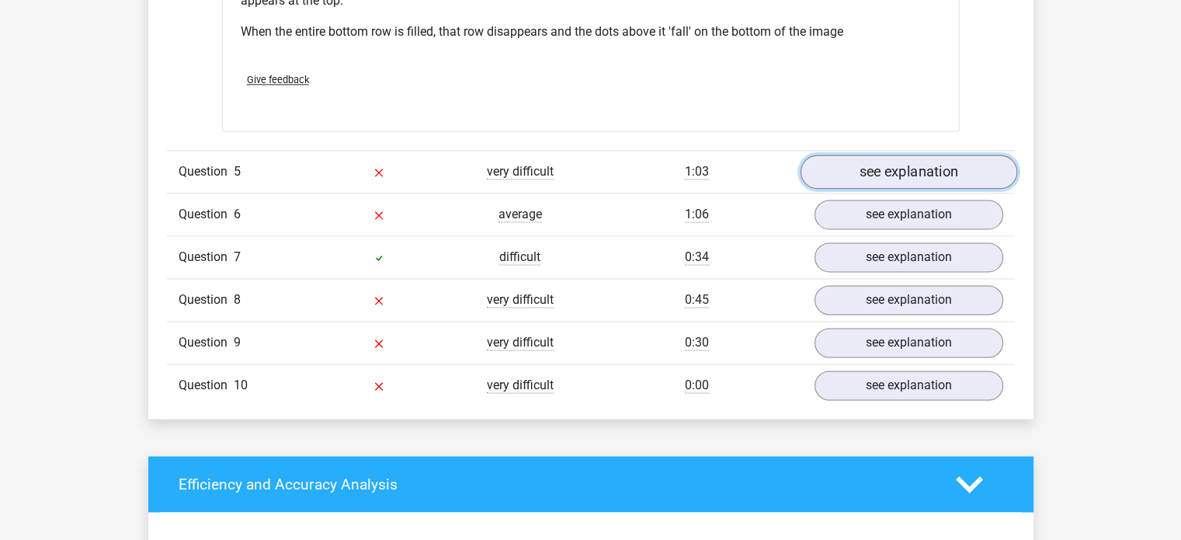
click at [885, 178] on link "see explanation" at bounding box center [908, 172] width 217 height 34
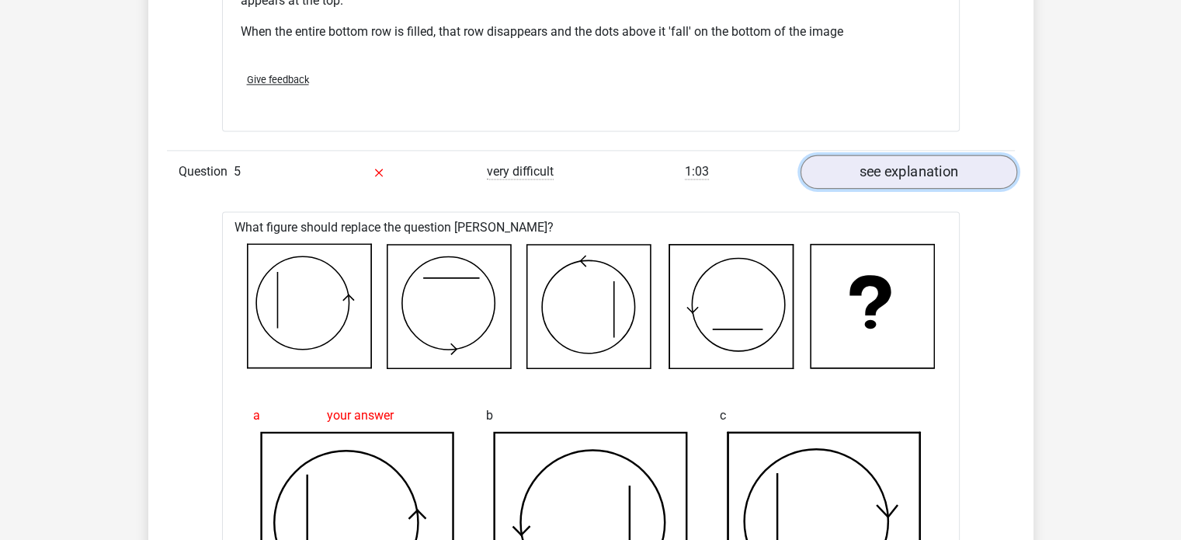
click at [869, 176] on link "see explanation" at bounding box center [908, 172] width 217 height 34
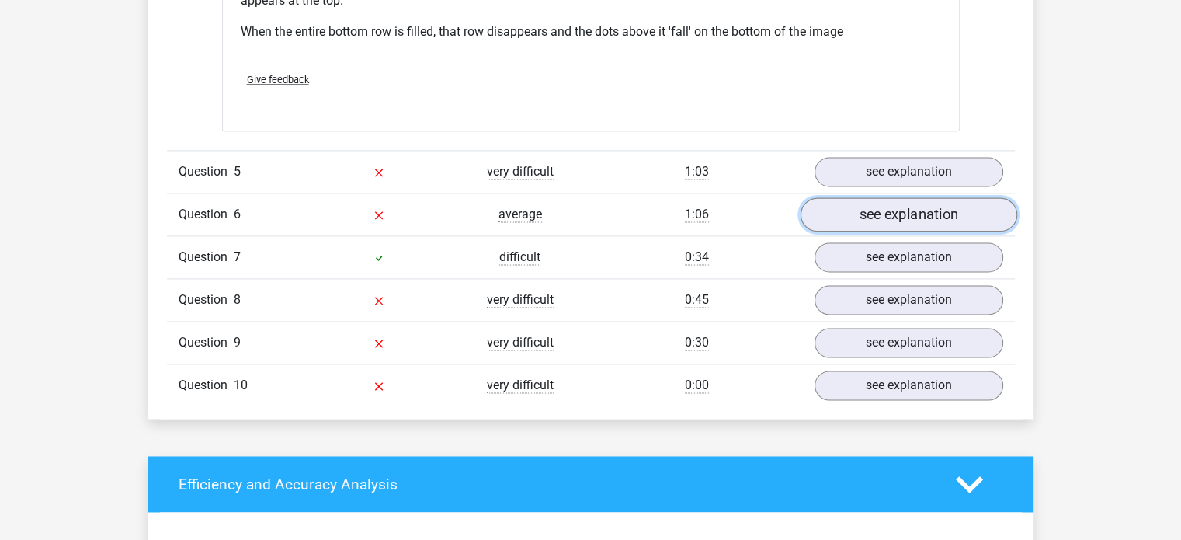
click at [856, 218] on link "see explanation" at bounding box center [908, 215] width 217 height 34
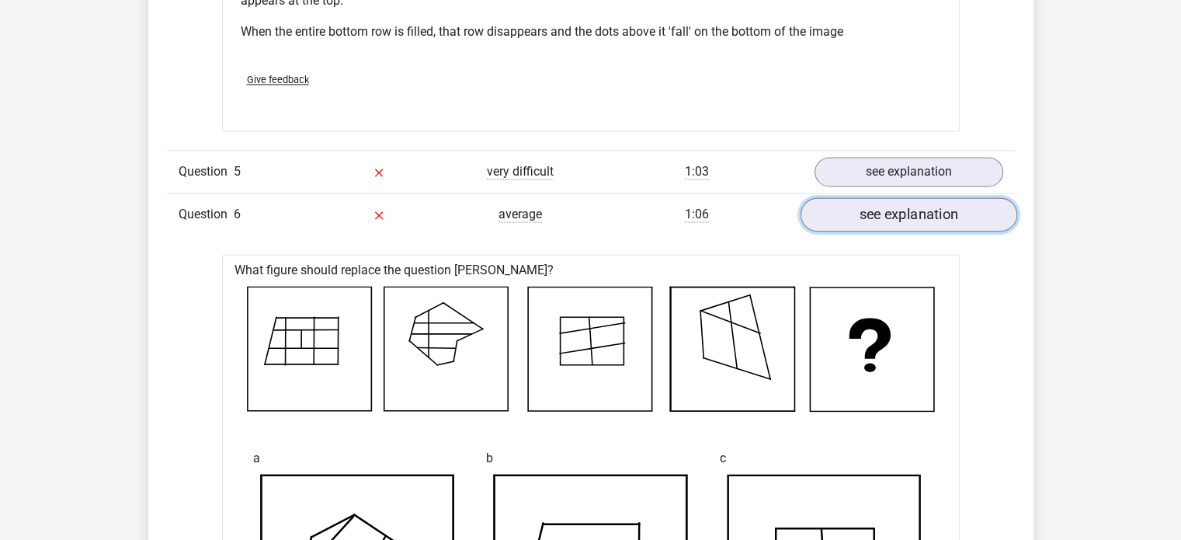
click at [860, 210] on link "see explanation" at bounding box center [908, 215] width 217 height 34
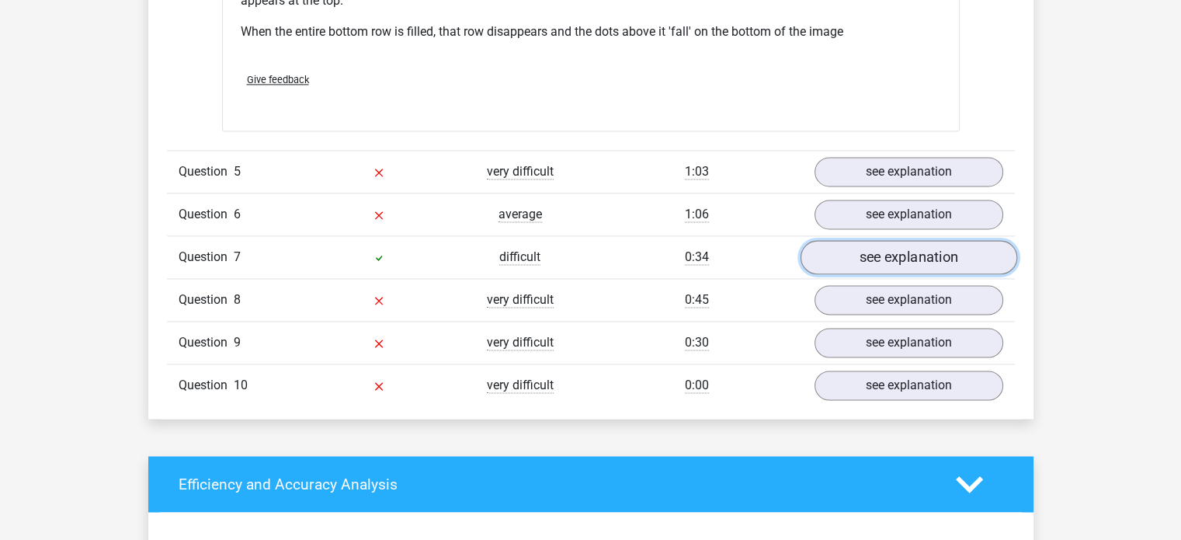
click at [920, 260] on link "see explanation" at bounding box center [908, 258] width 217 height 34
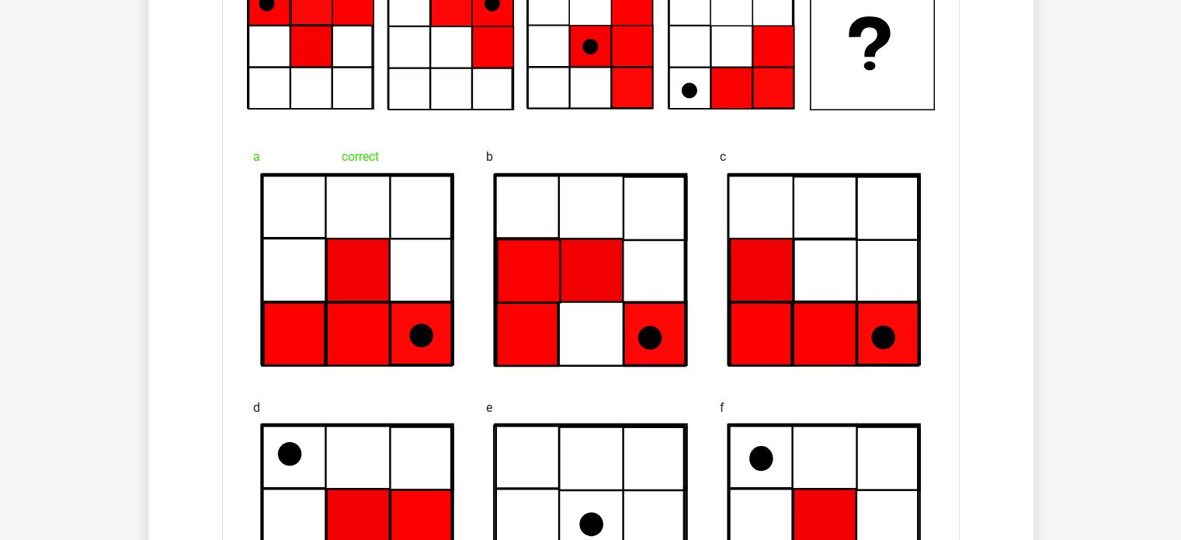
scroll to position [2484, 0]
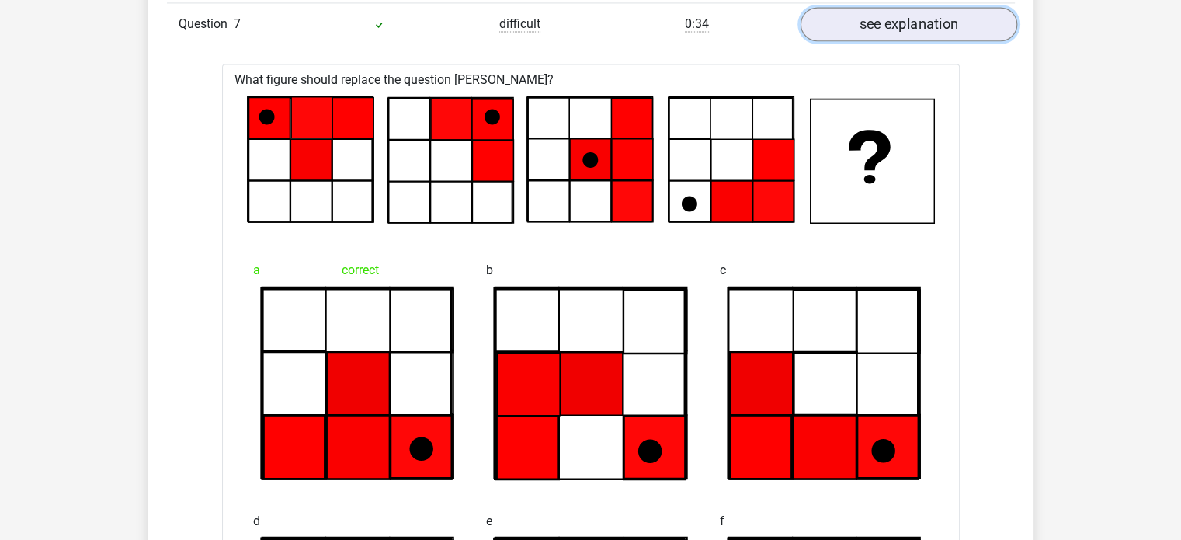
click at [935, 28] on link "see explanation" at bounding box center [908, 25] width 217 height 34
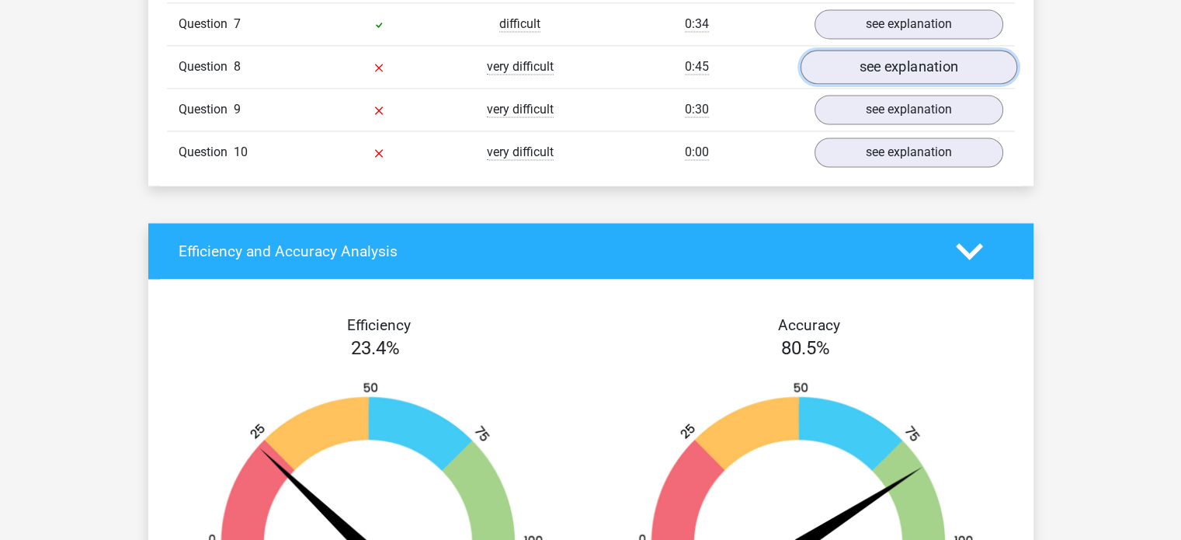
click at [932, 61] on link "see explanation" at bounding box center [908, 67] width 217 height 34
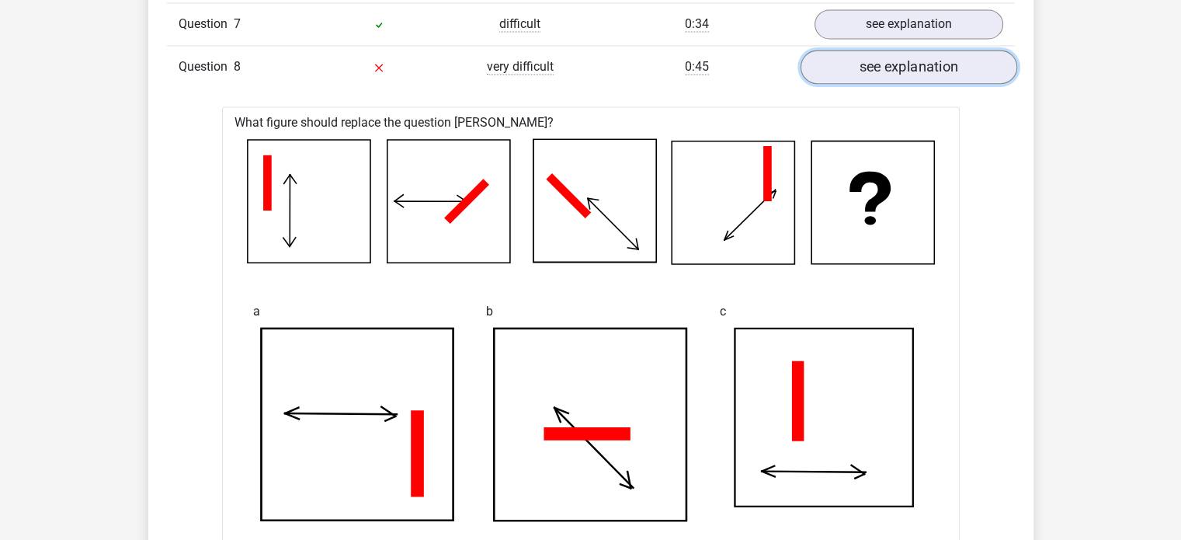
click at [903, 71] on link "see explanation" at bounding box center [908, 67] width 217 height 34
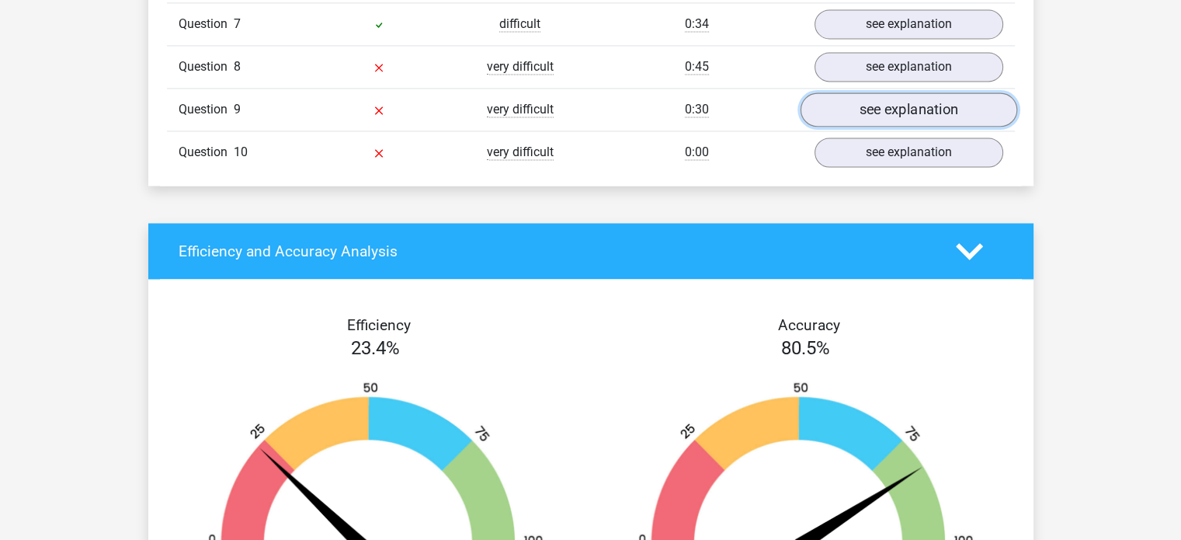
click at [887, 106] on link "see explanation" at bounding box center [908, 110] width 217 height 34
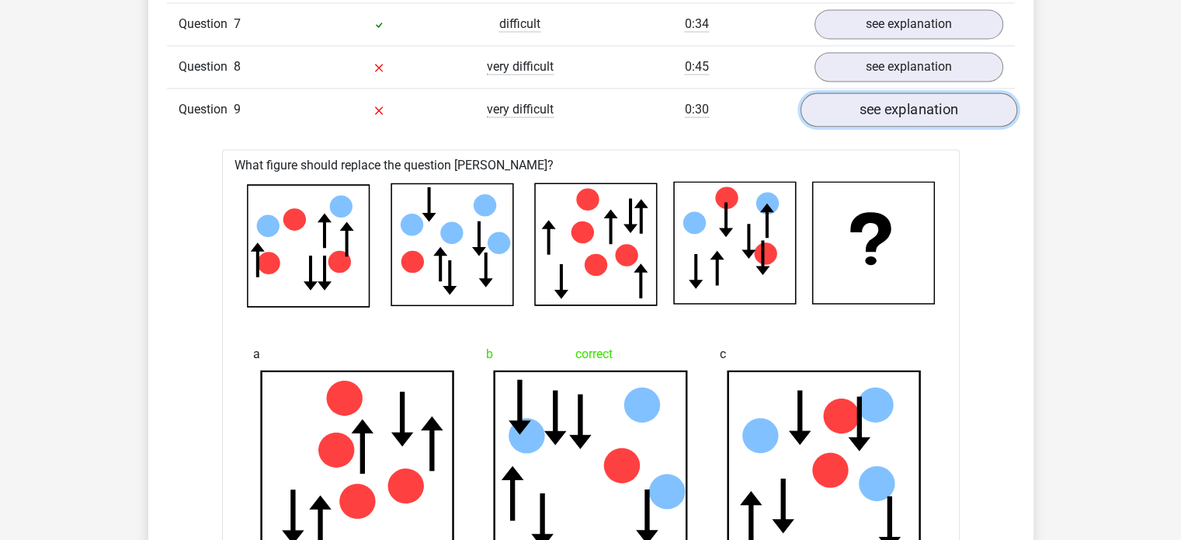
click at [890, 108] on link "see explanation" at bounding box center [908, 110] width 217 height 34
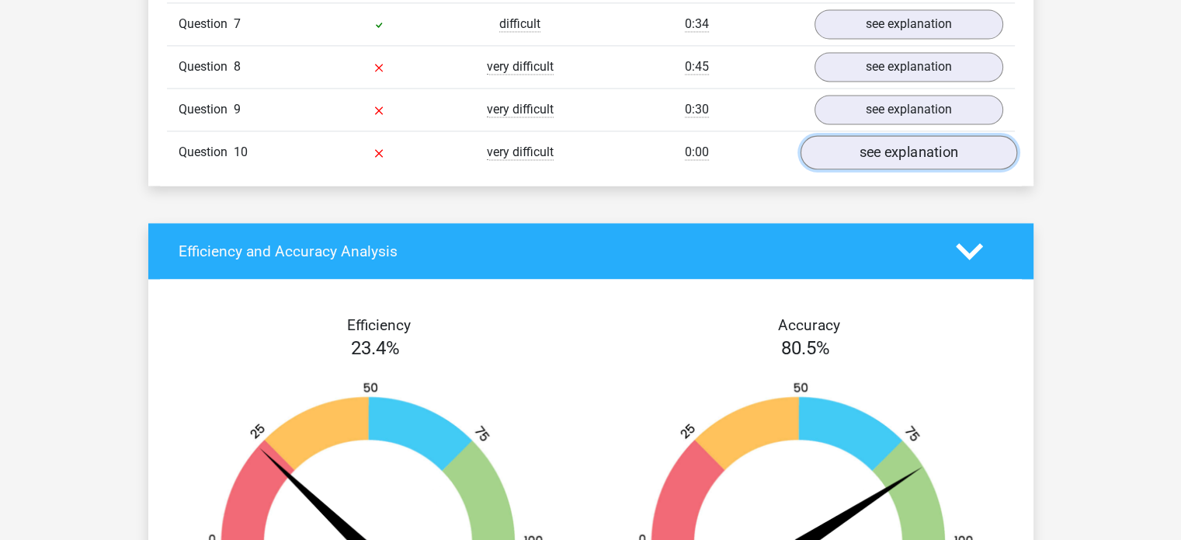
click at [900, 154] on link "see explanation" at bounding box center [908, 153] width 217 height 34
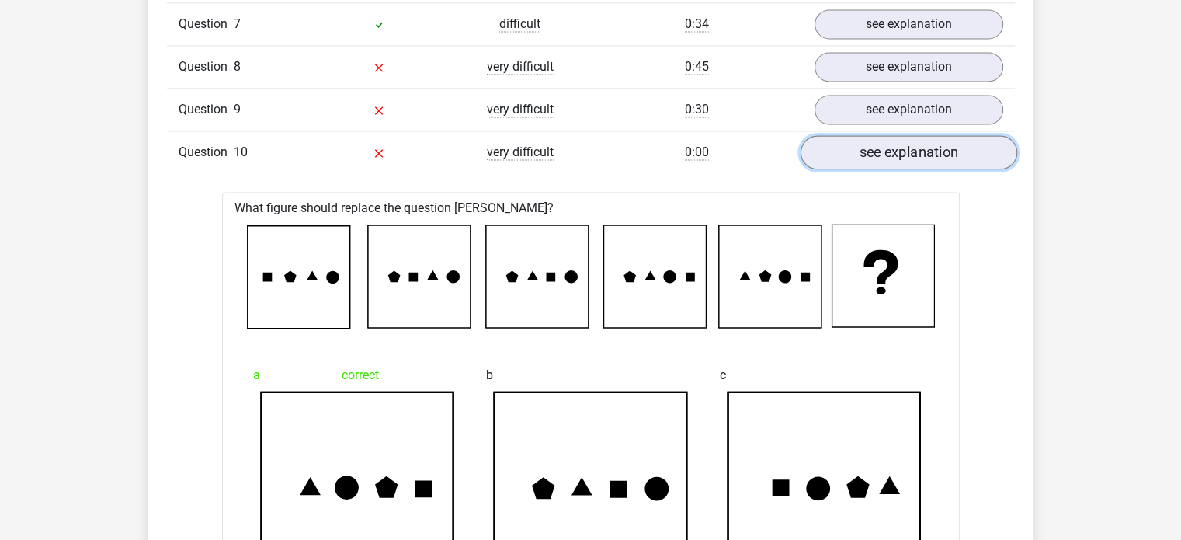
click at [895, 143] on link "see explanation" at bounding box center [908, 153] width 217 height 34
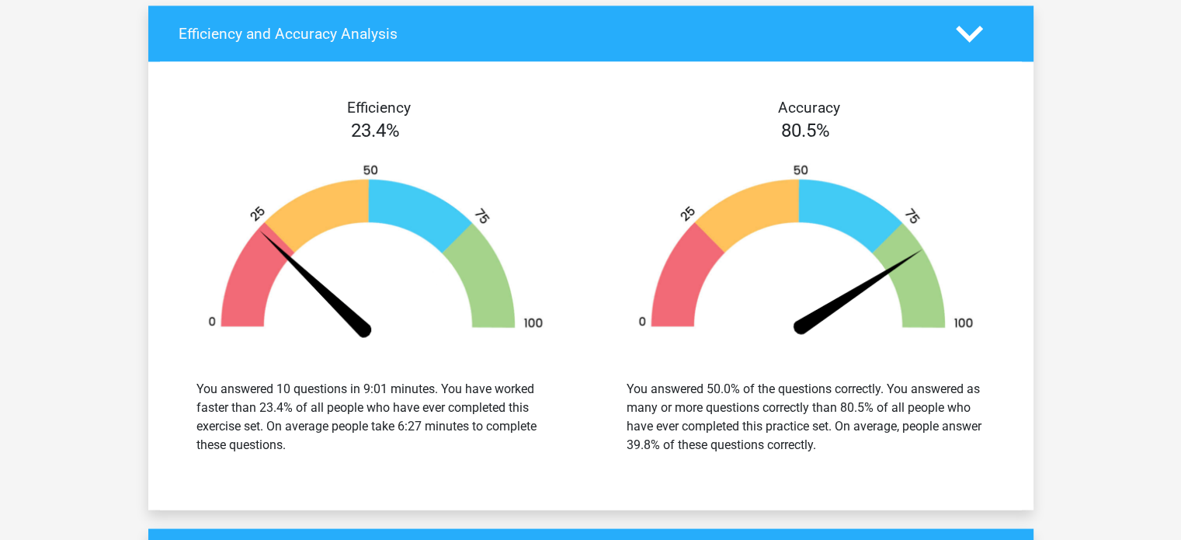
scroll to position [2717, 0]
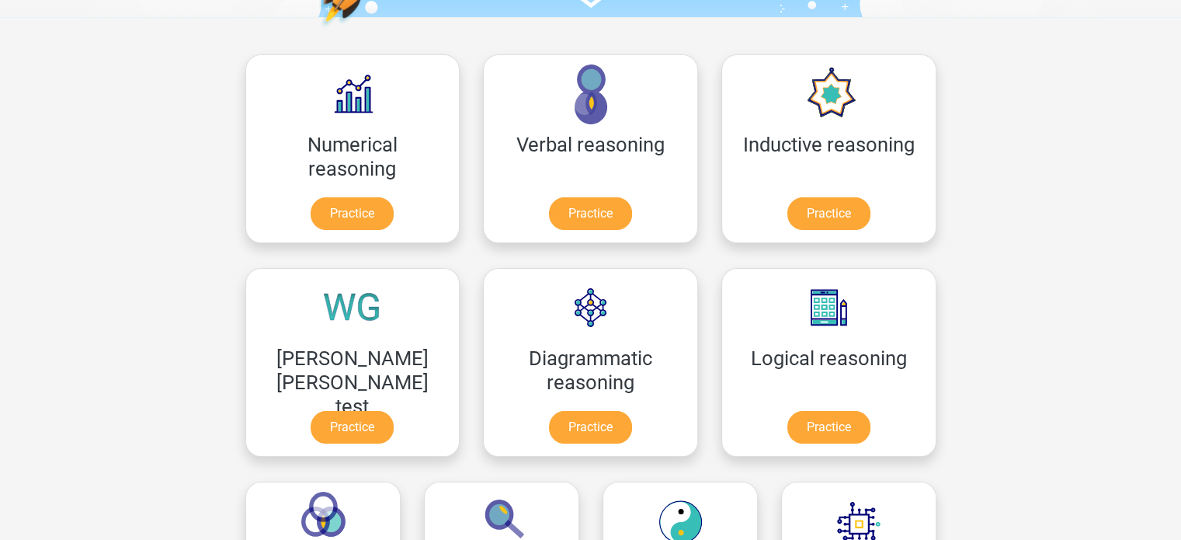
scroll to position [233, 0]
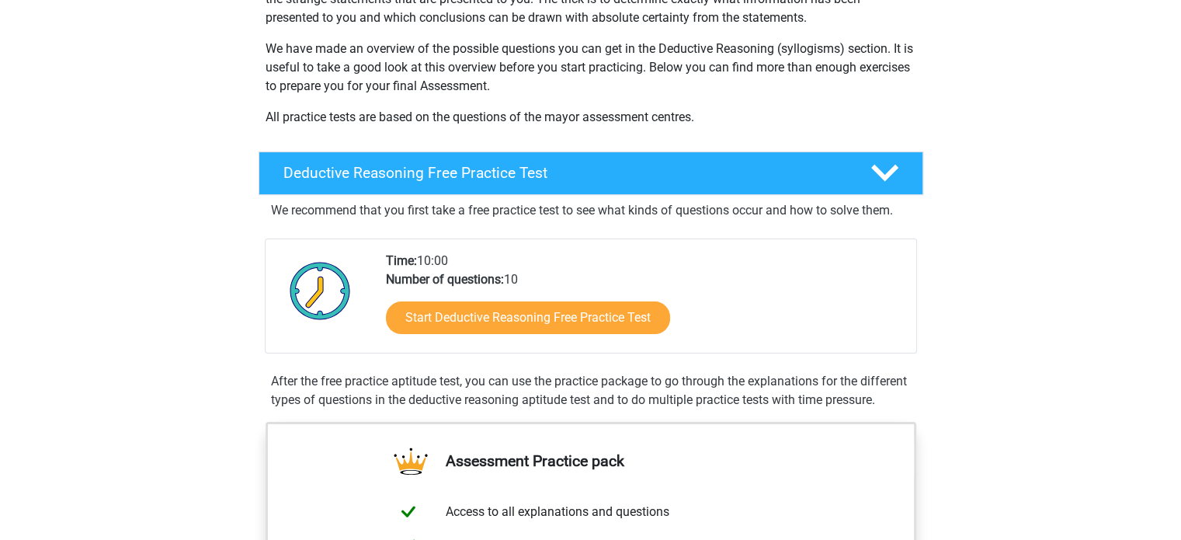
scroll to position [233, 0]
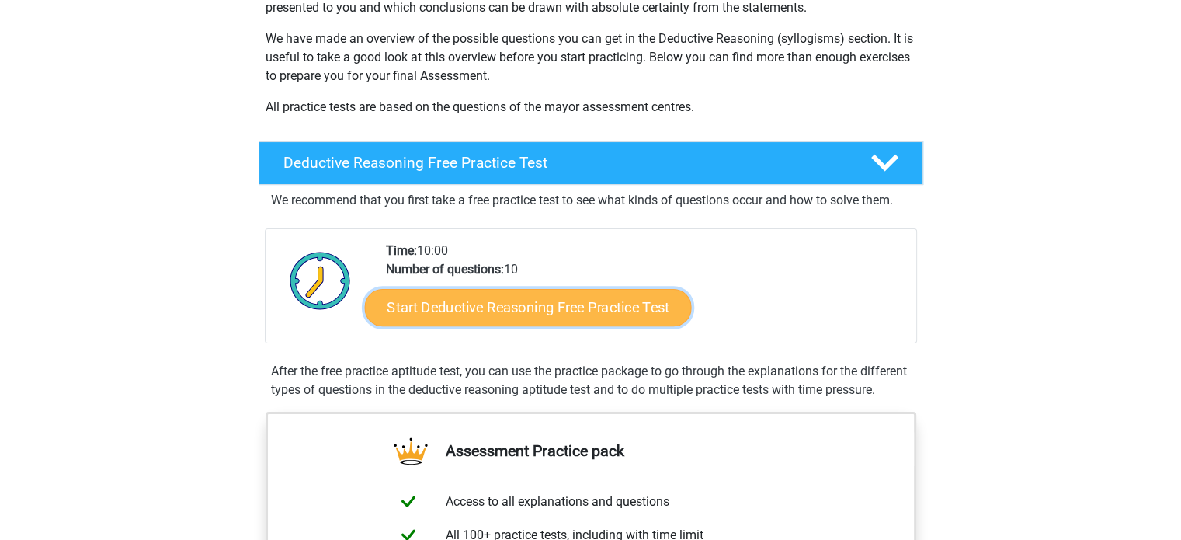
click at [536, 316] on link "Start Deductive Reasoning Free Practice Test" at bounding box center [527, 306] width 327 height 37
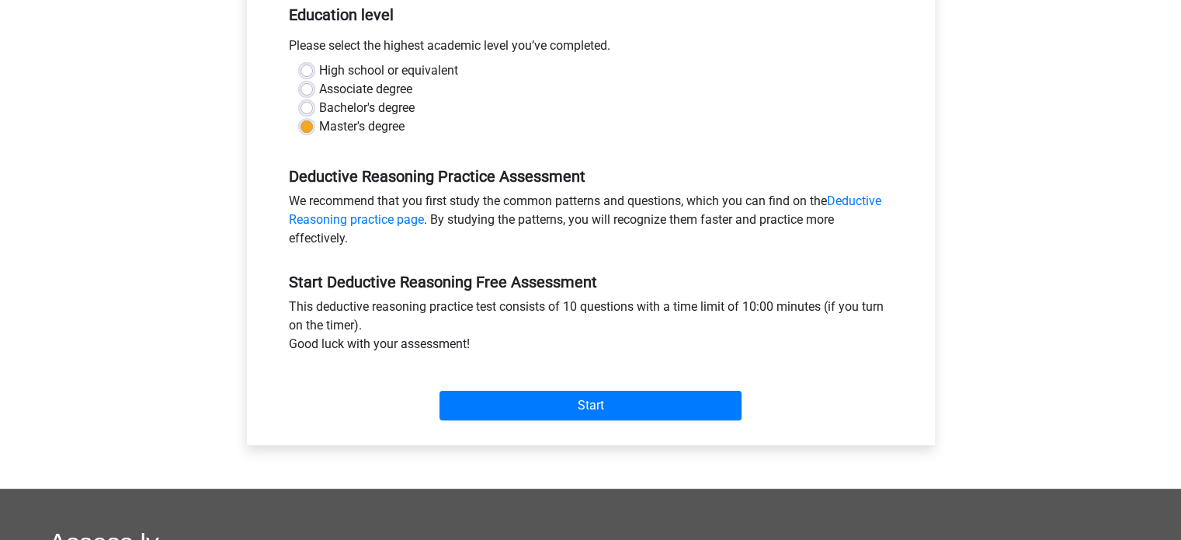
scroll to position [311, 0]
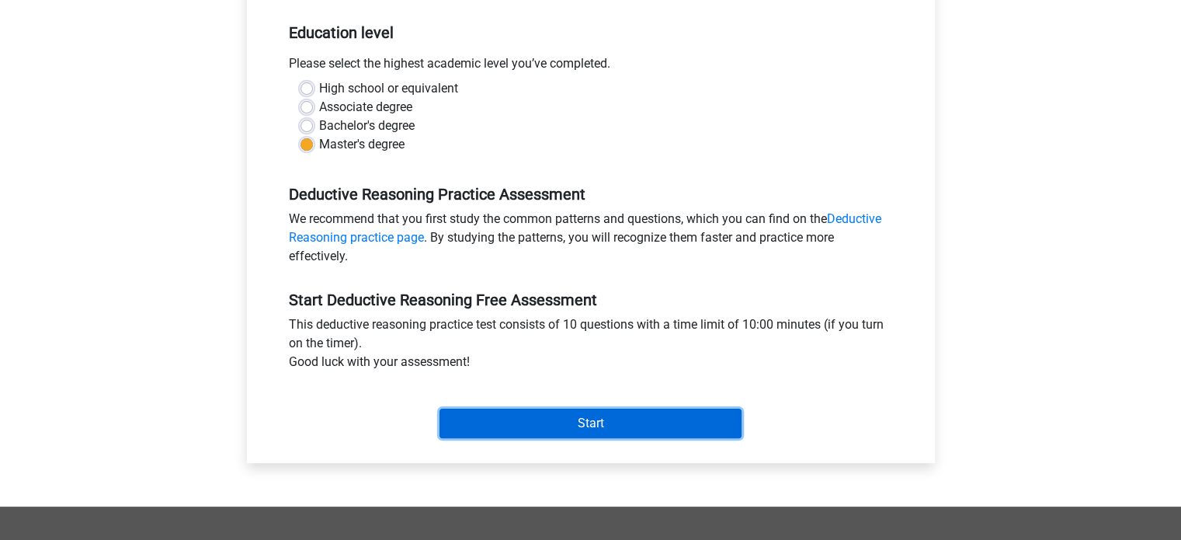
click at [675, 413] on input "Start" at bounding box center [590, 422] width 302 height 29
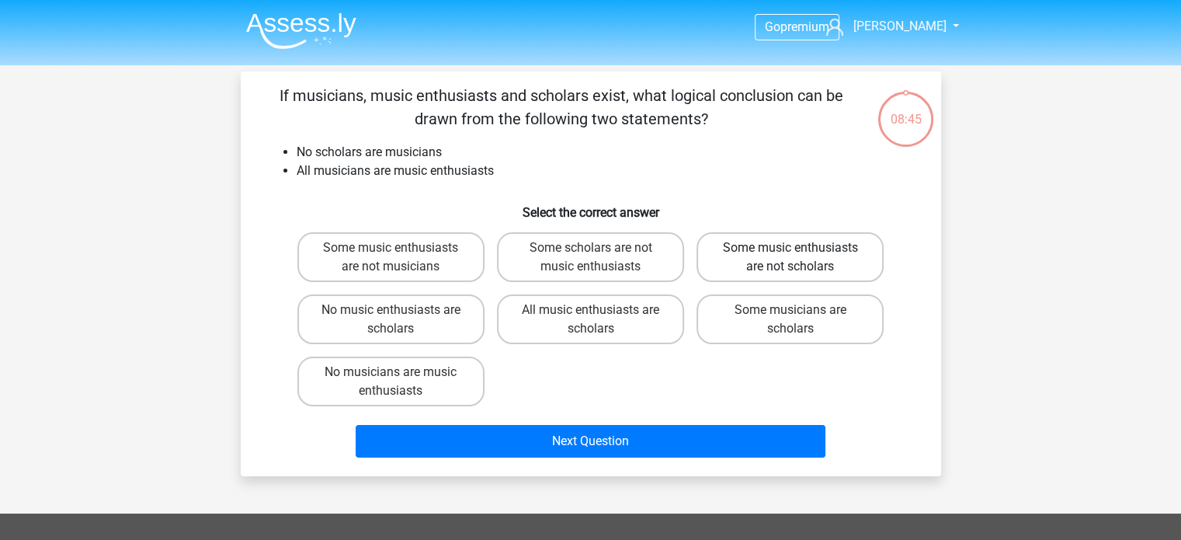
click at [746, 249] on label "Some music enthusiasts are not scholars" at bounding box center [789, 257] width 187 height 50
click at [790, 249] on input "Some music enthusiasts are not scholars" at bounding box center [795, 253] width 10 height 10
radio input "true"
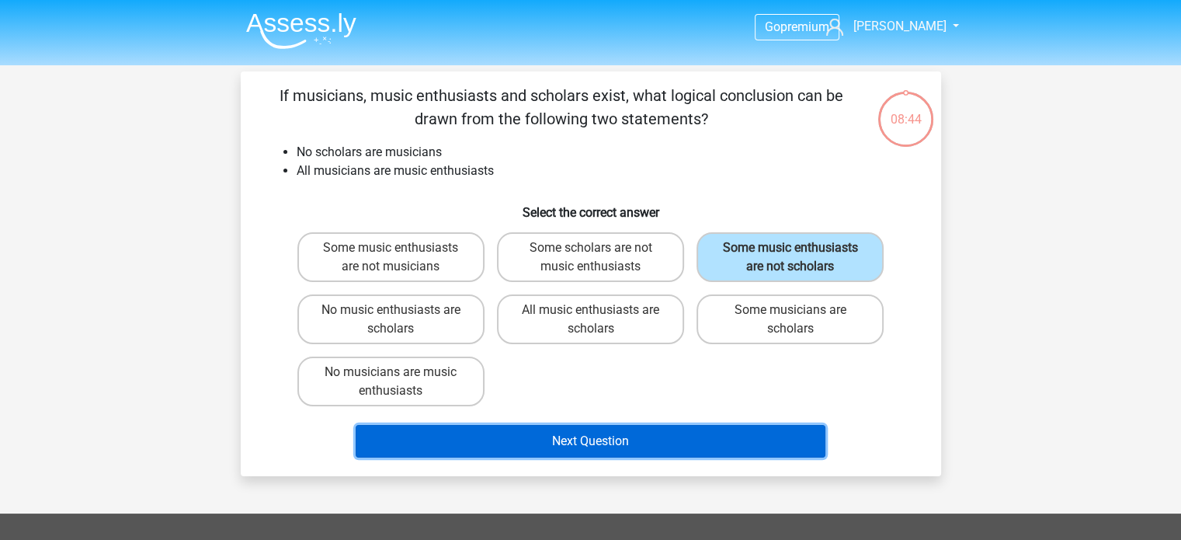
click at [605, 442] on button "Next Question" at bounding box center [591, 441] width 470 height 33
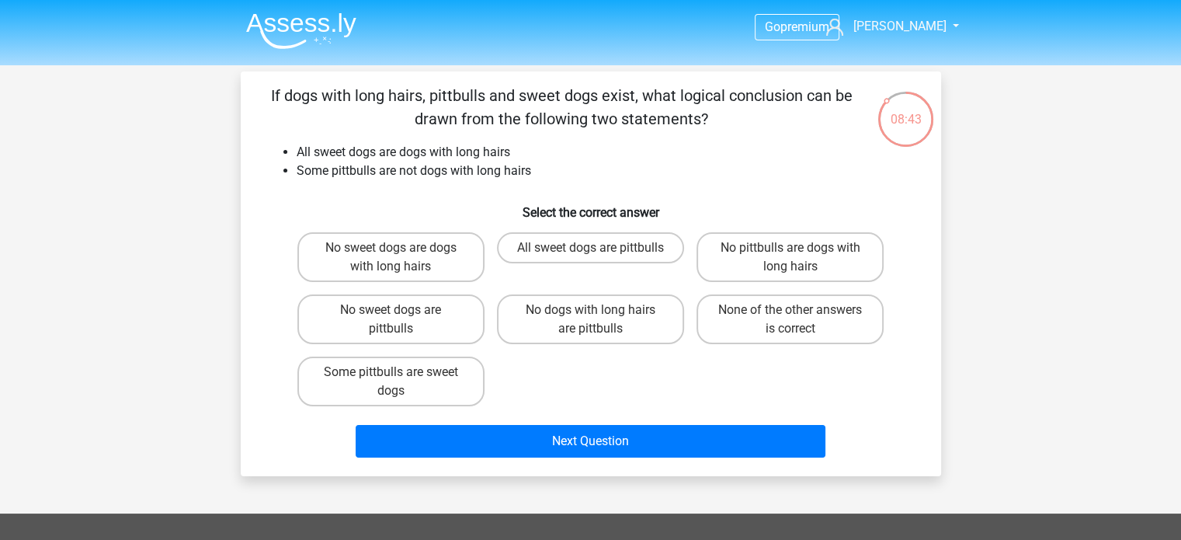
scroll to position [78, 0]
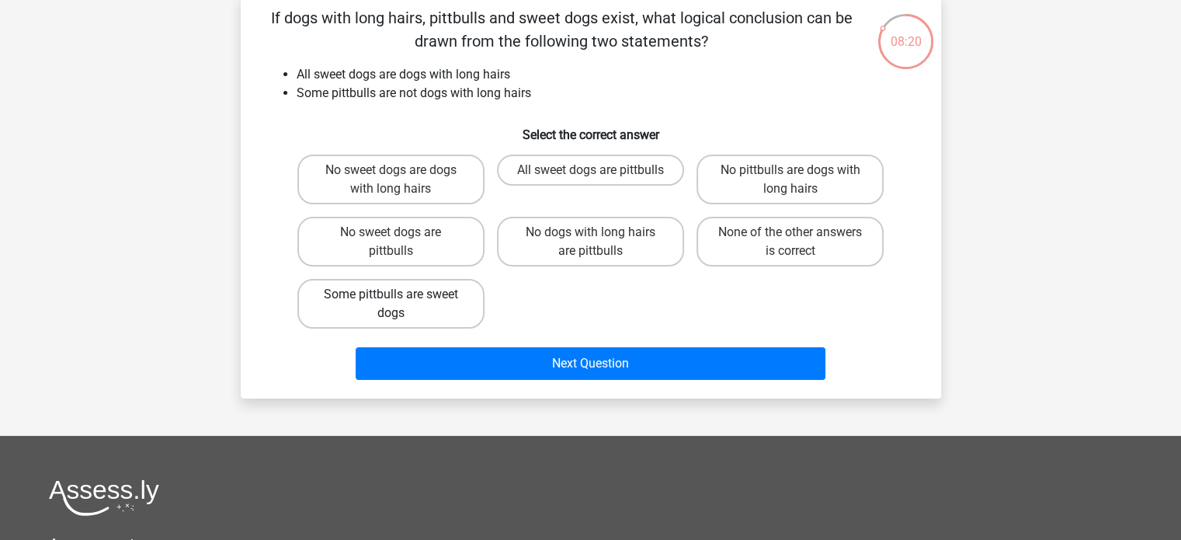
click at [376, 300] on label "Some pittbulls are sweet dogs" at bounding box center [390, 304] width 187 height 50
click at [390, 300] on input "Some pittbulls are sweet dogs" at bounding box center [395, 299] width 10 height 10
radio input "true"
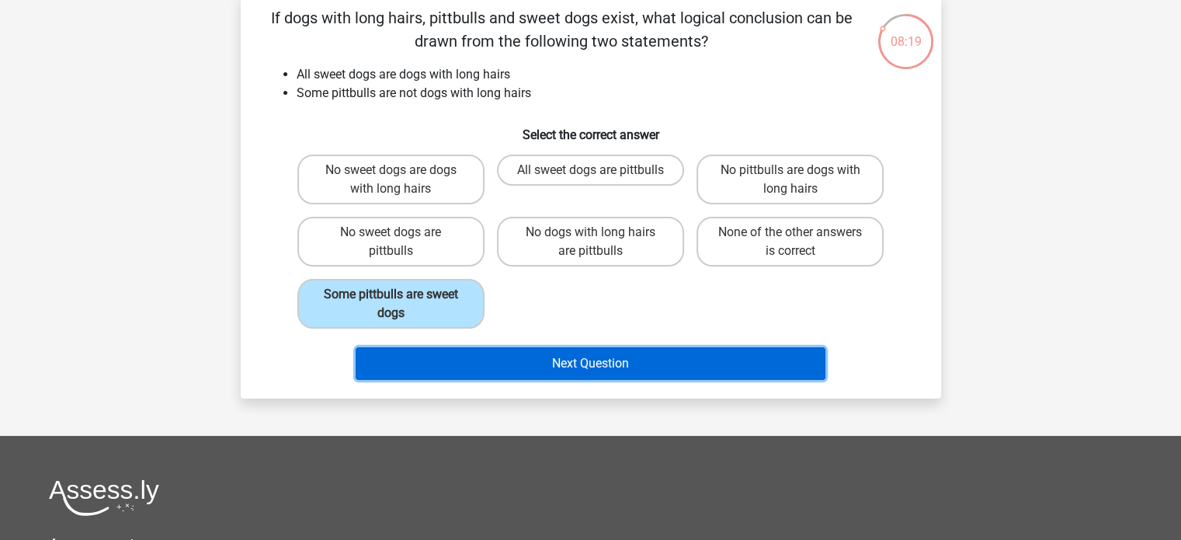
click at [580, 362] on button "Next Question" at bounding box center [591, 363] width 470 height 33
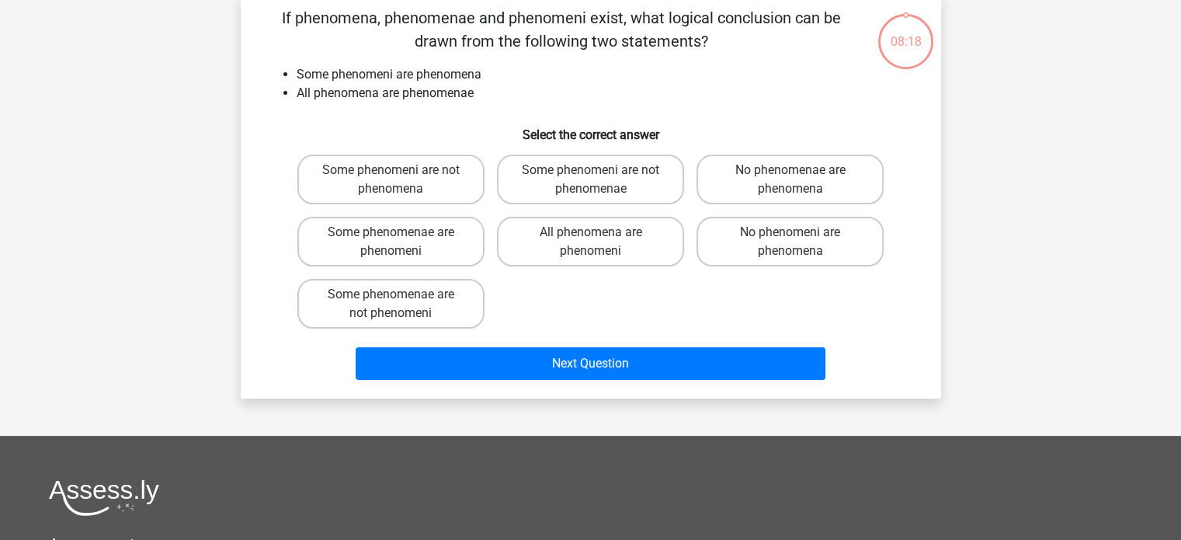
scroll to position [71, 0]
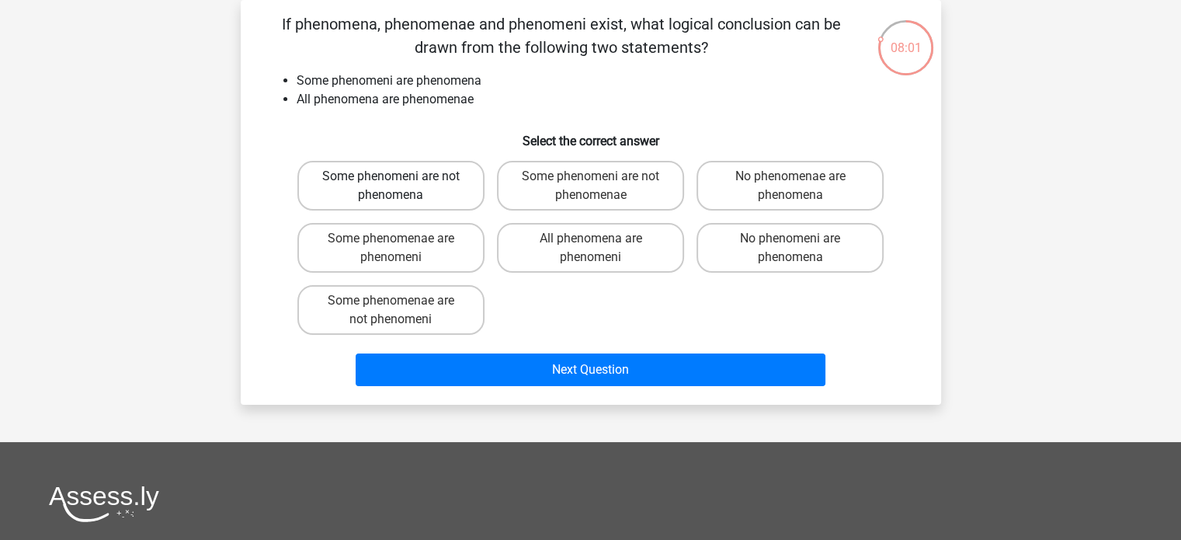
click at [388, 185] on label "Some phenomeni are not phenomena" at bounding box center [390, 186] width 187 height 50
click at [390, 185] on input "Some phenomeni are not phenomena" at bounding box center [395, 181] width 10 height 10
radio input "true"
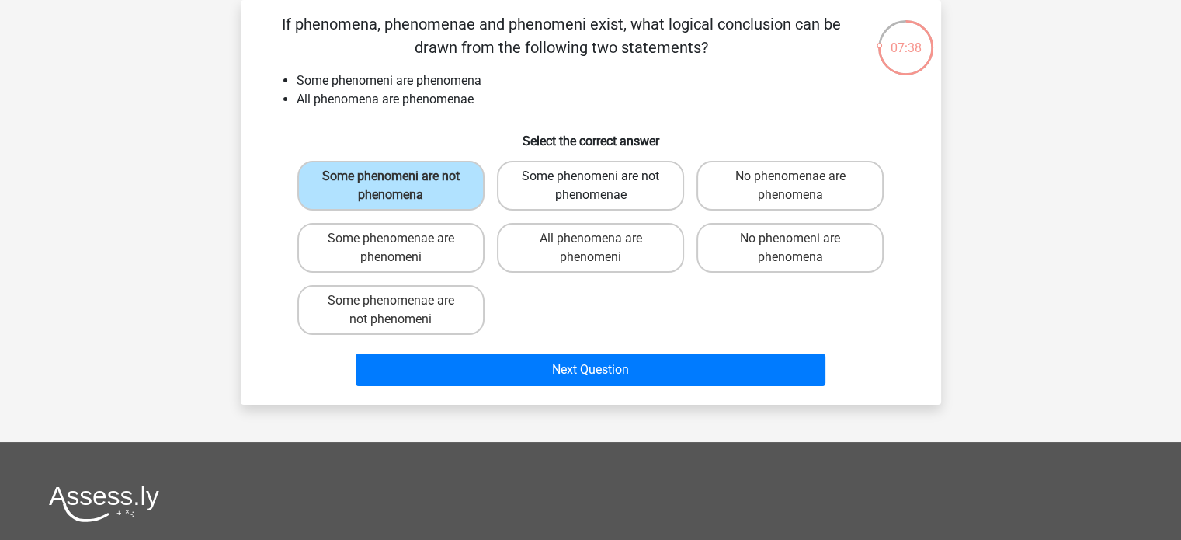
click at [622, 201] on label "Some phenomeni are not phenomenae" at bounding box center [590, 186] width 187 height 50
click at [600, 186] on input "Some phenomeni are not phenomenae" at bounding box center [595, 181] width 10 height 10
radio input "true"
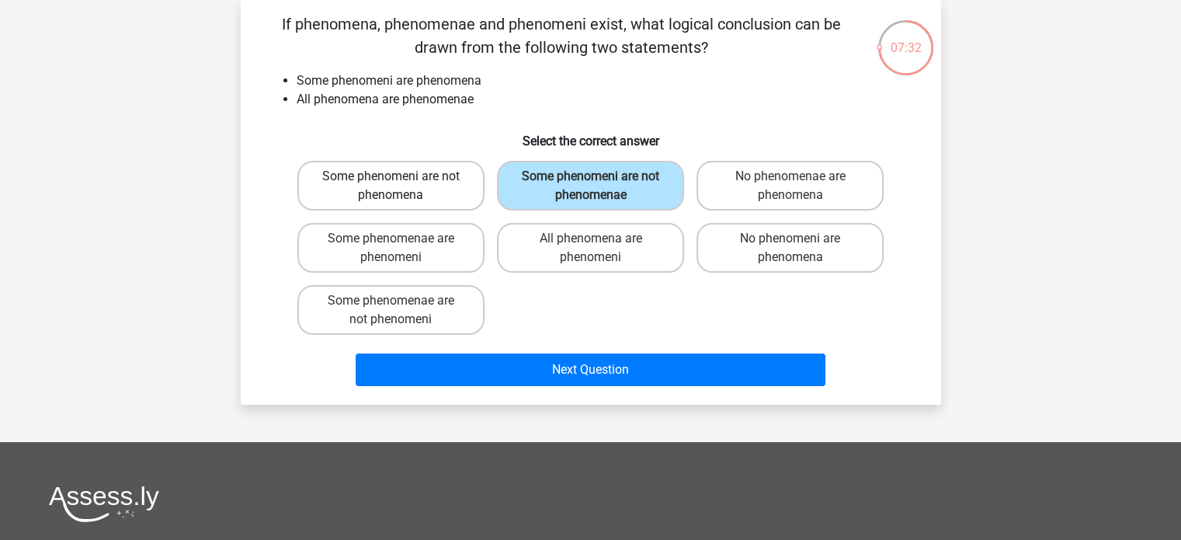
click at [457, 185] on label "Some phenomeni are not phenomena" at bounding box center [390, 186] width 187 height 50
click at [401, 185] on input "Some phenomeni are not phenomena" at bounding box center [395, 181] width 10 height 10
radio input "true"
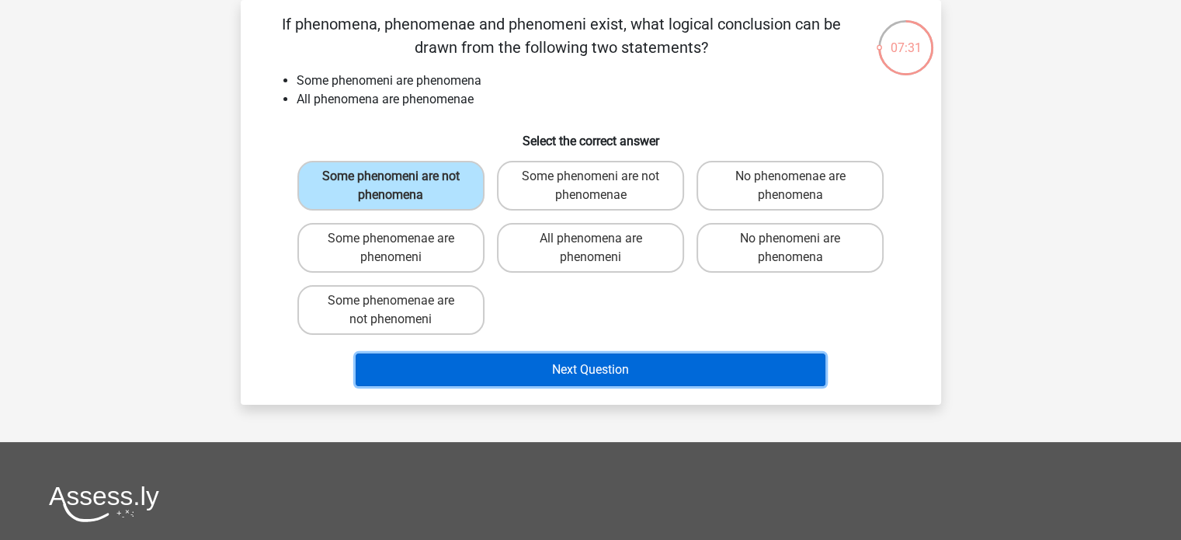
click at [563, 363] on button "Next Question" at bounding box center [591, 369] width 470 height 33
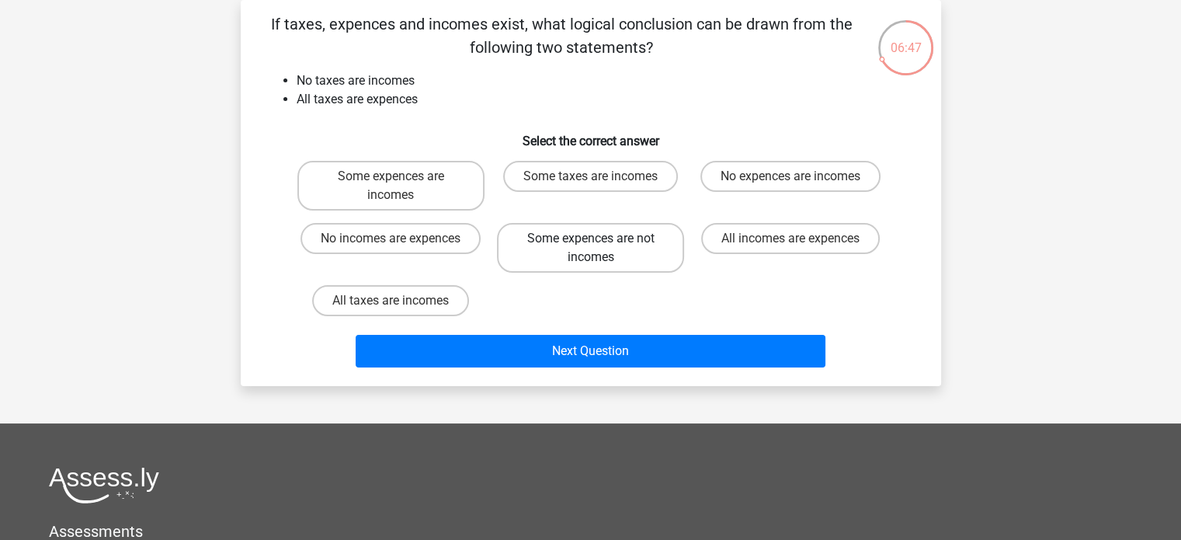
drag, startPoint x: 652, startPoint y: 186, endPoint x: 652, endPoint y: 232, distance: 46.6
click at [652, 186] on label "Some taxes are incomes" at bounding box center [590, 176] width 175 height 31
click at [600, 186] on input "Some taxes are incomes" at bounding box center [595, 181] width 10 height 10
radio input "true"
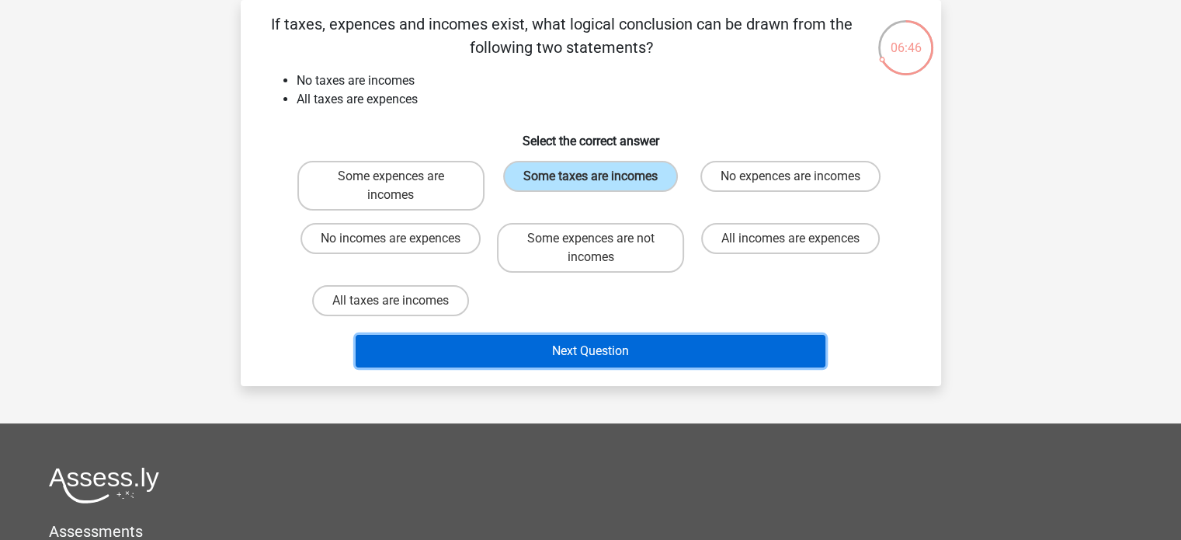
click at [630, 350] on button "Next Question" at bounding box center [591, 351] width 470 height 33
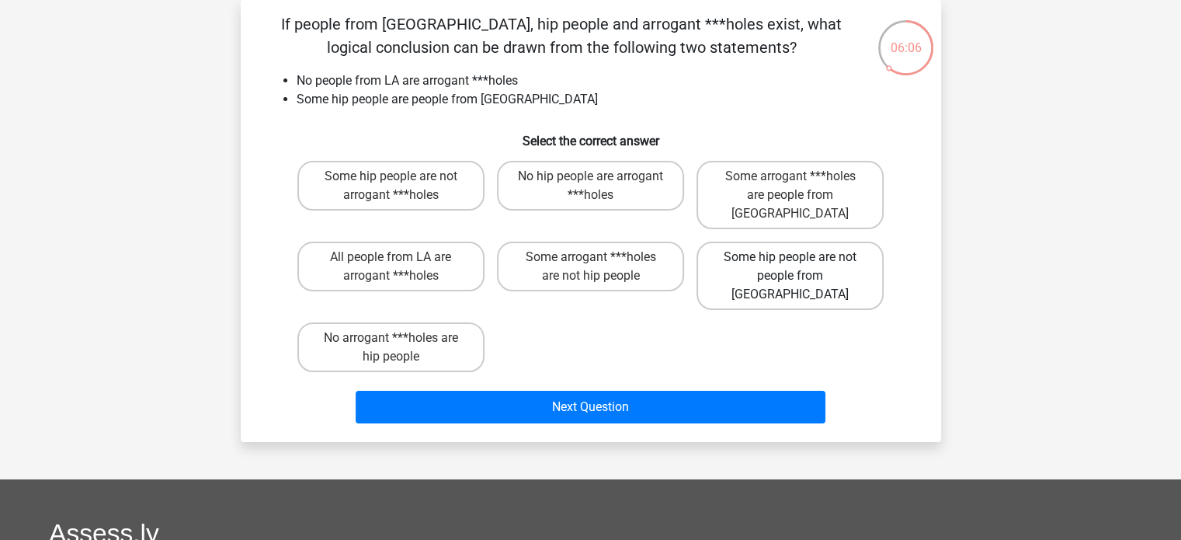
click at [804, 255] on label "Some hip people are not people from LA" at bounding box center [789, 275] width 187 height 68
click at [800, 257] on input "Some hip people are not people from LA" at bounding box center [795, 262] width 10 height 10
radio input "true"
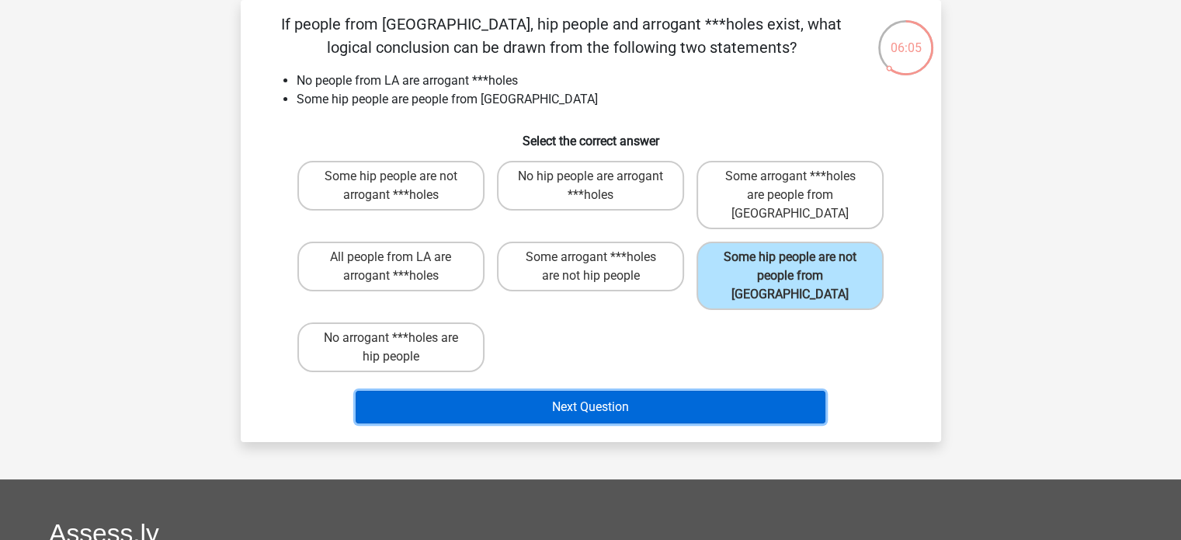
click at [717, 390] on button "Next Question" at bounding box center [591, 406] width 470 height 33
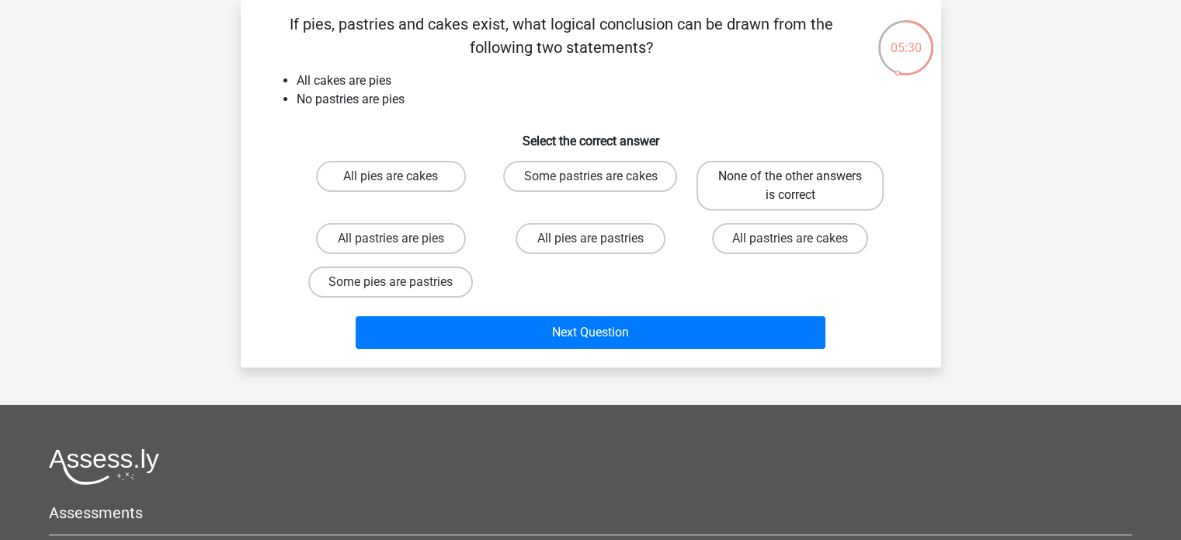
click at [806, 195] on label "None of the other answers is correct" at bounding box center [789, 186] width 187 height 50
click at [800, 186] on input "None of the other answers is correct" at bounding box center [795, 181] width 10 height 10
radio input "true"
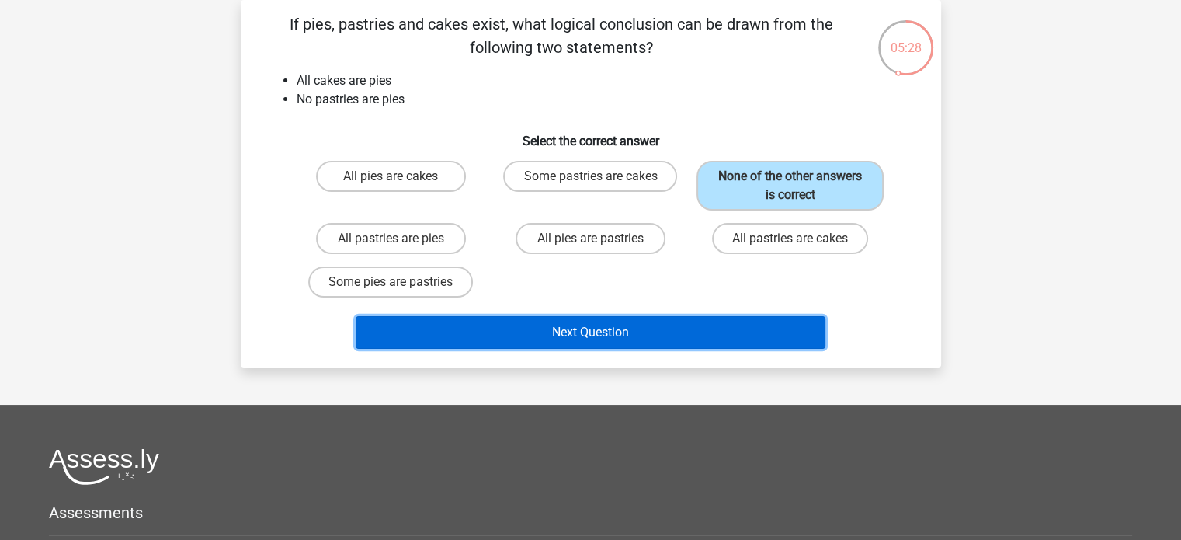
click at [706, 335] on button "Next Question" at bounding box center [591, 332] width 470 height 33
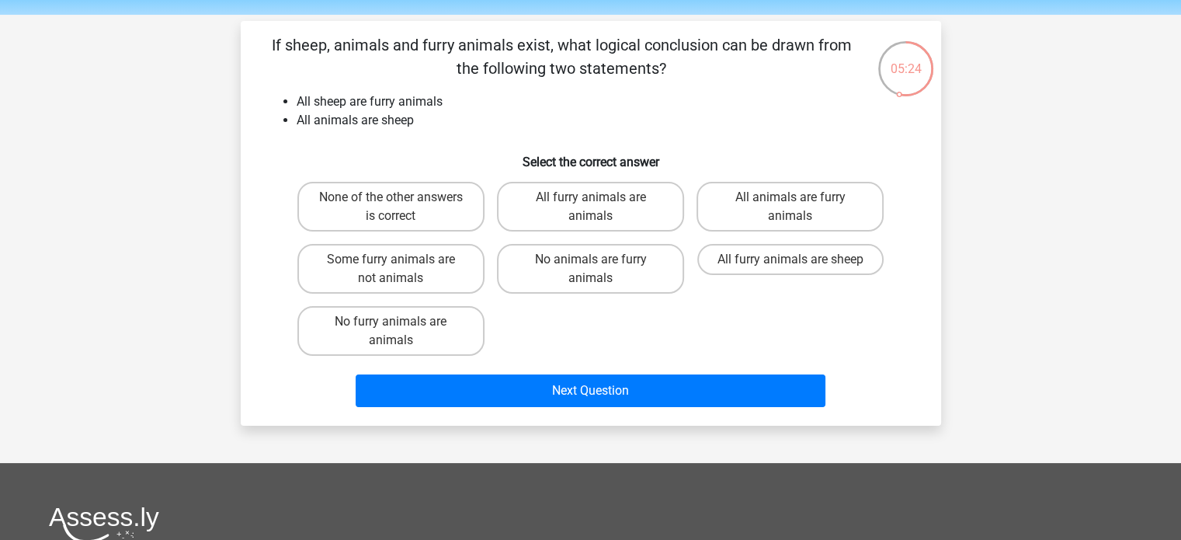
scroll to position [78, 0]
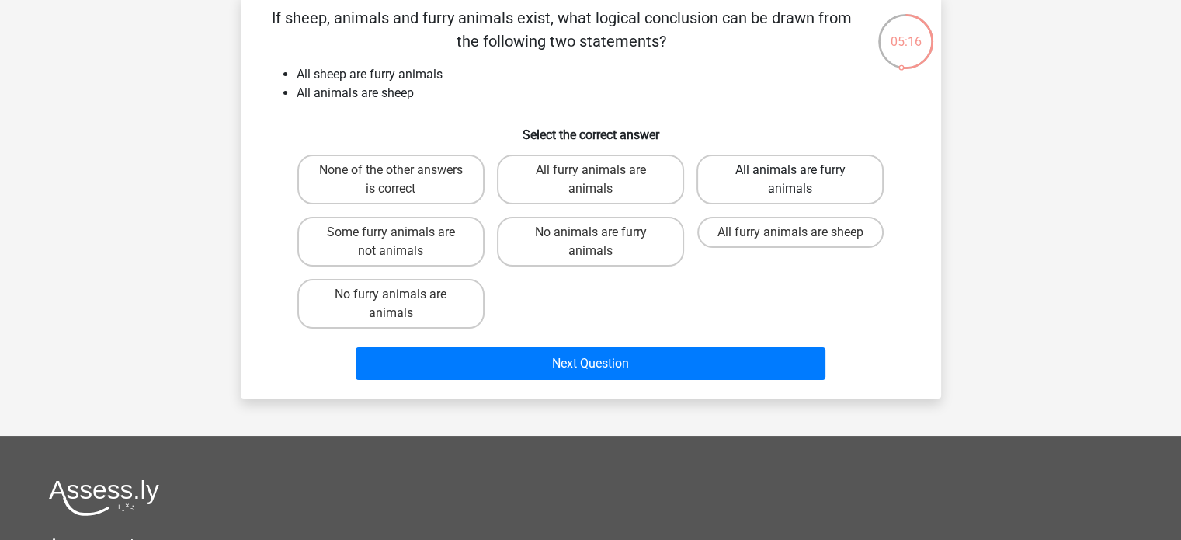
click at [838, 182] on label "All animals are furry animals" at bounding box center [789, 179] width 187 height 50
click at [800, 180] on input "All animals are furry animals" at bounding box center [795, 175] width 10 height 10
radio input "true"
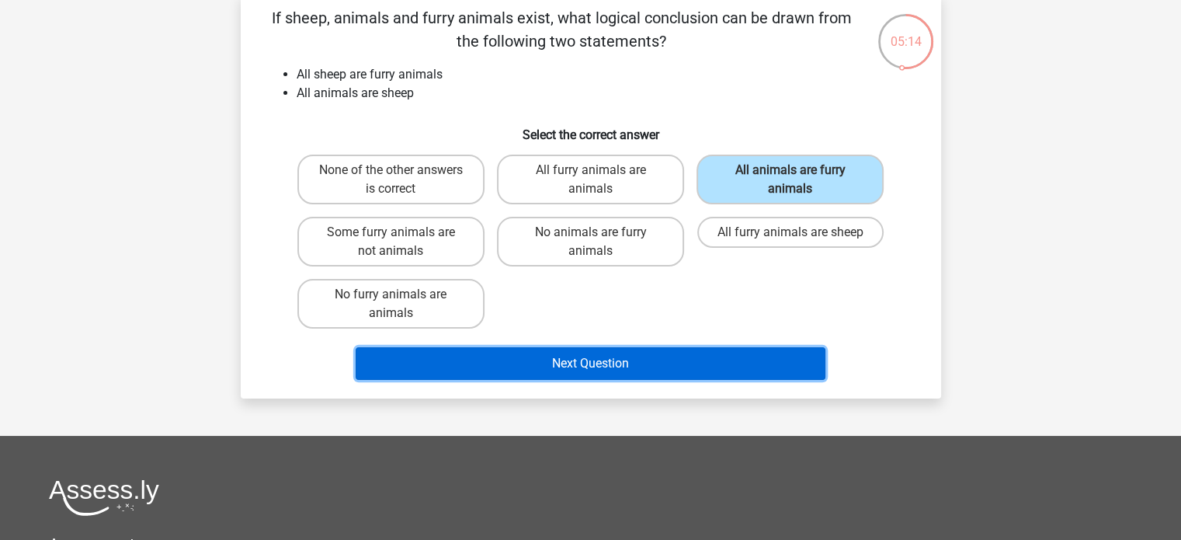
click at [630, 363] on button "Next Question" at bounding box center [591, 363] width 470 height 33
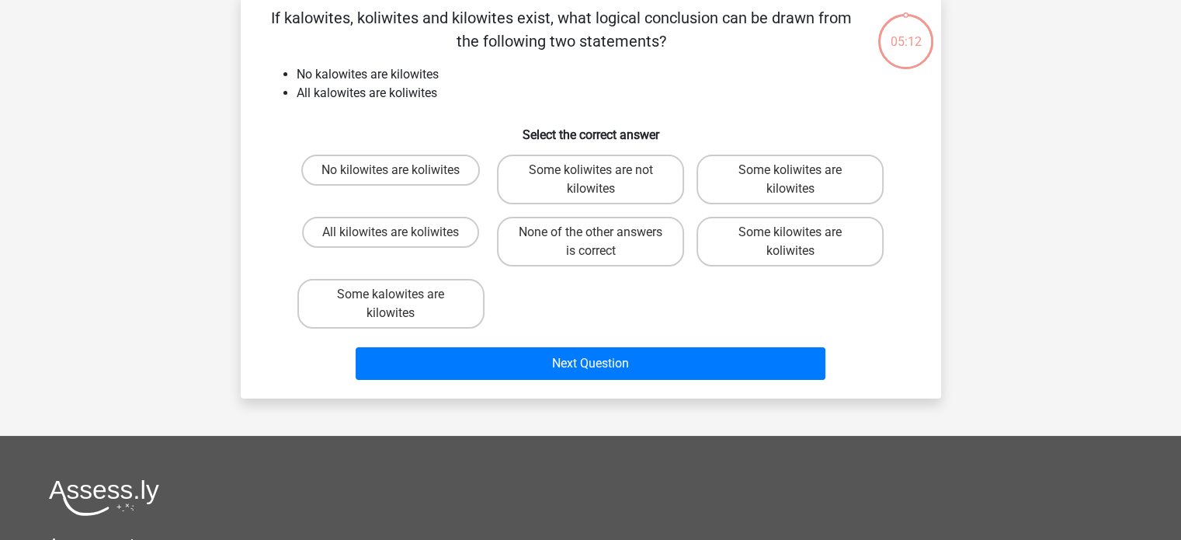
scroll to position [71, 0]
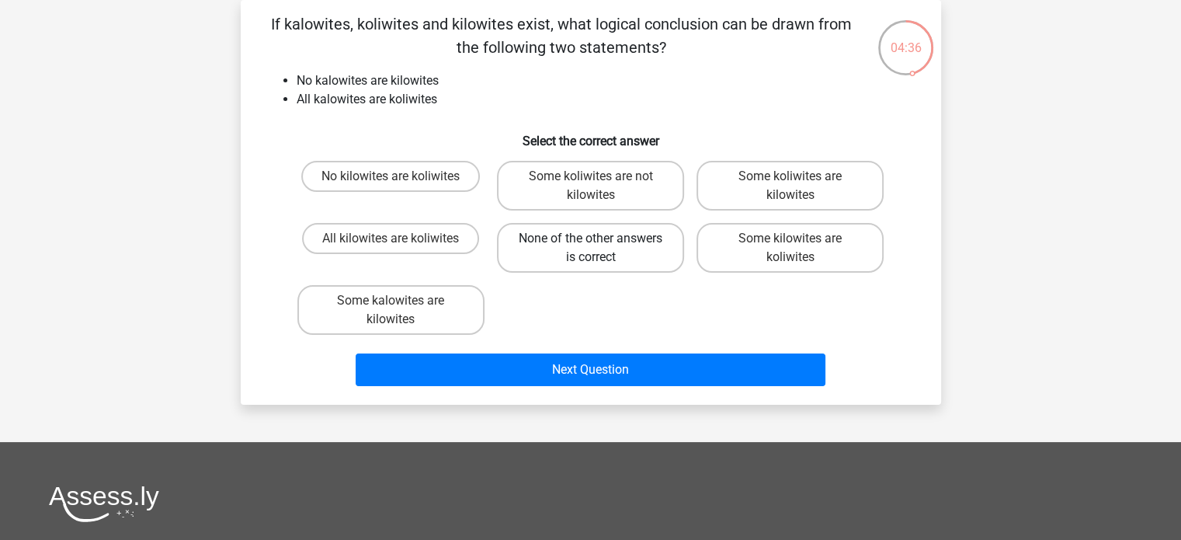
click at [601, 252] on label "None of the other answers is correct" at bounding box center [590, 248] width 187 height 50
click at [600, 248] on input "None of the other answers is correct" at bounding box center [595, 243] width 10 height 10
radio input "true"
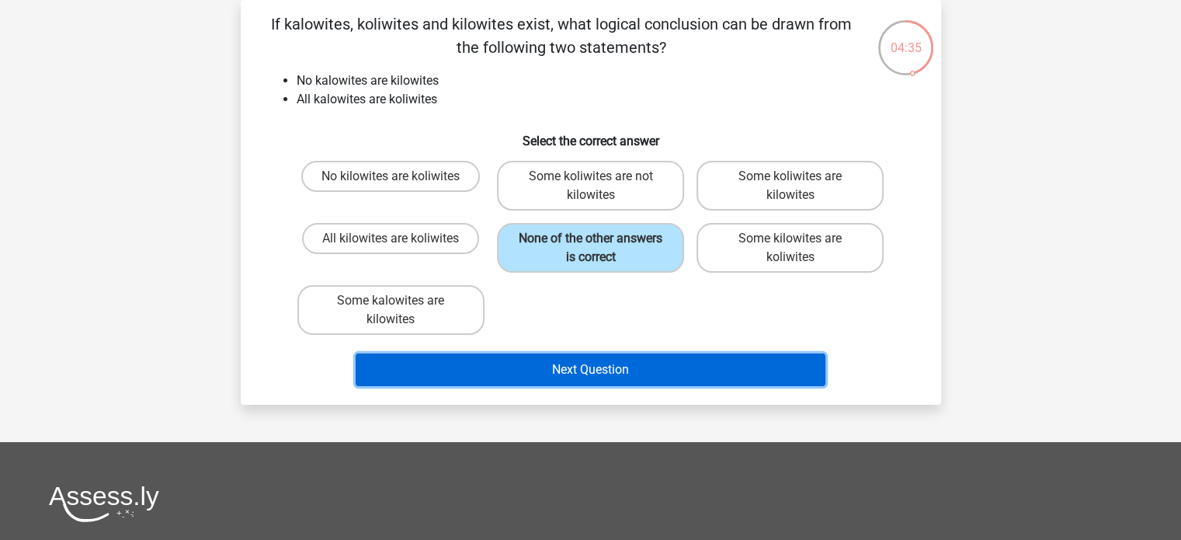
click at [605, 372] on button "Next Question" at bounding box center [591, 369] width 470 height 33
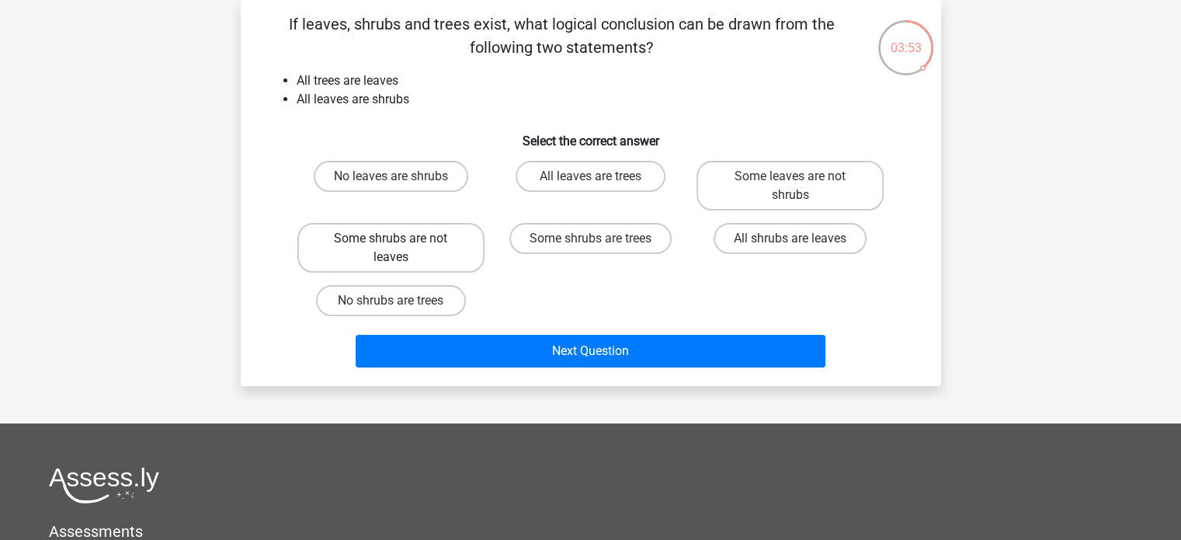
click at [434, 248] on label "Some shrubs are not leaves" at bounding box center [390, 248] width 187 height 50
click at [401, 248] on input "Some shrubs are not leaves" at bounding box center [395, 243] width 10 height 10
radio input "true"
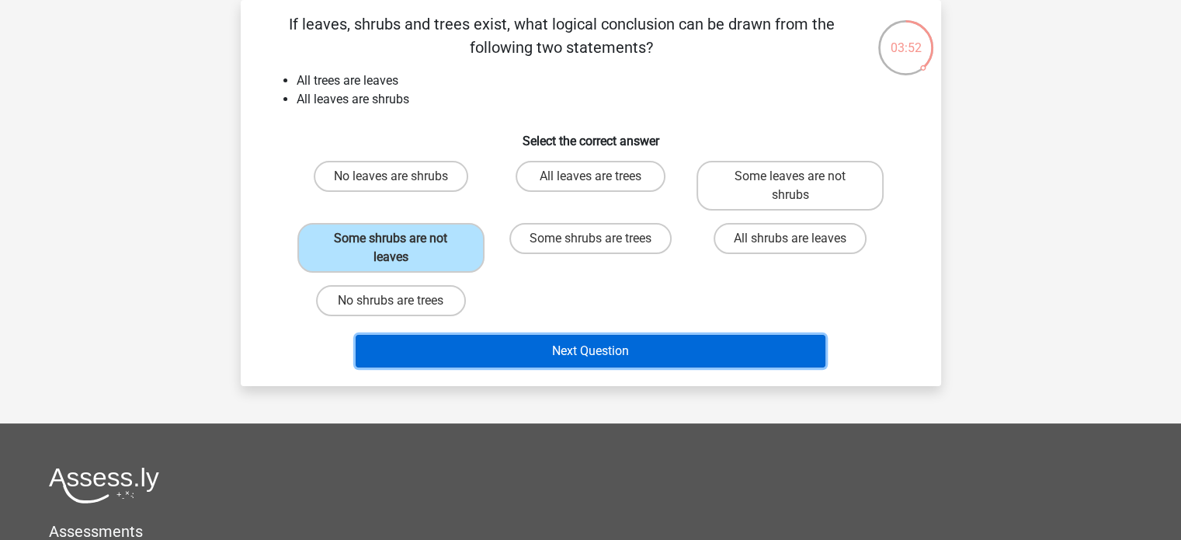
click at [621, 350] on button "Next Question" at bounding box center [591, 351] width 470 height 33
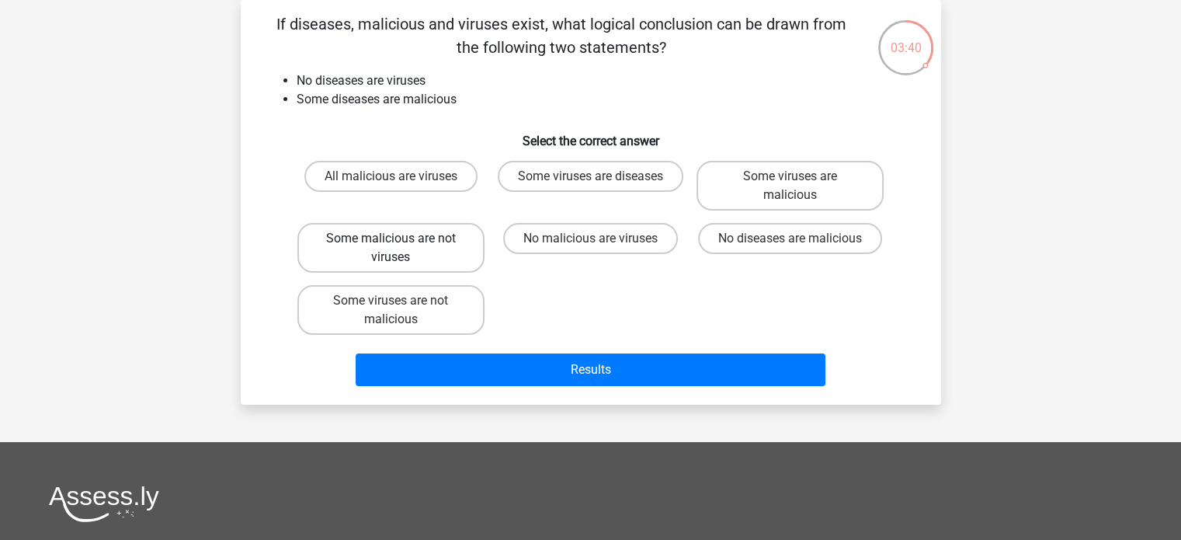
click at [440, 248] on label "Some malicious are not viruses" at bounding box center [390, 248] width 187 height 50
click at [401, 248] on input "Some malicious are not viruses" at bounding box center [395, 243] width 10 height 10
radio input "true"
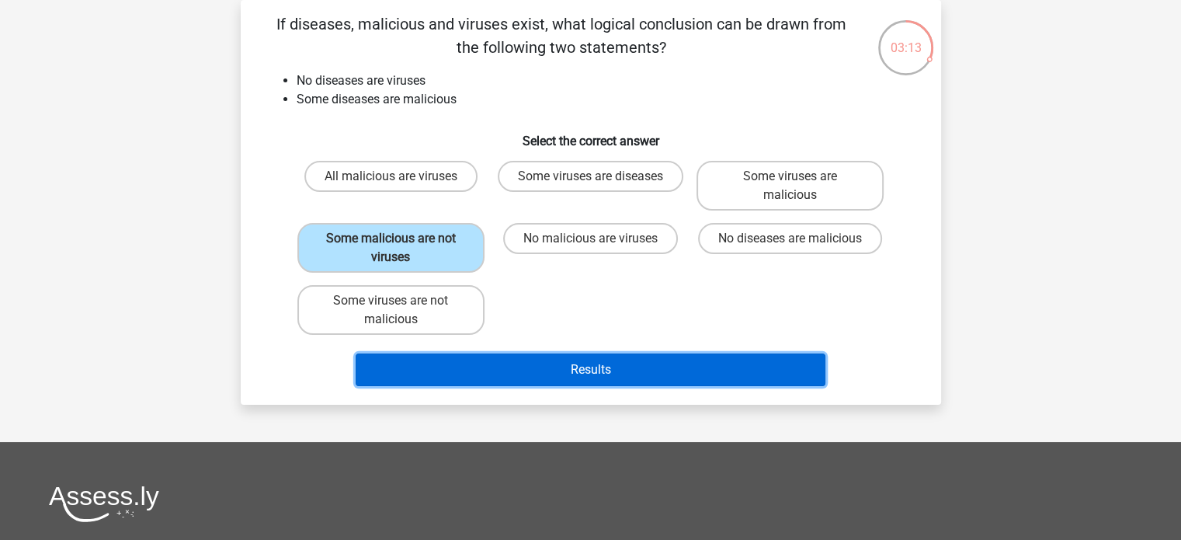
click at [528, 367] on button "Results" at bounding box center [591, 369] width 470 height 33
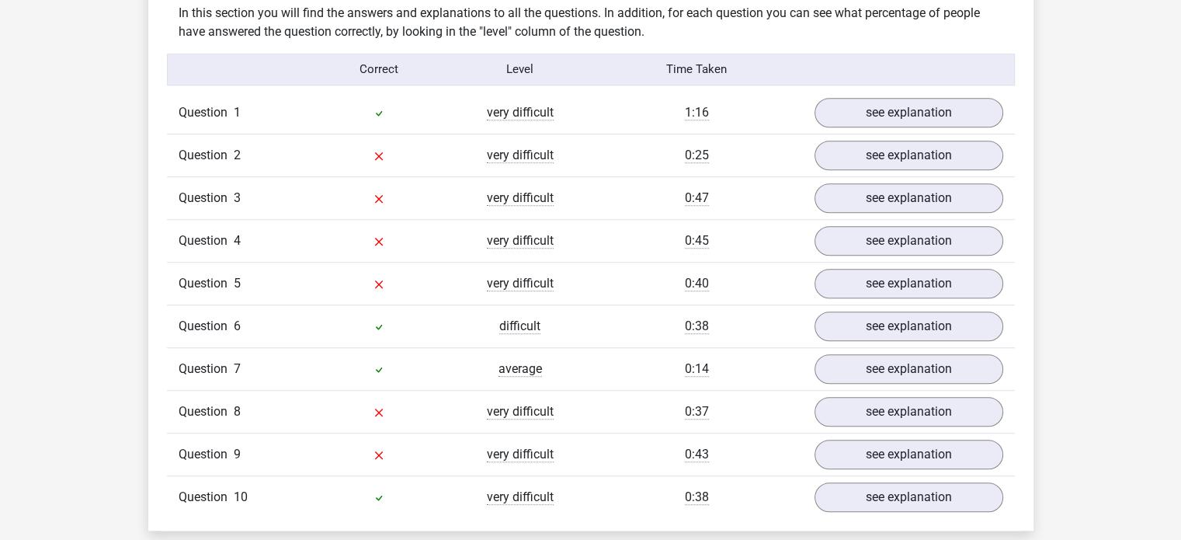
scroll to position [1242, 0]
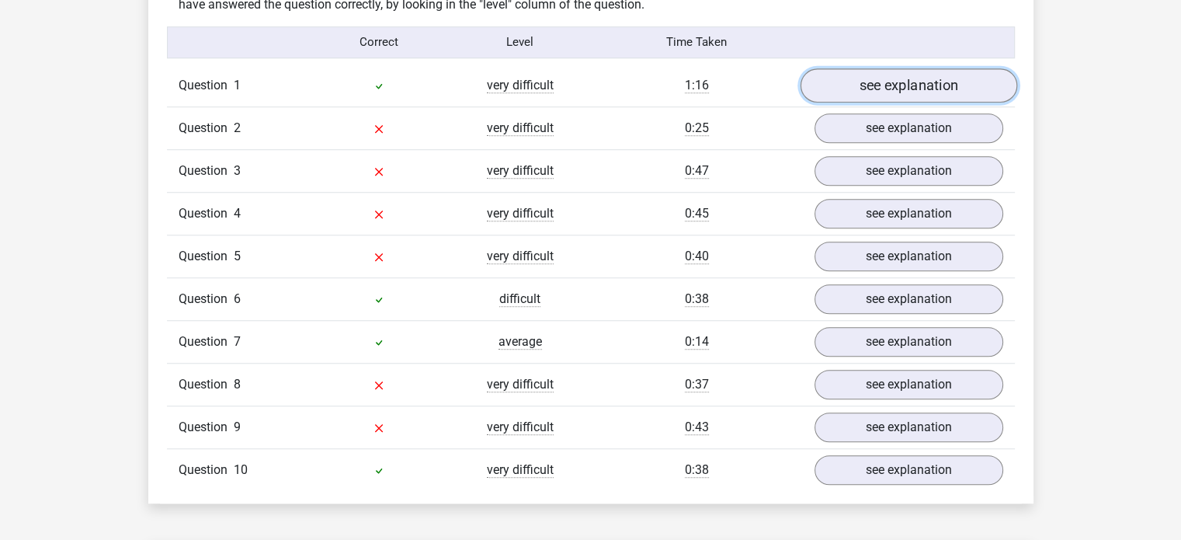
click at [932, 77] on link "see explanation" at bounding box center [908, 85] width 217 height 34
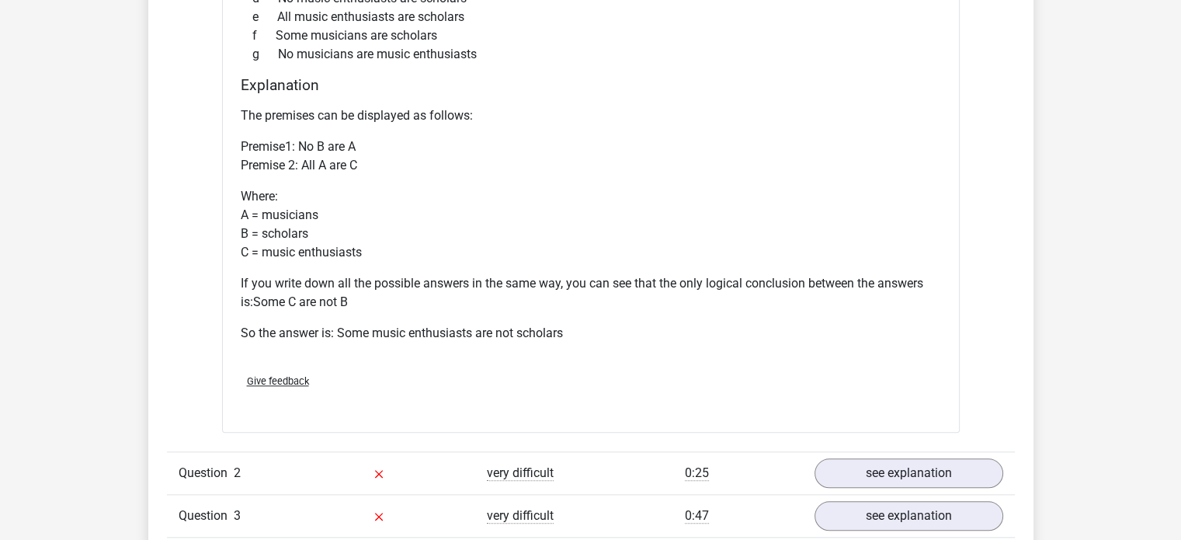
scroll to position [1708, 0]
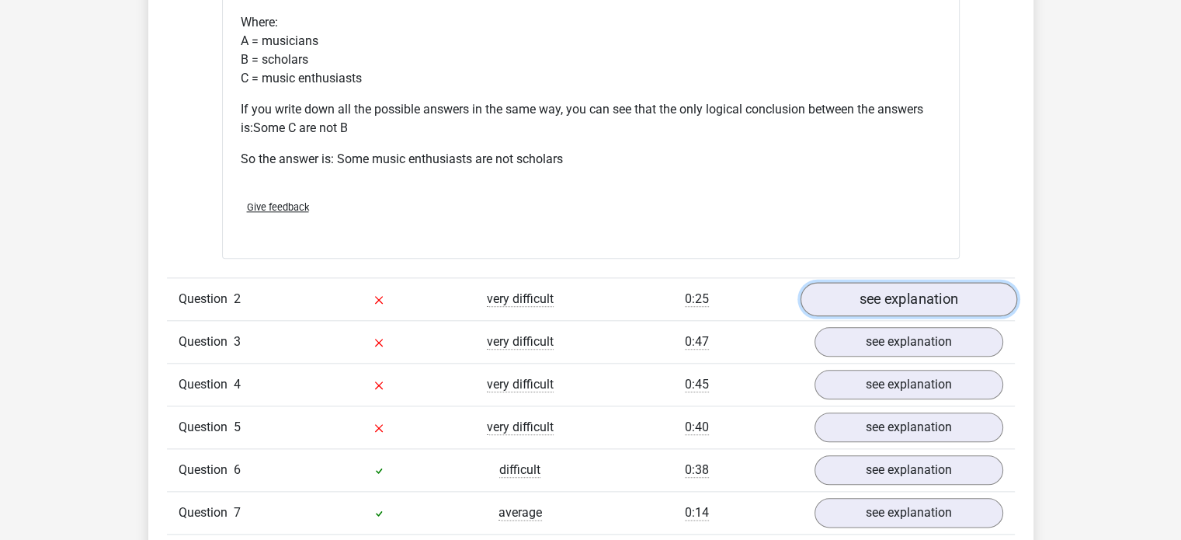
click at [925, 310] on link "see explanation" at bounding box center [908, 299] width 217 height 34
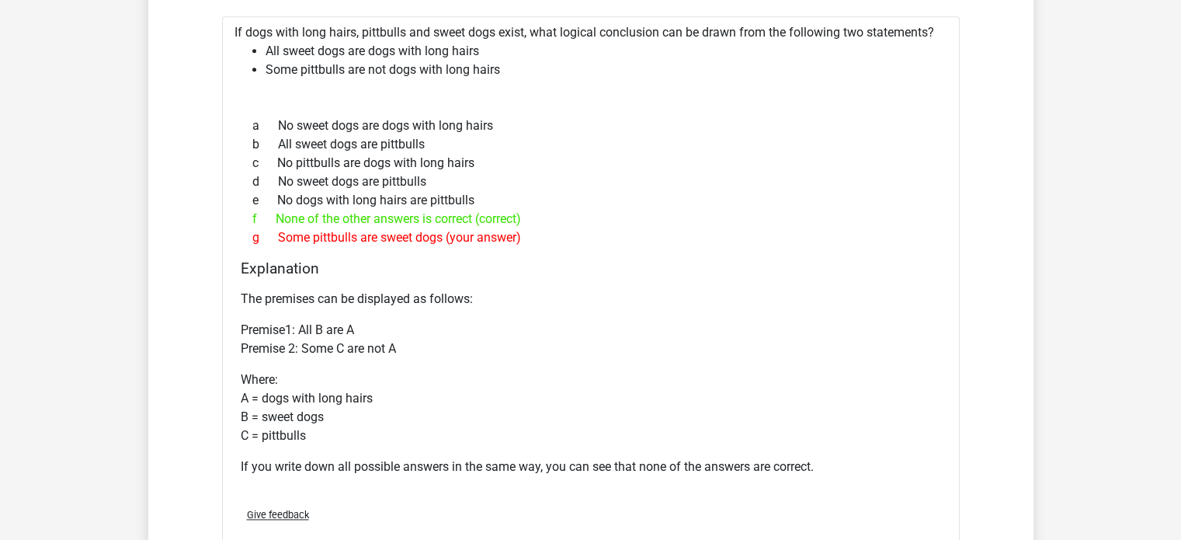
scroll to position [1941, 0]
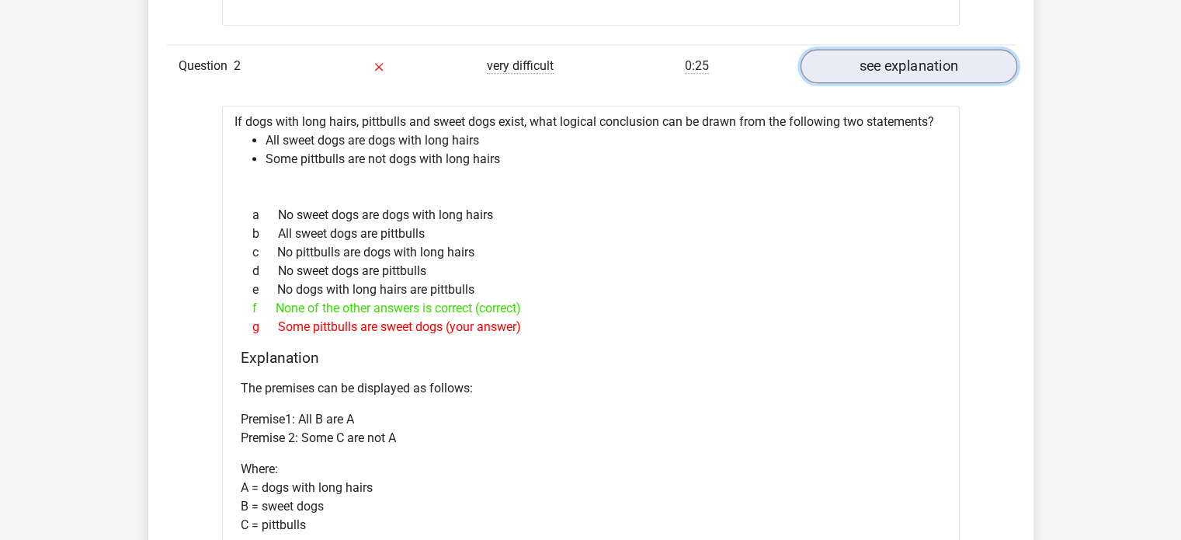
click at [934, 62] on link "see explanation" at bounding box center [908, 66] width 217 height 34
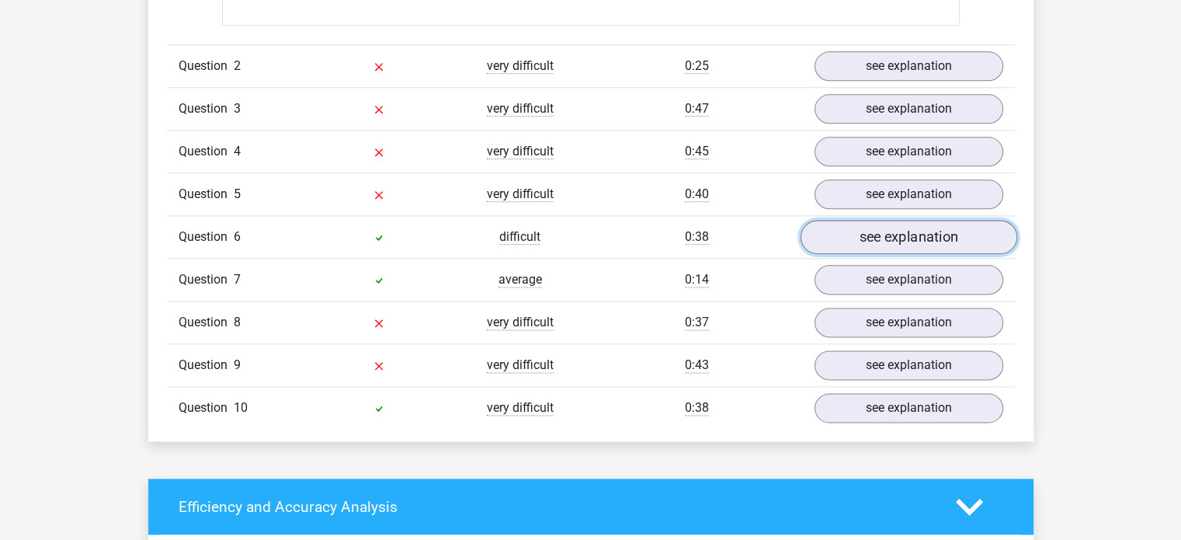
click at [860, 245] on link "see explanation" at bounding box center [908, 237] width 217 height 34
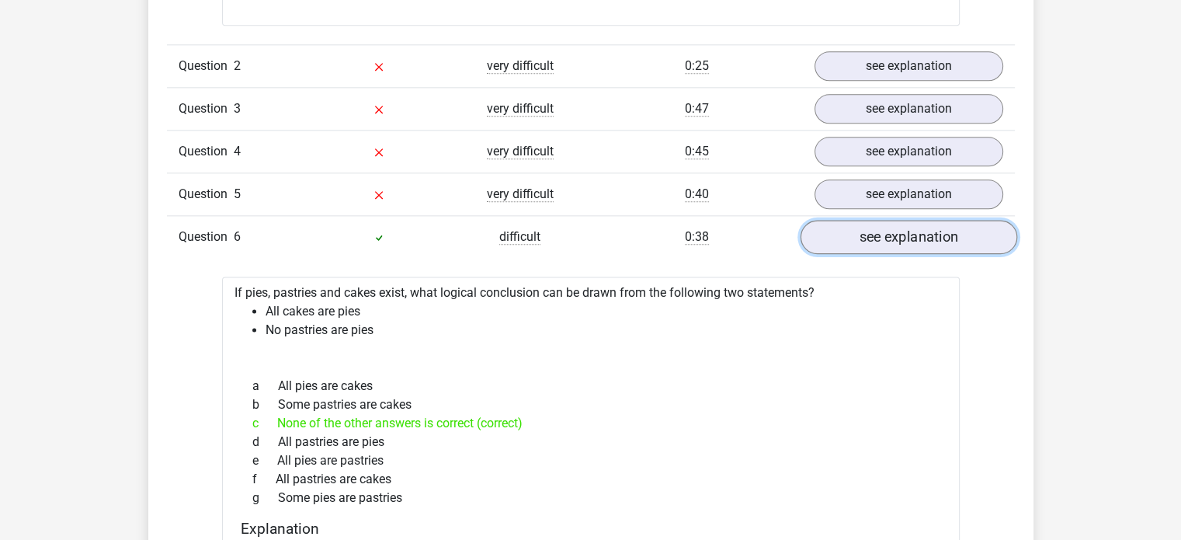
click at [860, 244] on link "see explanation" at bounding box center [908, 237] width 217 height 34
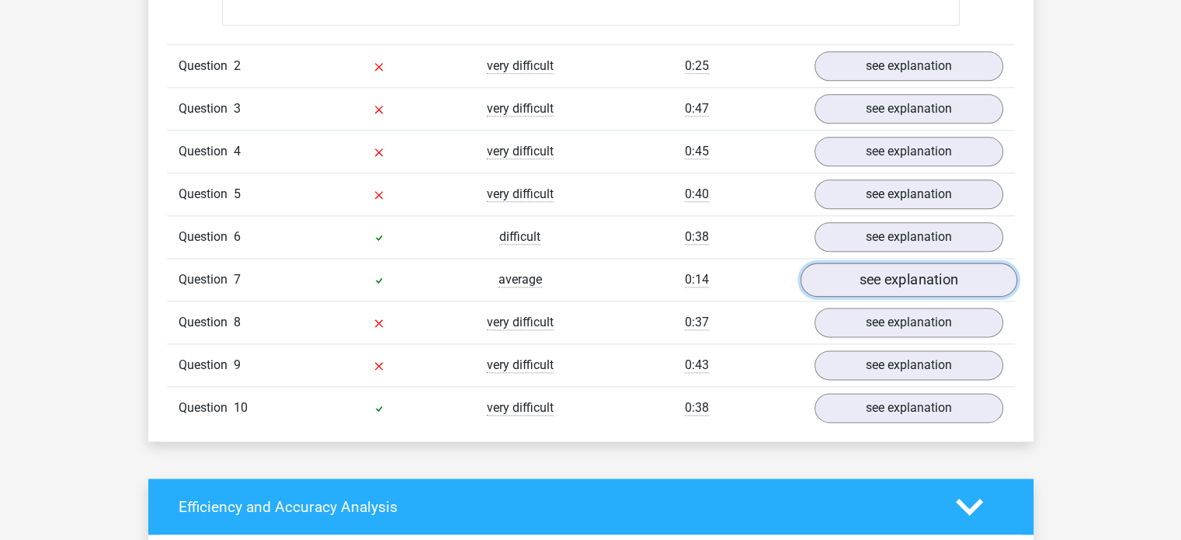
click at [862, 276] on link "see explanation" at bounding box center [908, 279] width 217 height 34
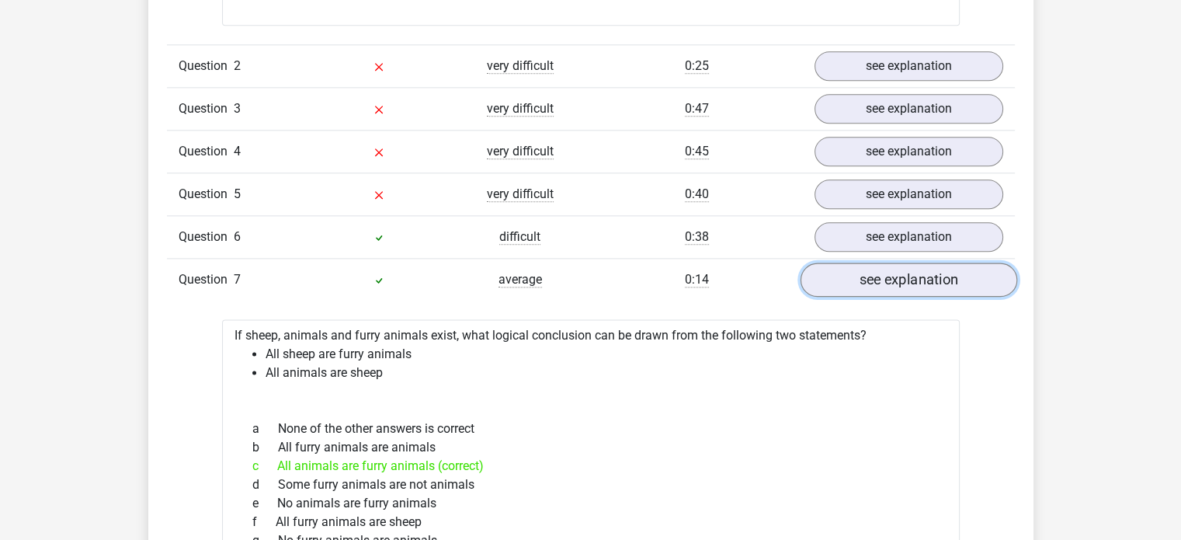
click at [862, 276] on link "see explanation" at bounding box center [908, 279] width 217 height 34
